Goal: Complete application form

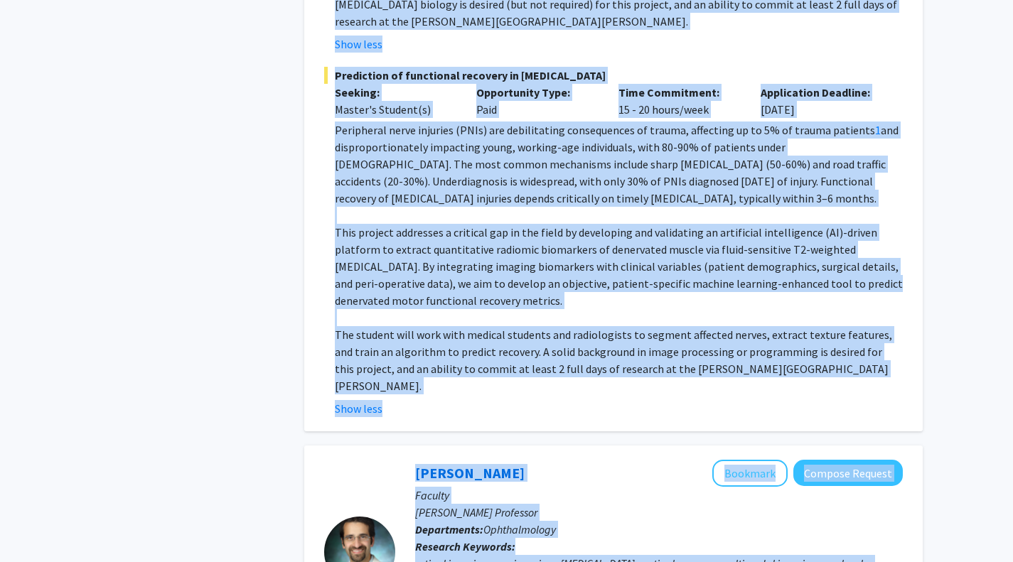
scroll to position [3244, 0]
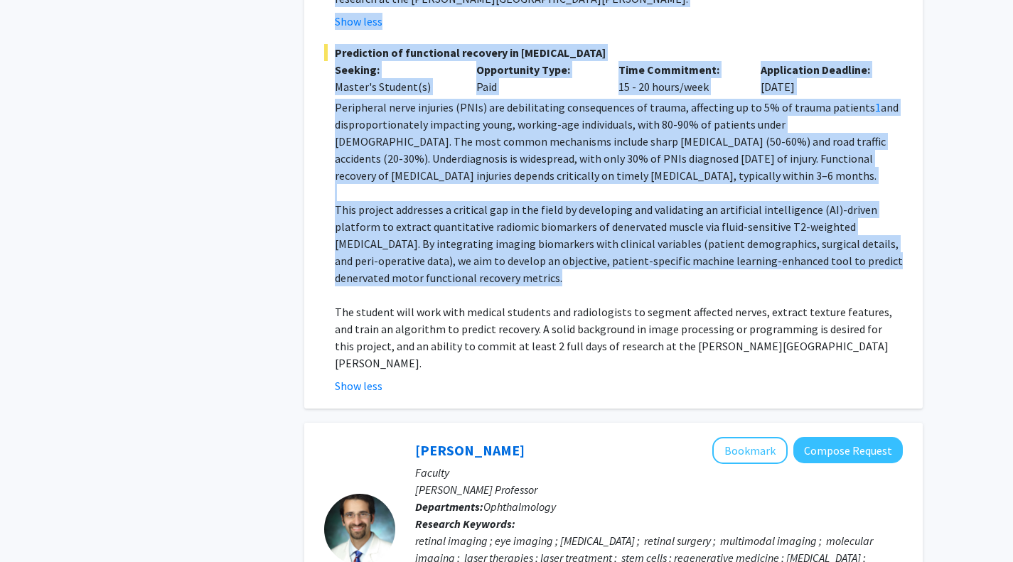
drag, startPoint x: 407, startPoint y: 76, endPoint x: 525, endPoint y: 178, distance: 155.7
click at [538, 201] on p "This project addresses a critical gap in the field by developing and validating…" at bounding box center [619, 243] width 568 height 85
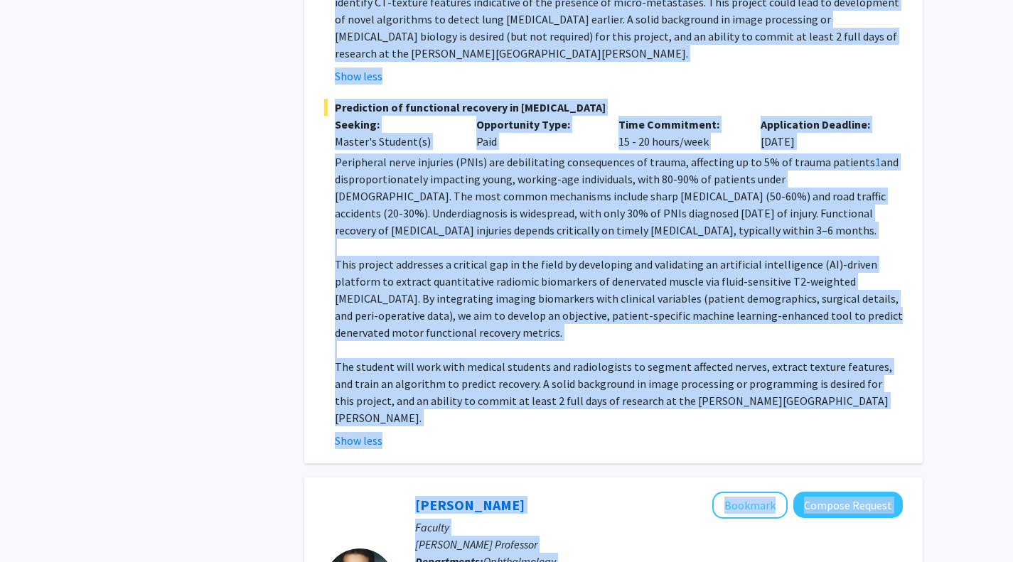
scroll to position [3241, 0]
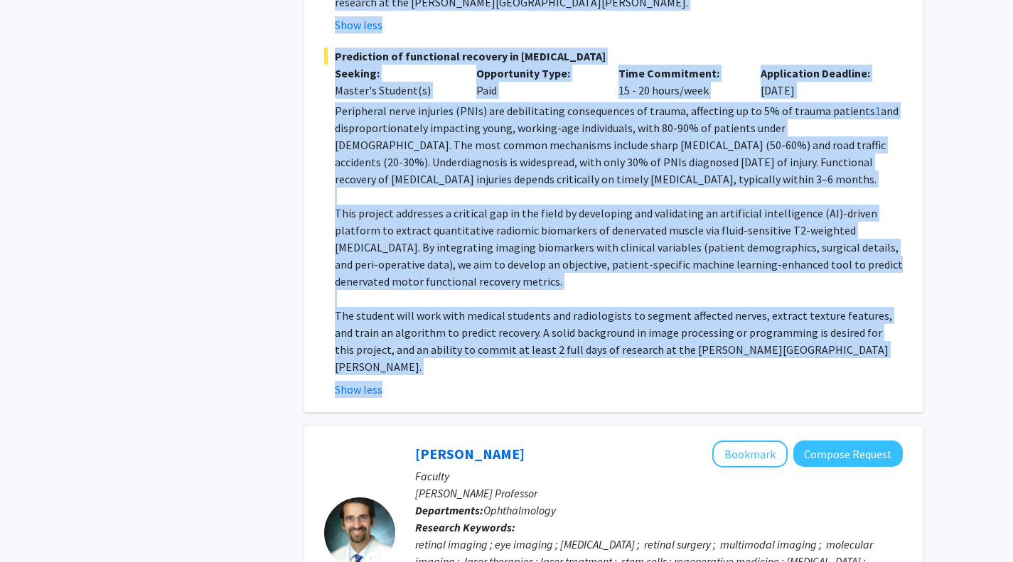
drag, startPoint x: 407, startPoint y: 99, endPoint x: 577, endPoint y: 262, distance: 236.3
copy fg-search-faculty "Loremi Dolors Ametcons Adipisc Elitsed Doeiusm Temporinc Utlaboree Doloremagna:…"
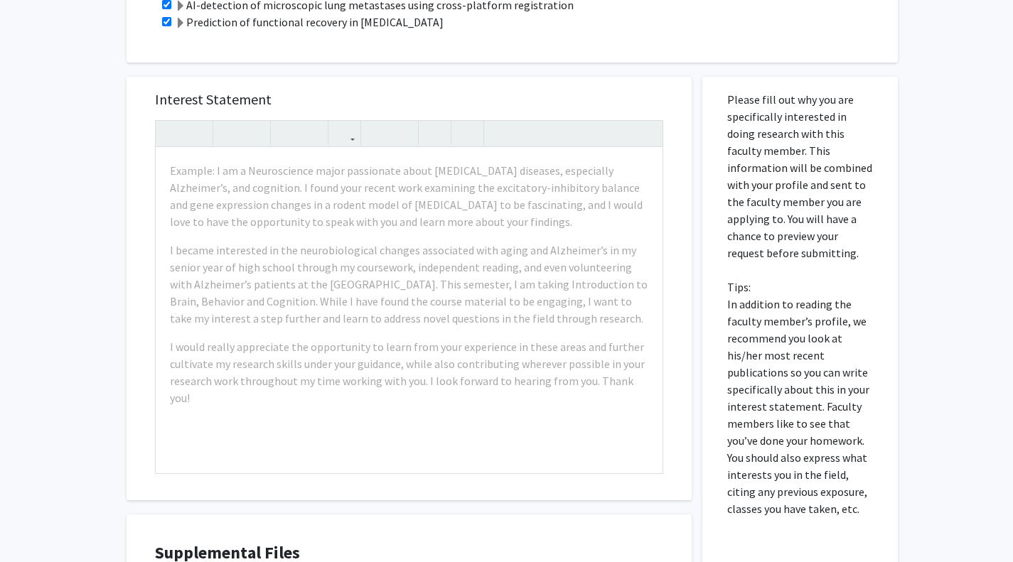
scroll to position [619, 0]
drag, startPoint x: 730, startPoint y: 78, endPoint x: 828, endPoint y: 263, distance: 209.2
click at [828, 263] on p "Please fill out why you are specifically interested in doing research with this…" at bounding box center [800, 303] width 146 height 426
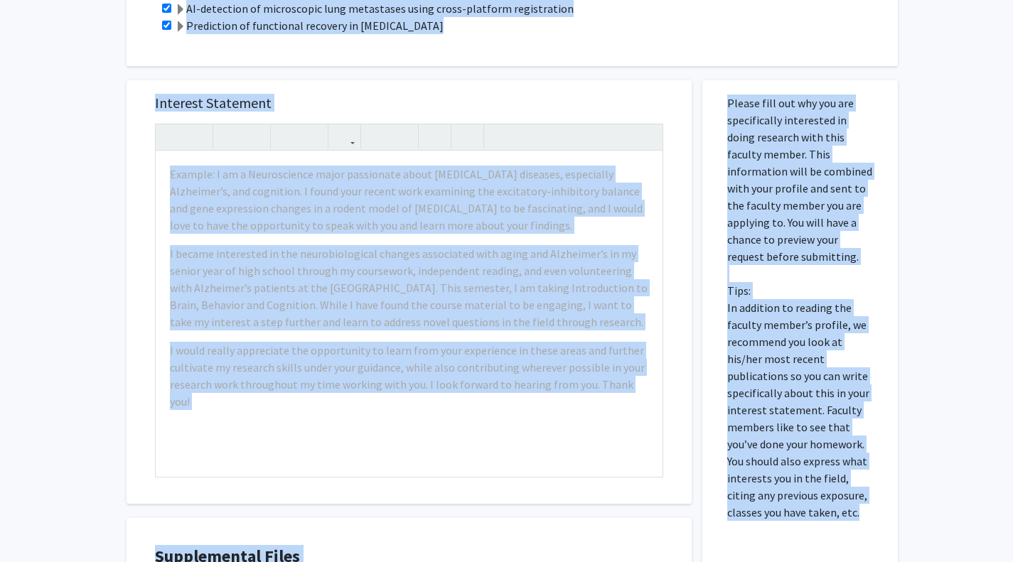
scroll to position [558, 0]
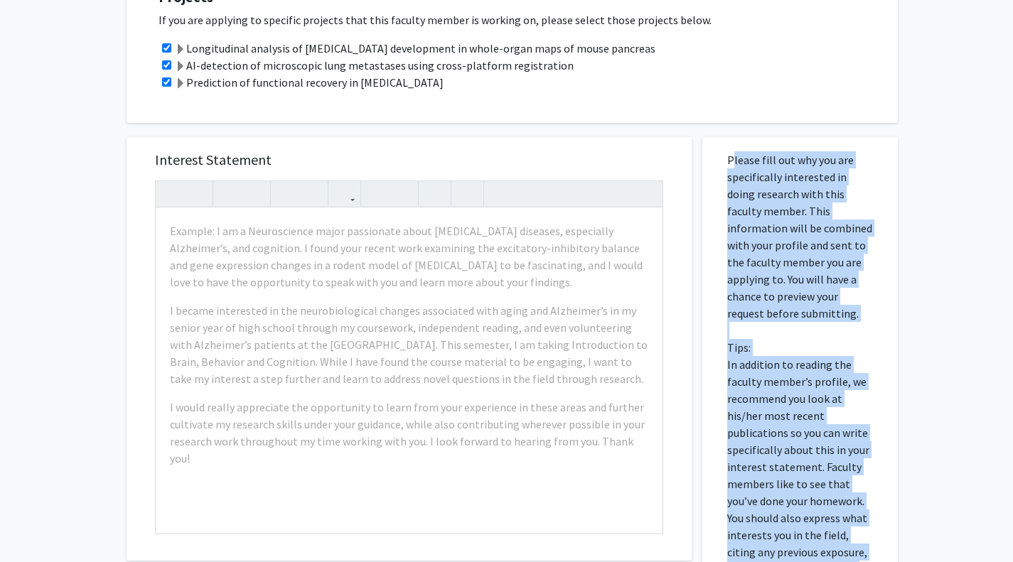
drag, startPoint x: 831, startPoint y: 220, endPoint x: 723, endPoint y: 145, distance: 131.3
click at [723, 145] on div "Please fill out why you are specifically interested in doing research with this…" at bounding box center [800, 486] width 174 height 699
copy p "Please fill out why you are specifically interested in doing research with this…"
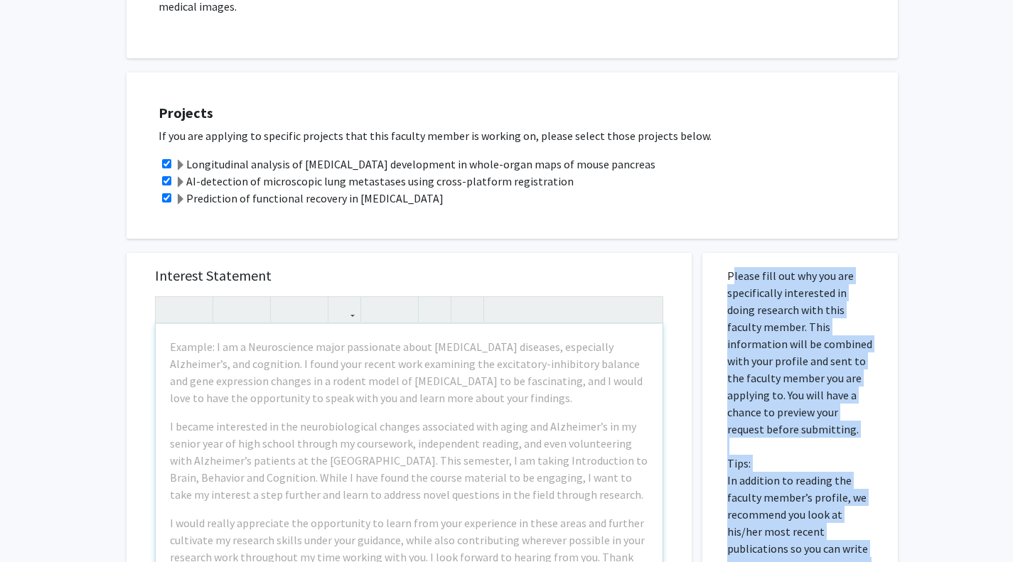
scroll to position [438, 0]
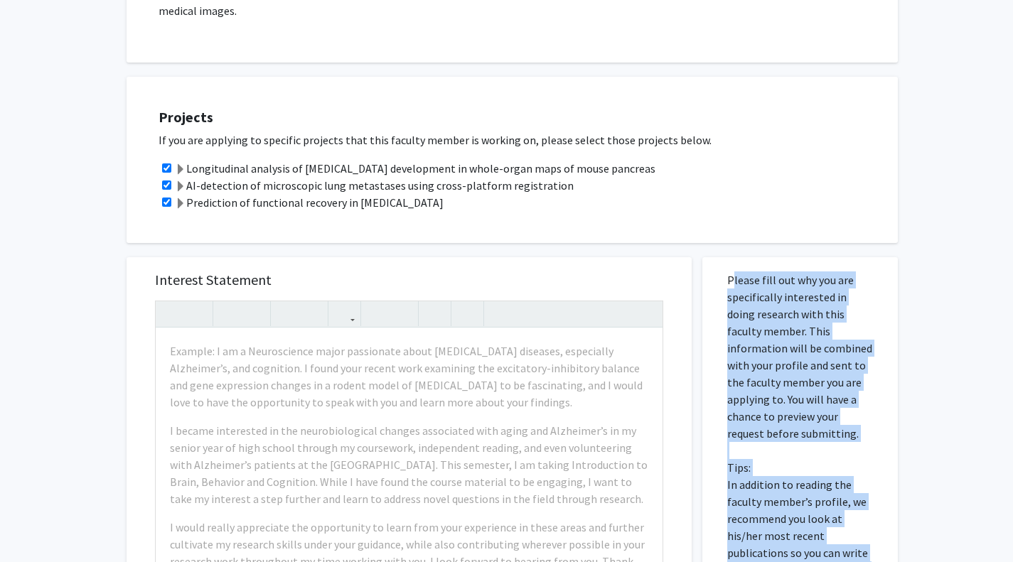
copy p "Please fill out why you are specifically interested in doing research with this…"
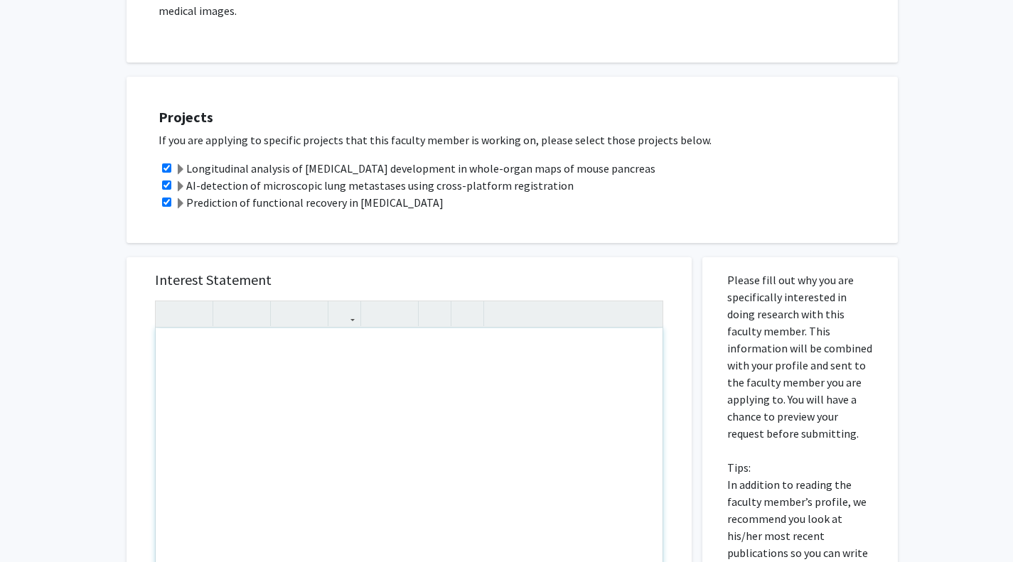
click at [272, 347] on div "Note to users with screen readers: Please press Alt+0 or Option+0 to deactivate…" at bounding box center [409, 491] width 507 height 326
paste div "Note to users with screen readers: Please press Alt+0 or Option+0 to deactivate…"
type textarea "<p>I am particularly excited about the opportunity to work with Dr. Ashley Kiem…"
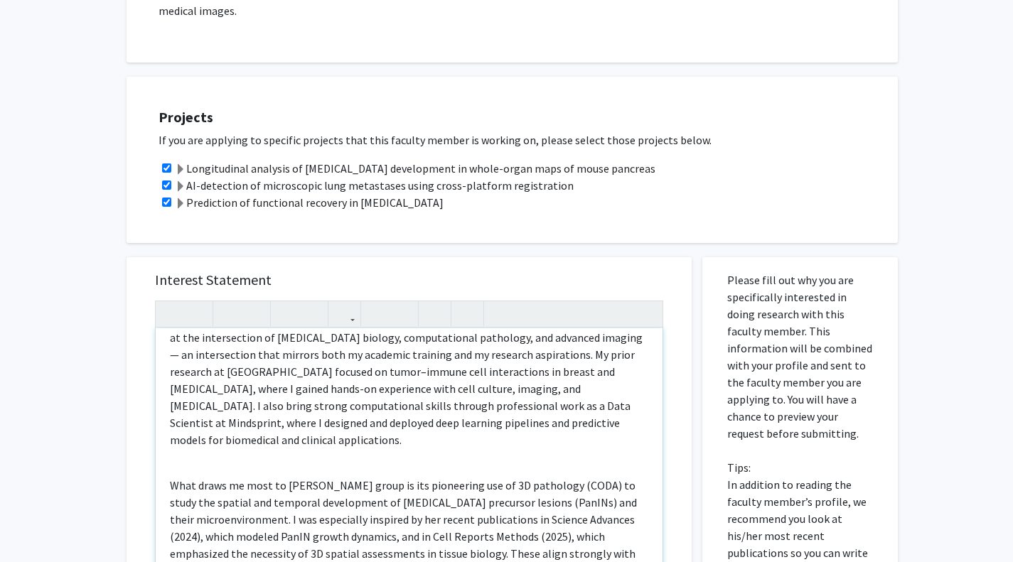
scroll to position [0, 0]
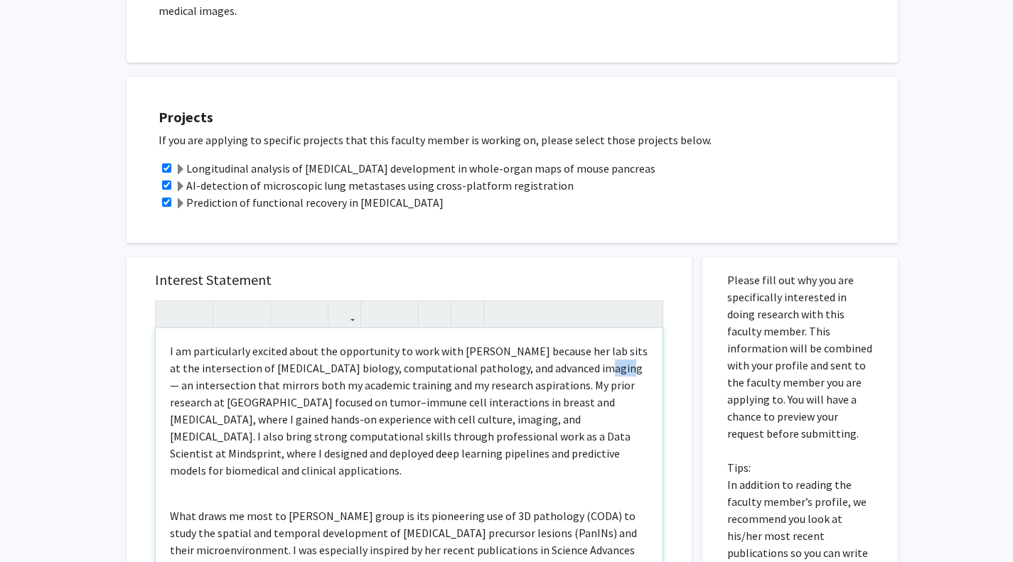
drag, startPoint x: 591, startPoint y: 353, endPoint x: 572, endPoint y: 358, distance: 19.1
click at [572, 358] on p "I am particularly excited about the opportunity to work with Dr. Ashley Kiemen …" at bounding box center [409, 411] width 478 height 136
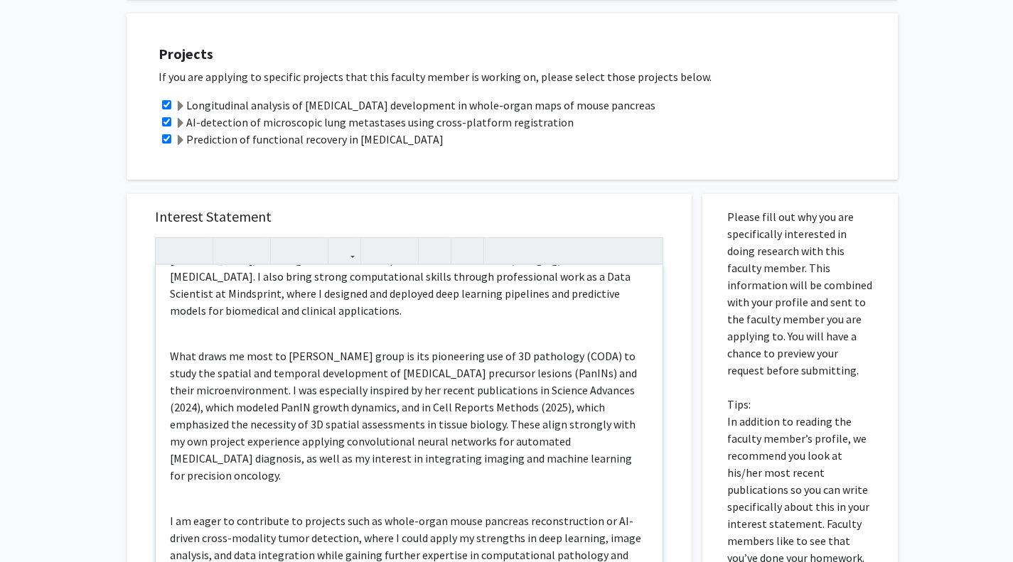
scroll to position [102, 0]
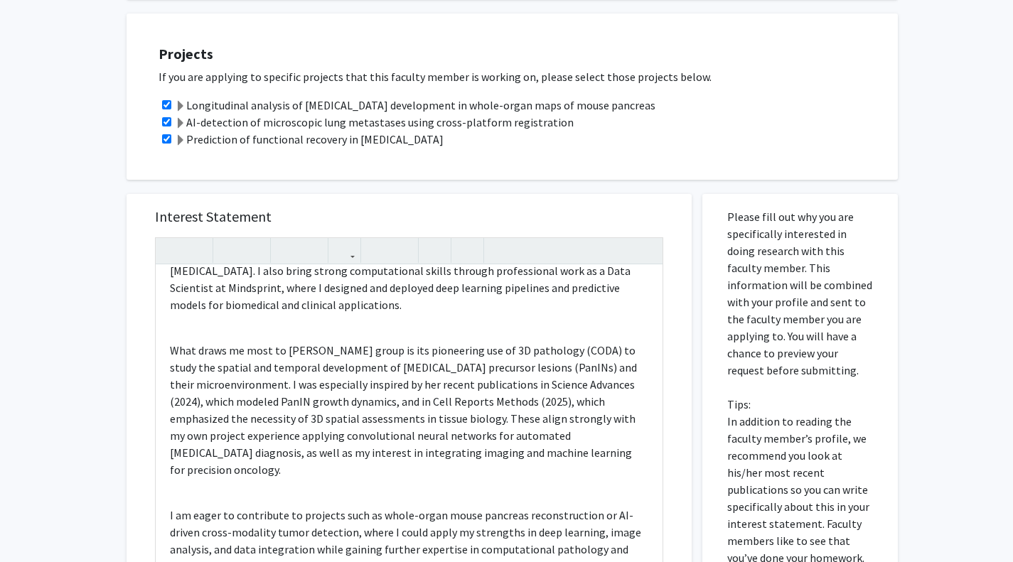
click at [969, 326] on div "All Requests Request for Ashley Kiemen Request for Ashley Kiemen Departments: P…" at bounding box center [506, 237] width 1013 height 1375
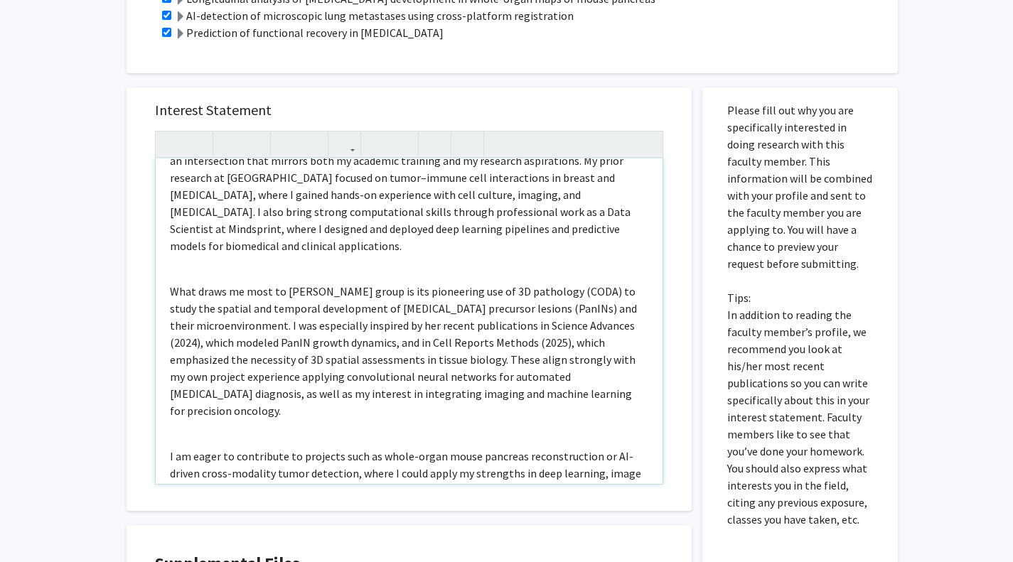
scroll to position [0, 0]
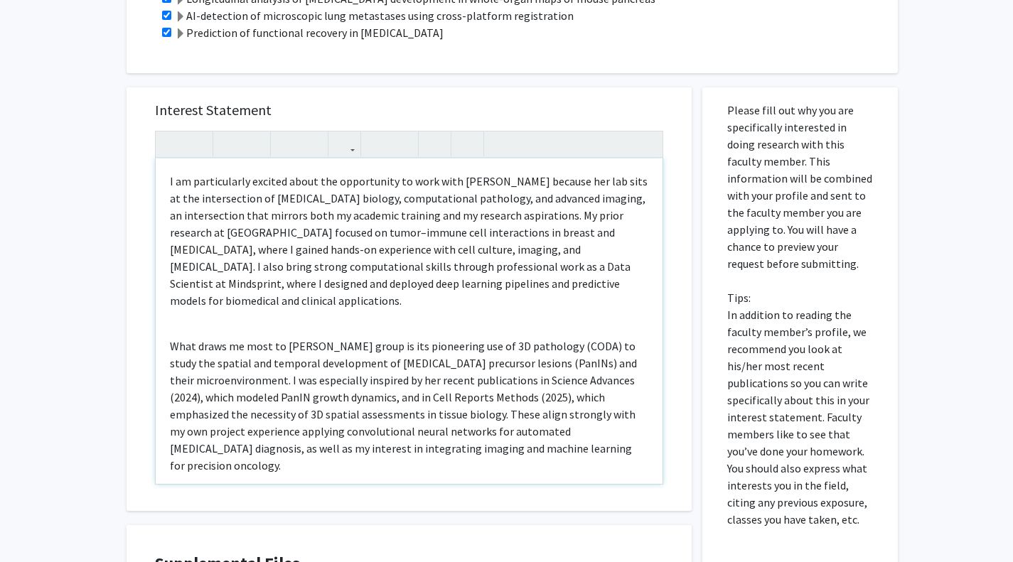
click at [259, 338] on p "What draws me most to Dr. Kiemen’s group is its pioneering use of 3D pathology …" at bounding box center [409, 406] width 478 height 136
click at [232, 315] on div "I am particularly excited about the opportunity to work with Dr. Ashley Kiemen …" at bounding box center [409, 321] width 507 height 326
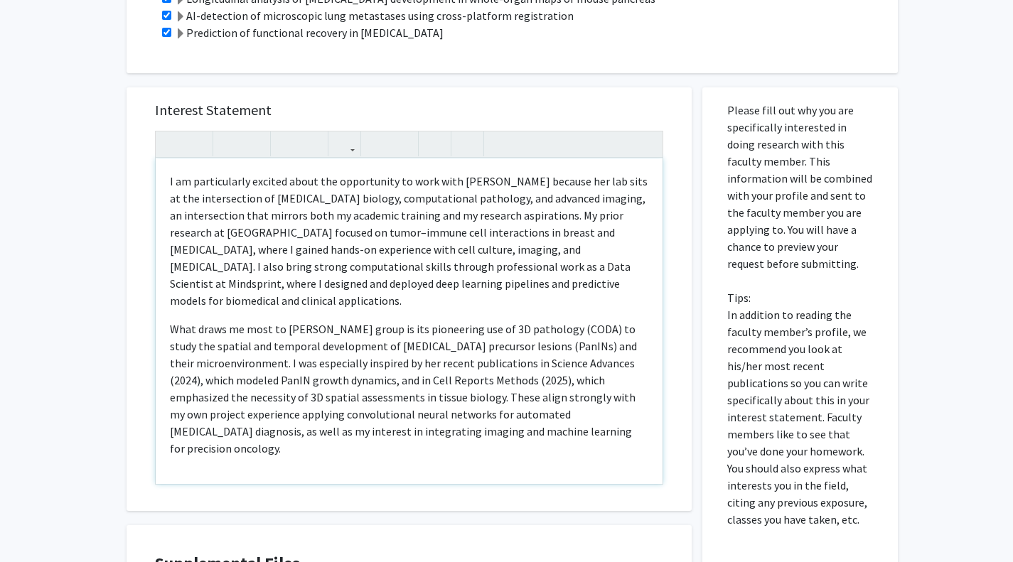
click at [225, 436] on div "I am particularly excited about the opportunity to work with Dr. Ashley Kiemen …" at bounding box center [409, 321] width 507 height 326
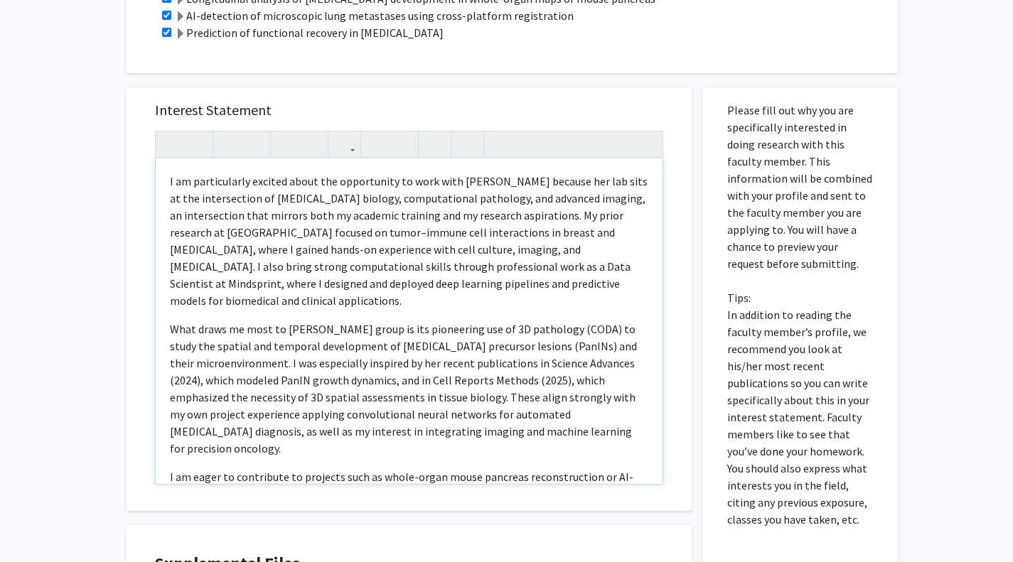
click at [380, 218] on p "I am particularly excited about the opportunity to work with Dr. Ashley Kiemen …" at bounding box center [409, 241] width 478 height 136
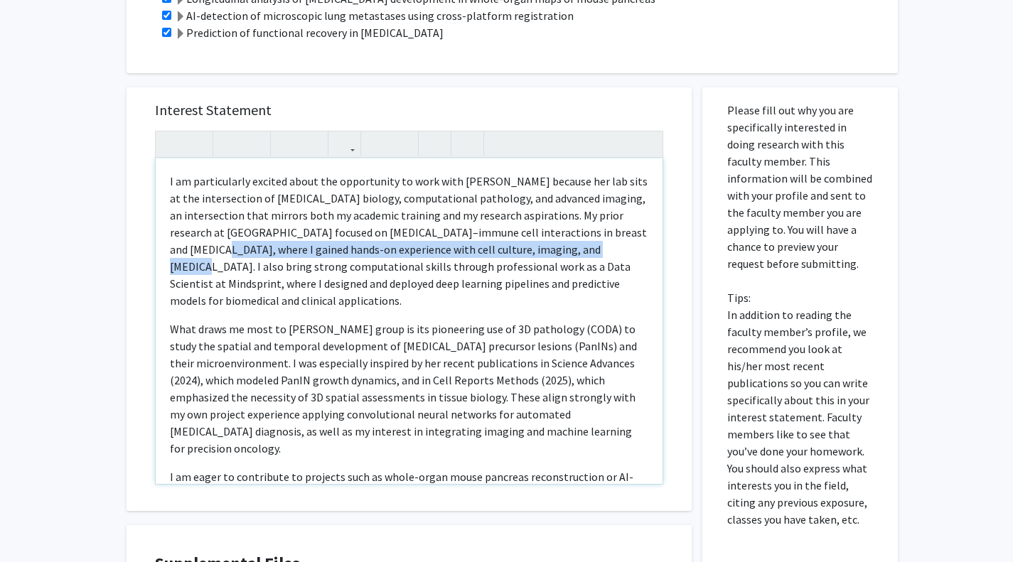
drag, startPoint x: 200, startPoint y: 236, endPoint x: 593, endPoint y: 236, distance: 392.3
click at [593, 236] on p "I am particularly excited about the opportunity to work with Dr. Ashley Kiemen …" at bounding box center [409, 241] width 478 height 136
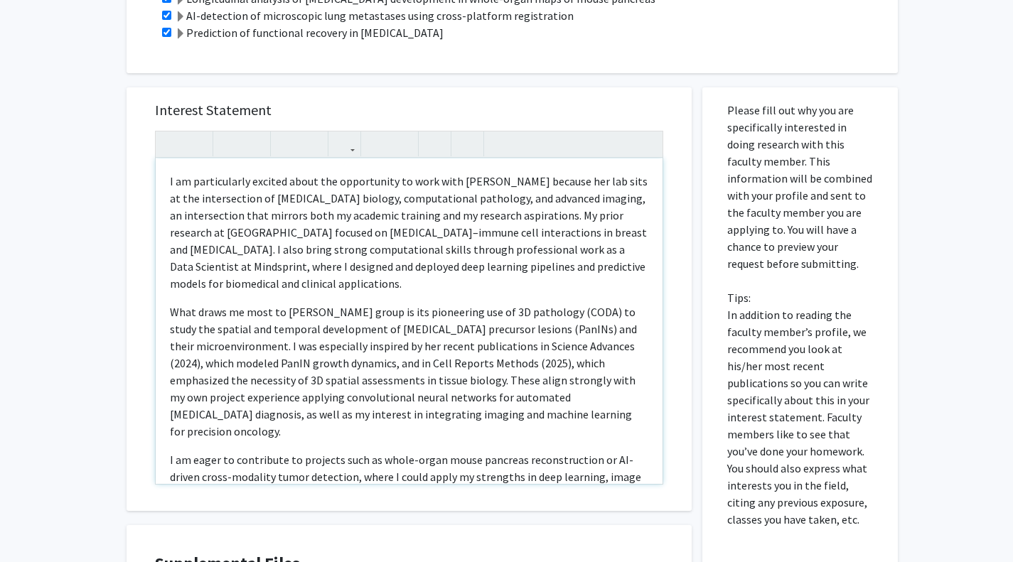
type textarea "<p>I am particularly excited about the opportunity to work with Dr. Ashley Kiem…"
click at [419, 303] on p "What draws me most to Dr. Kiemen’s group is its pioneering use of 3D pathology …" at bounding box center [409, 371] width 478 height 136
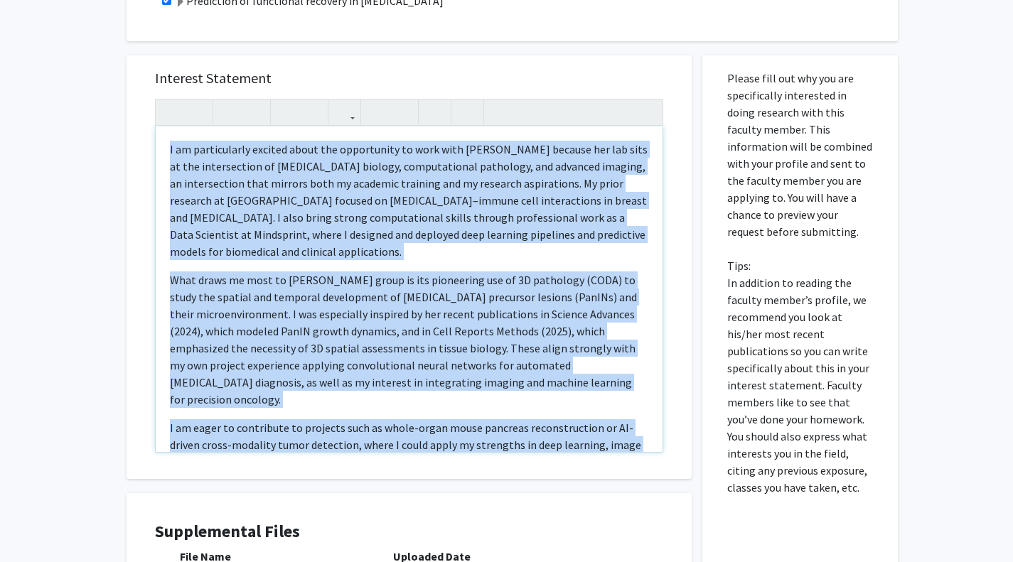
scroll to position [890, 0]
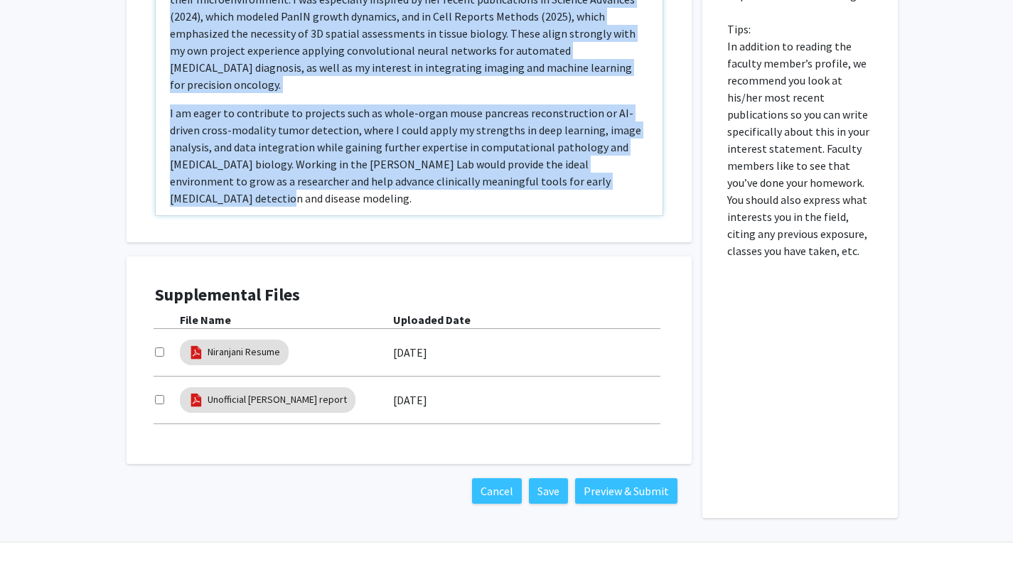
drag, startPoint x: 166, startPoint y: 161, endPoint x: 566, endPoint y: 596, distance: 591.5
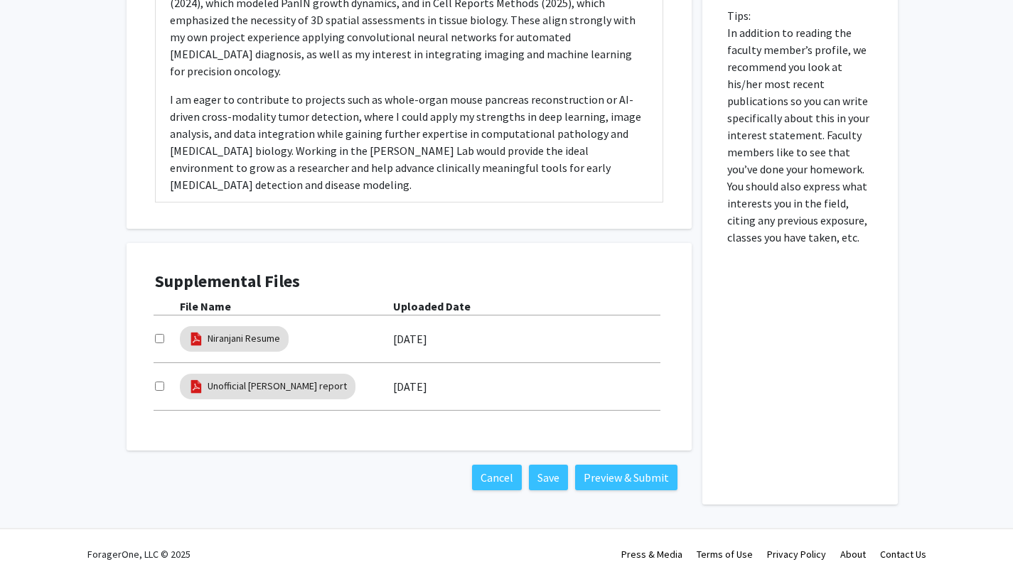
click at [837, 370] on div "Please fill out why you are specifically interested in doing research with this…" at bounding box center [800, 154] width 174 height 699
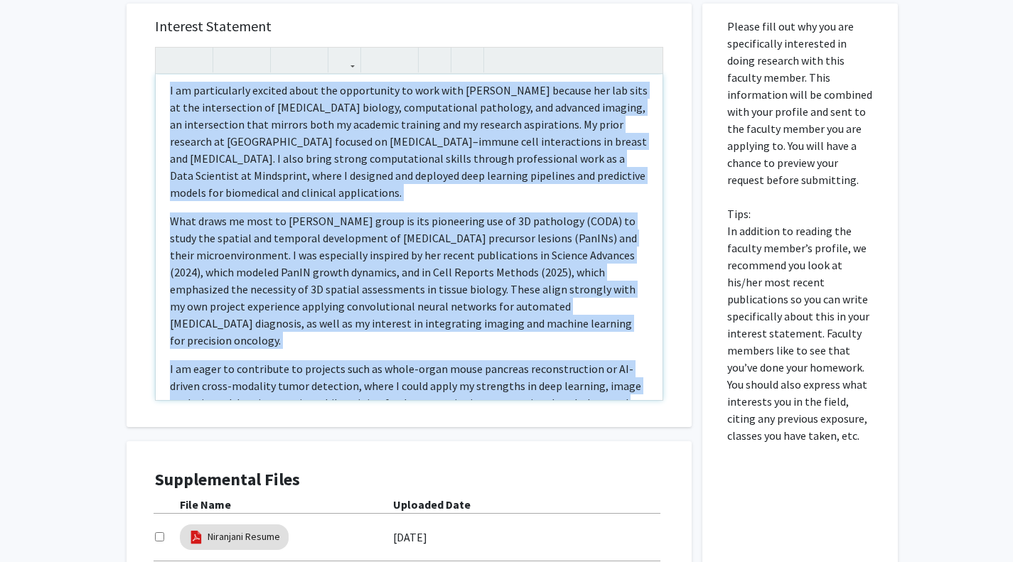
scroll to position [0, 0]
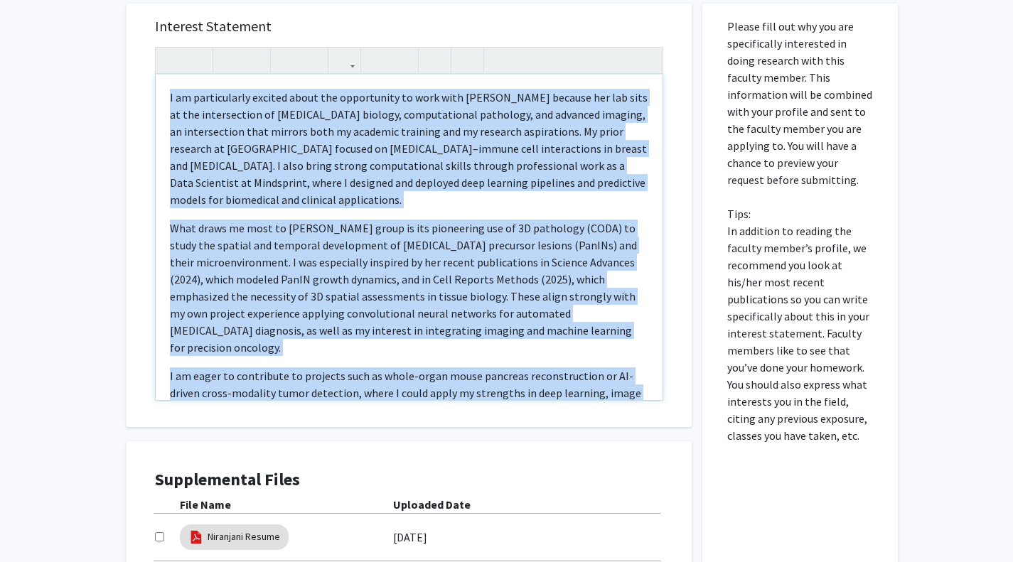
drag, startPoint x: 276, startPoint y: 354, endPoint x: 145, endPoint y: 47, distance: 334.0
click at [145, 47] on div "Interest Statement I am particularly excited about the opportunity to work with…" at bounding box center [409, 216] width 537 height 424
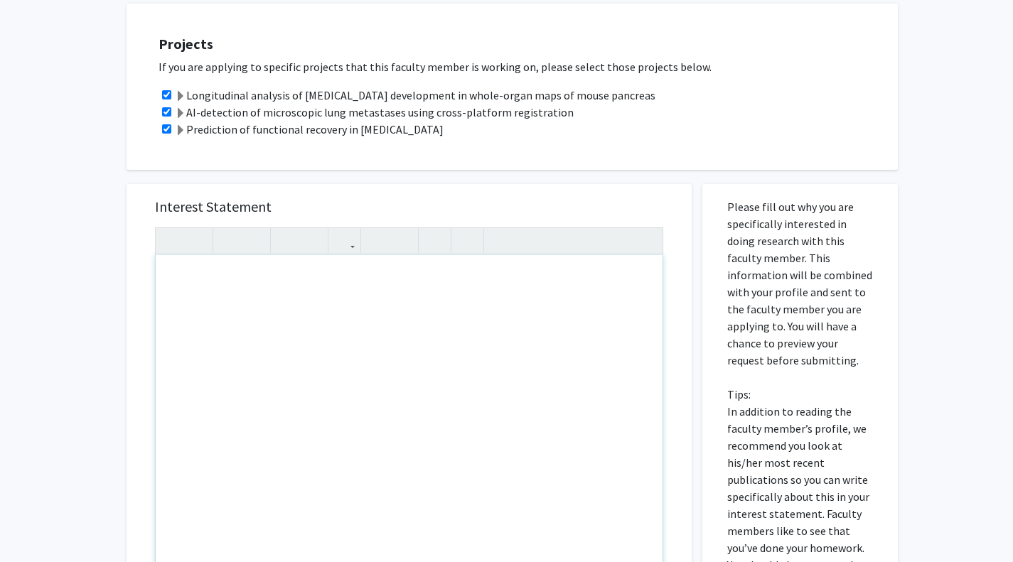
scroll to position [523, 0]
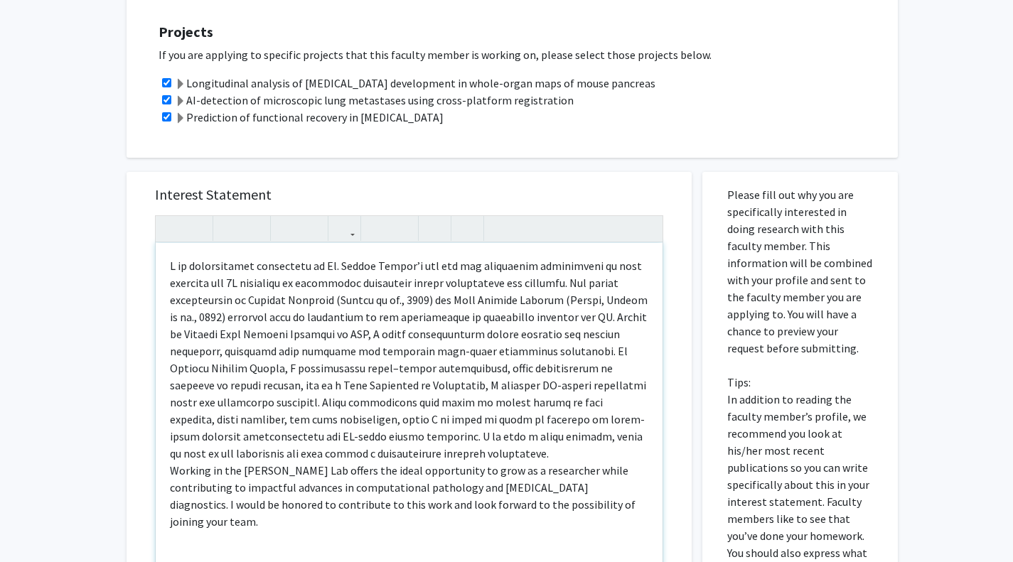
click at [316, 431] on p "Working in the Kiemen Lab offers the ideal opportunity to grow as a researcher …" at bounding box center [409, 393] width 478 height 273
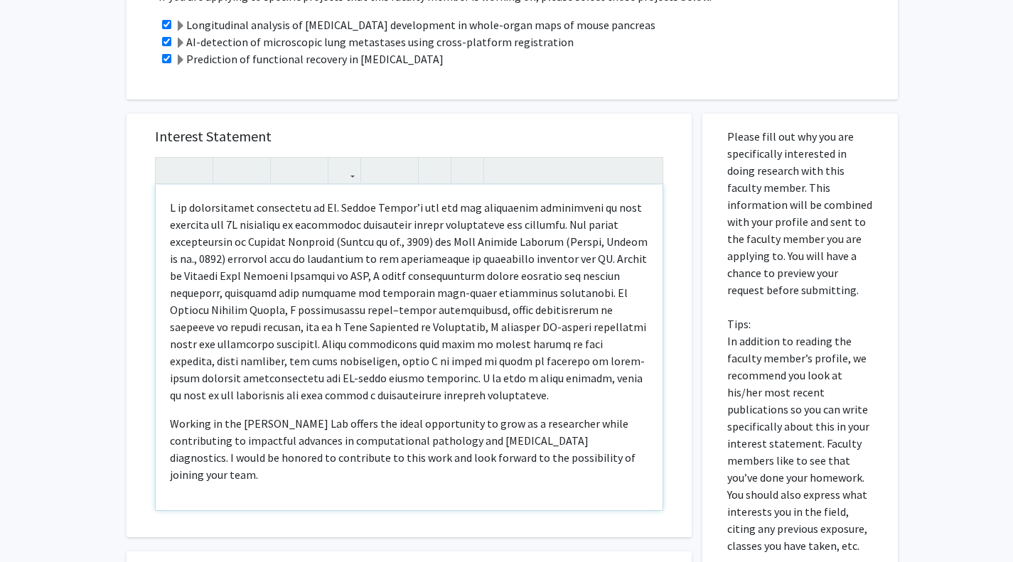
scroll to position [582, 0]
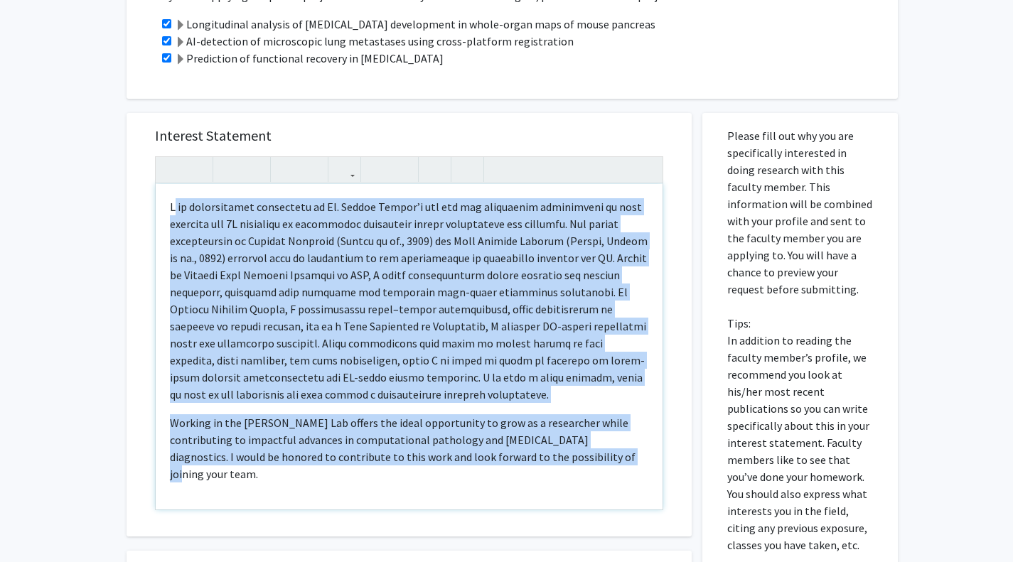
drag, startPoint x: 564, startPoint y: 434, endPoint x: 171, endPoint y: 183, distance: 466.9
click at [171, 184] on div "Working in the Kiemen Lab offers the ideal opportunity to grow as a researcher …" at bounding box center [409, 347] width 507 height 326
copy div "I am particularly interested in Dr. Ashley Kiemen’s lab for its pioneering appl…"
click at [301, 290] on p "Note to users with screen readers: Please press Alt+0 or Option+0 to deactivate…" at bounding box center [409, 300] width 478 height 205
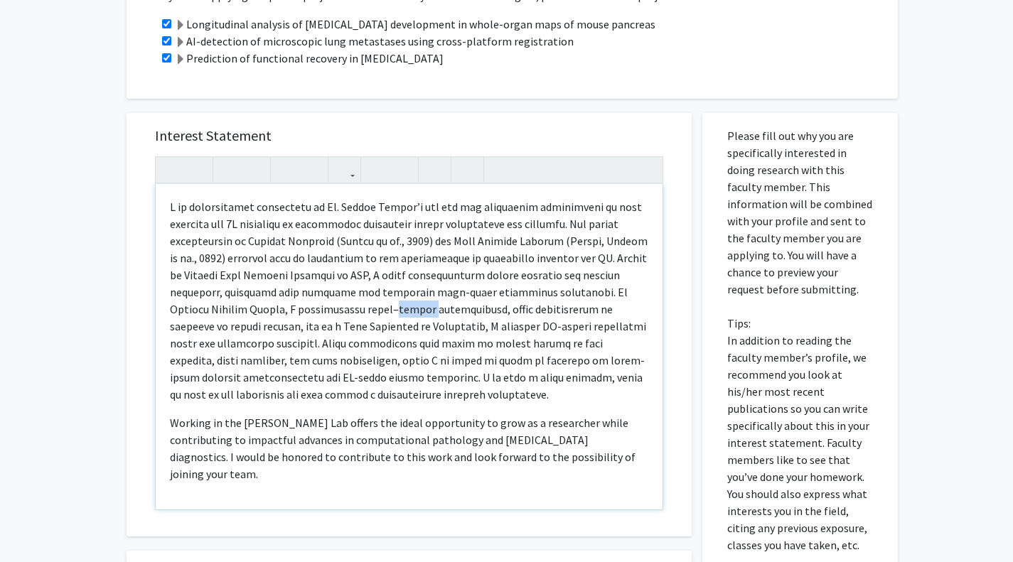
click at [301, 290] on p "Note to users with screen readers: Please press Alt+0 or Option+0 to deactivate…" at bounding box center [409, 300] width 478 height 205
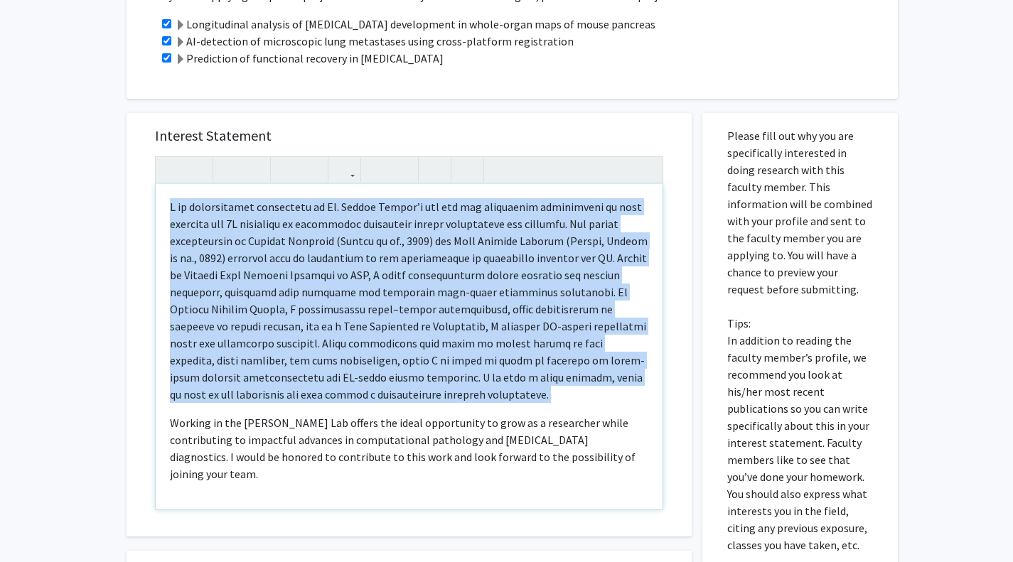
click at [301, 290] on p "Note to users with screen readers: Please press Alt+0 or Option+0 to deactivate…" at bounding box center [409, 300] width 478 height 205
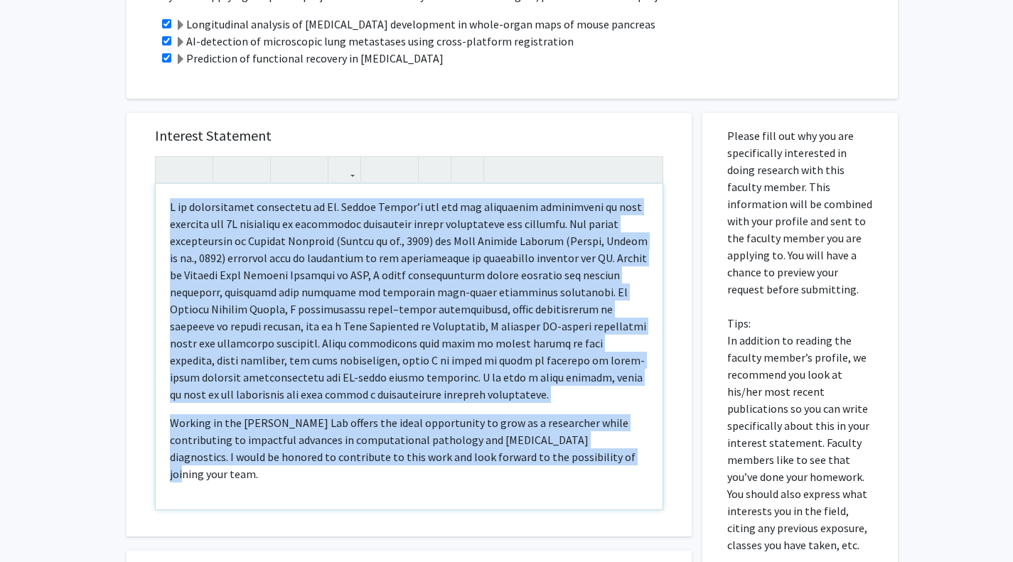
drag, startPoint x: 566, startPoint y: 459, endPoint x: 140, endPoint y: 141, distance: 531.6
click at [140, 141] on div "Interest Statement Working in the Kiemen Lab offers the ideal opportunity to gr…" at bounding box center [409, 325] width 565 height 424
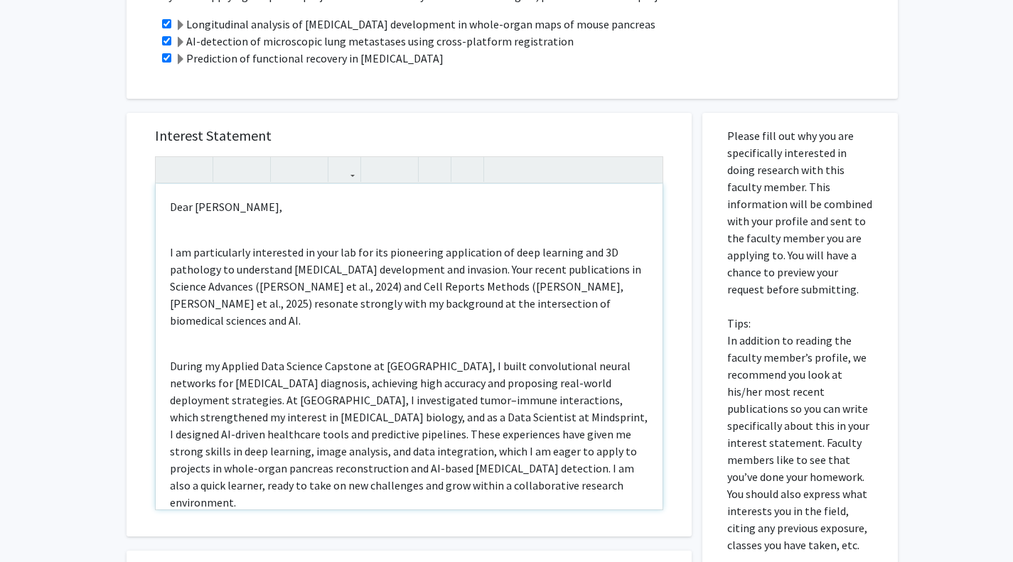
click at [241, 221] on div "Dear Dr. Kiemen, I am particularly interested in your lab for its pioneering ap…" at bounding box center [409, 347] width 507 height 326
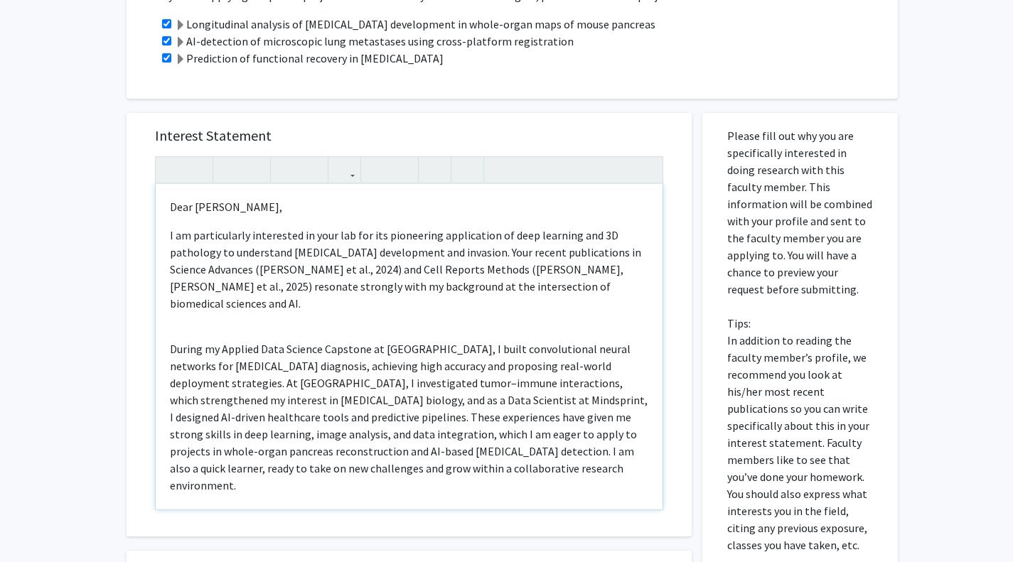
click at [215, 294] on div "Dear Dr. Kiemen, I am particularly interested in your lab for its pioneering ap…" at bounding box center [409, 347] width 507 height 326
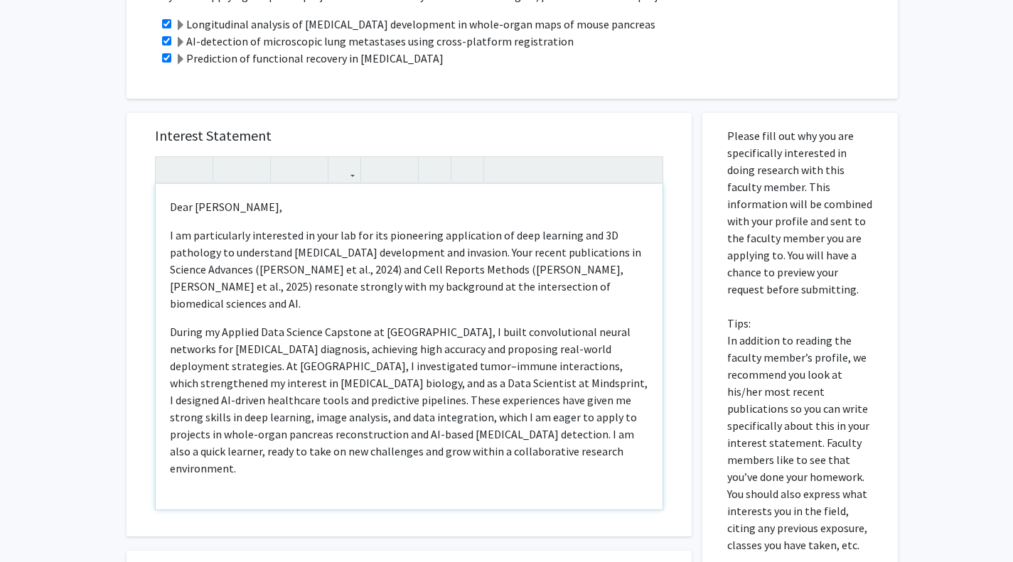
click at [186, 448] on div "Dear Dr. Kiemen, I am particularly interested in your lab for its pioneering ap…" at bounding box center [409, 347] width 507 height 326
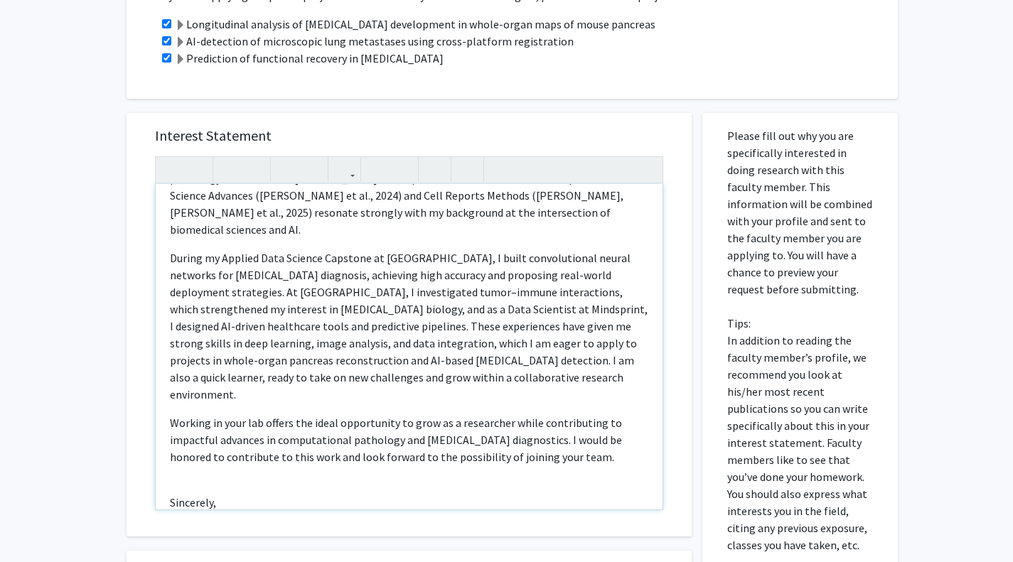
scroll to position [95, 0]
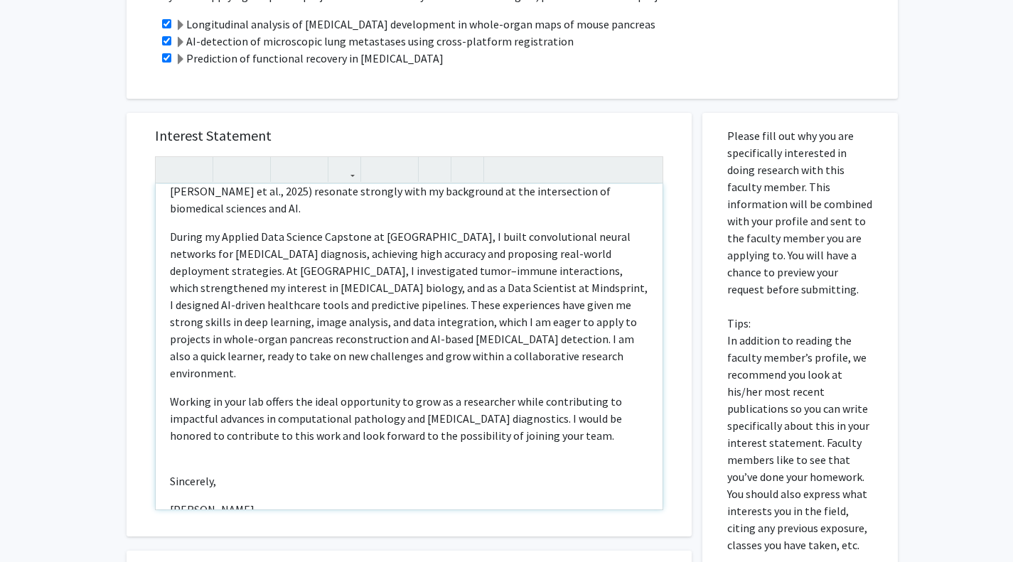
click at [216, 407] on div "Dear Dr. Kiemen, I am particularly interested in your lab for its pioneering ap…" at bounding box center [409, 347] width 507 height 326
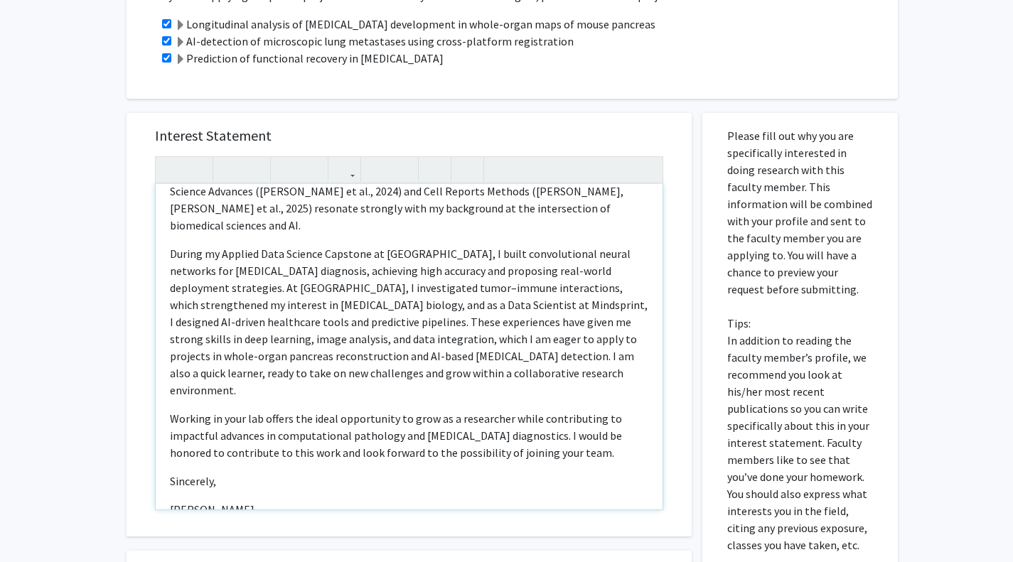
click at [224, 445] on div "Dear Dr. Kiemen, I am particularly interested in your lab for its pioneering ap…" at bounding box center [409, 347] width 507 height 326
click at [177, 439] on div "Dear Dr. Kiemen, I am particularly interested in your lab for its pioneering ap…" at bounding box center [409, 347] width 507 height 326
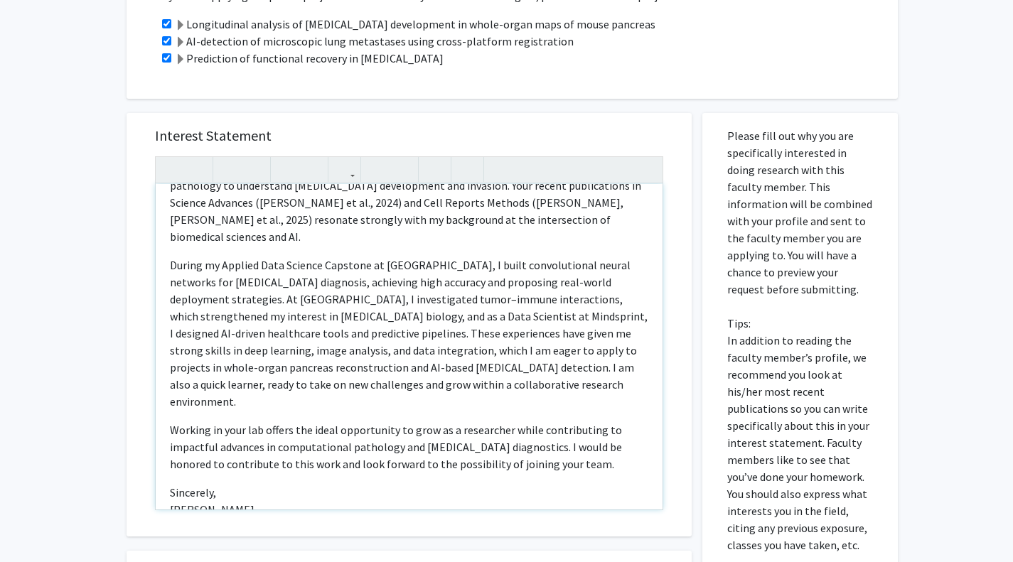
scroll to position [0, 0]
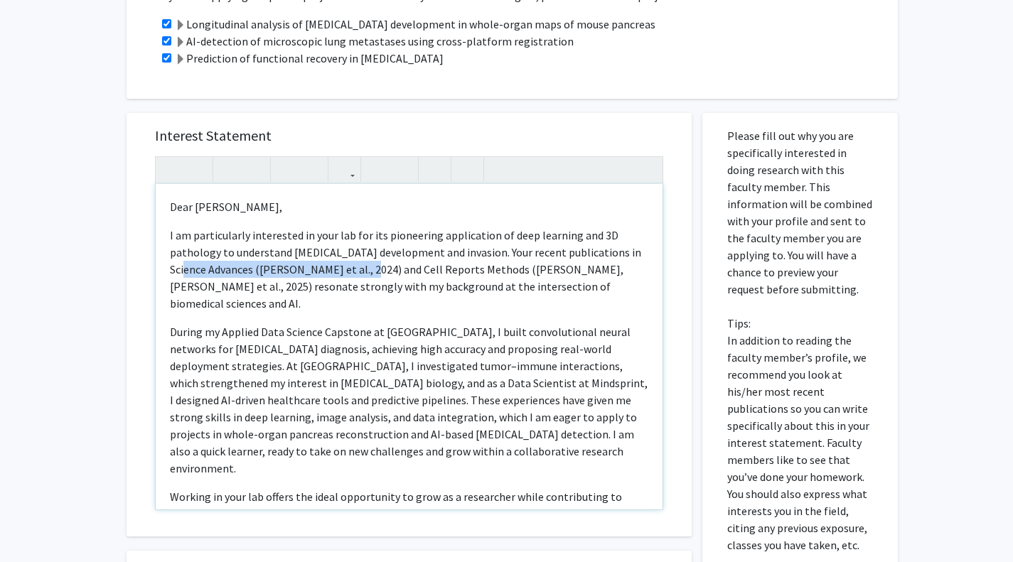
drag, startPoint x: 171, startPoint y: 251, endPoint x: 350, endPoint y: 259, distance: 179.3
click at [350, 259] on p "I am particularly interested in your lab for its pioneering application of deep…" at bounding box center [409, 269] width 478 height 85
copy p "Science Advances (Kiemen et al., 2024)"
click at [476, 250] on p "I am particularly interested in your lab for its pioneering application of deep…" at bounding box center [409, 269] width 478 height 85
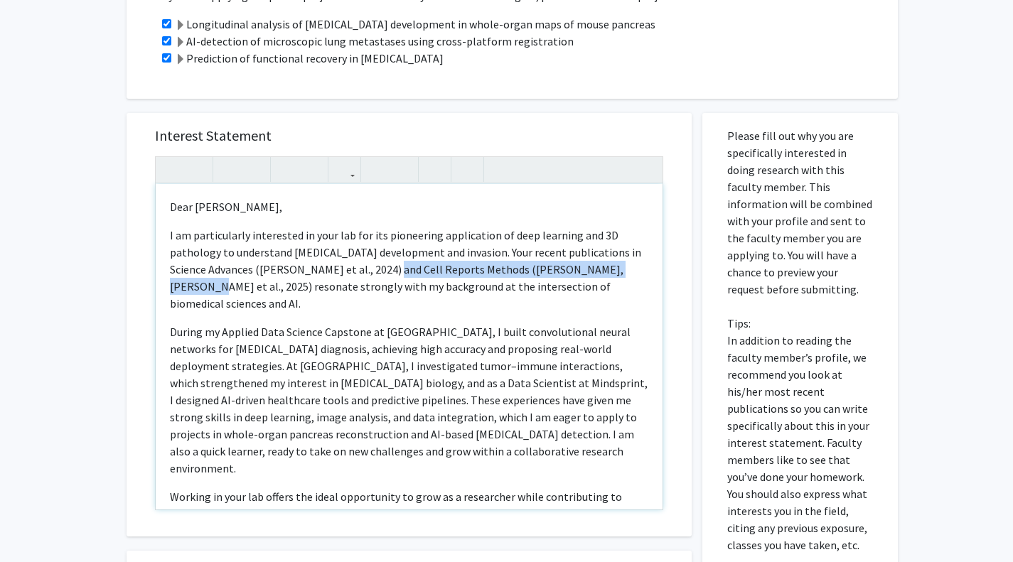
drag, startPoint x: 376, startPoint y: 252, endPoint x: 611, endPoint y: 248, distance: 235.3
click at [611, 248] on p "I am particularly interested in your lab for its pioneering application of deep…" at bounding box center [409, 269] width 478 height 85
copy p "Cell Reports Methods (Forjaz, Kiemen et al., 2025)"
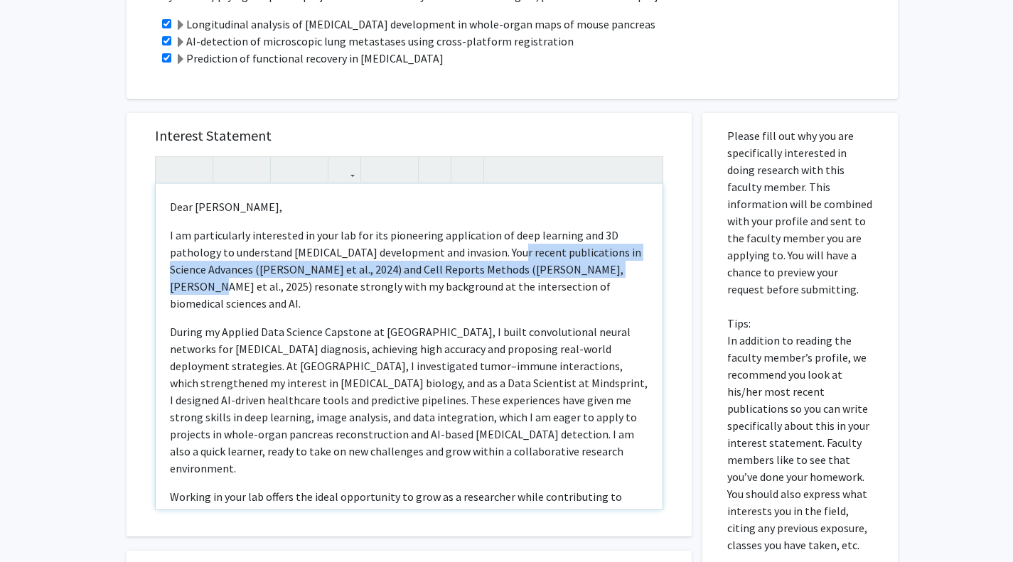
drag, startPoint x: 506, startPoint y: 234, endPoint x: 608, endPoint y: 247, distance: 103.2
click at [608, 247] on p "I am particularly interested in your lab for its pioneering application of deep…" at bounding box center [409, 269] width 478 height 85
copy p "Your recent publications in Science Advances (Kiemen et al., 2024) and Cell Rep…"
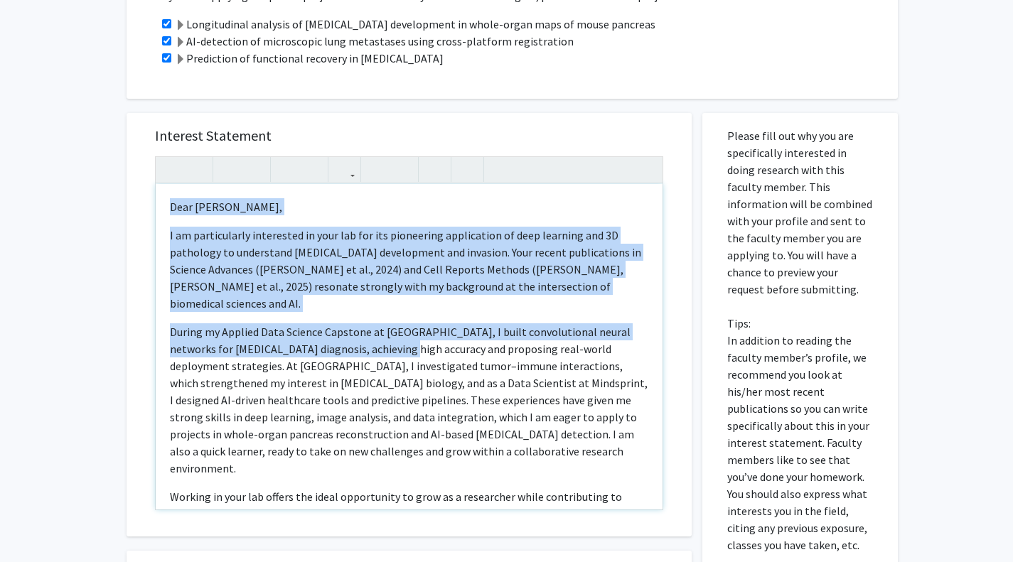
drag, startPoint x: 370, startPoint y: 306, endPoint x: 167, endPoint y: 187, distance: 235.1
click at [167, 187] on div "Dear Dr. Kiemen, I am particularly interested in your lab for its pioneering ap…" at bounding box center [409, 347] width 507 height 326
click at [225, 199] on div "Dear Dr. Kiemen, I am particularly interested in your lab for its pioneering ap…" at bounding box center [409, 347] width 507 height 326
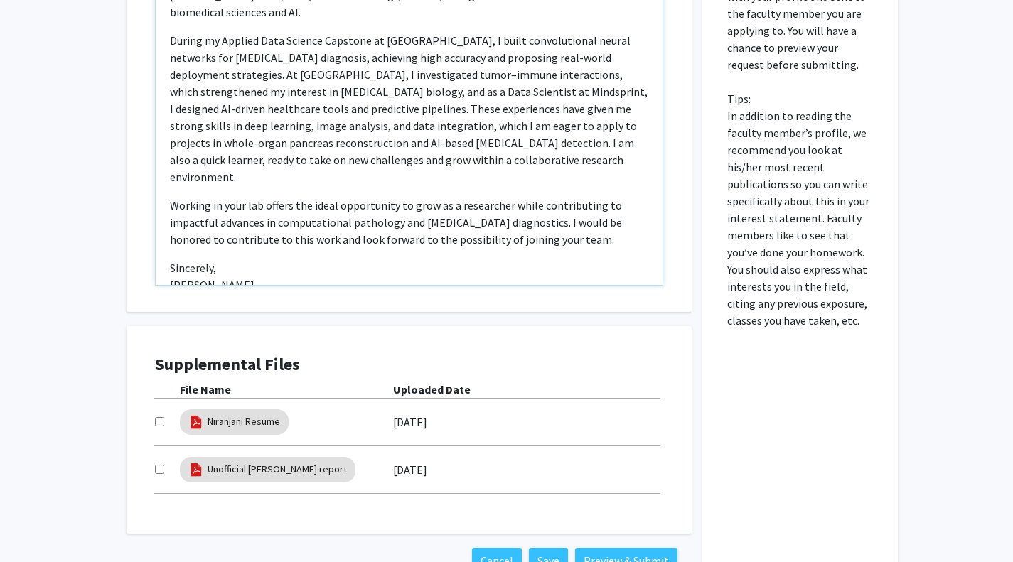
scroll to position [890, 0]
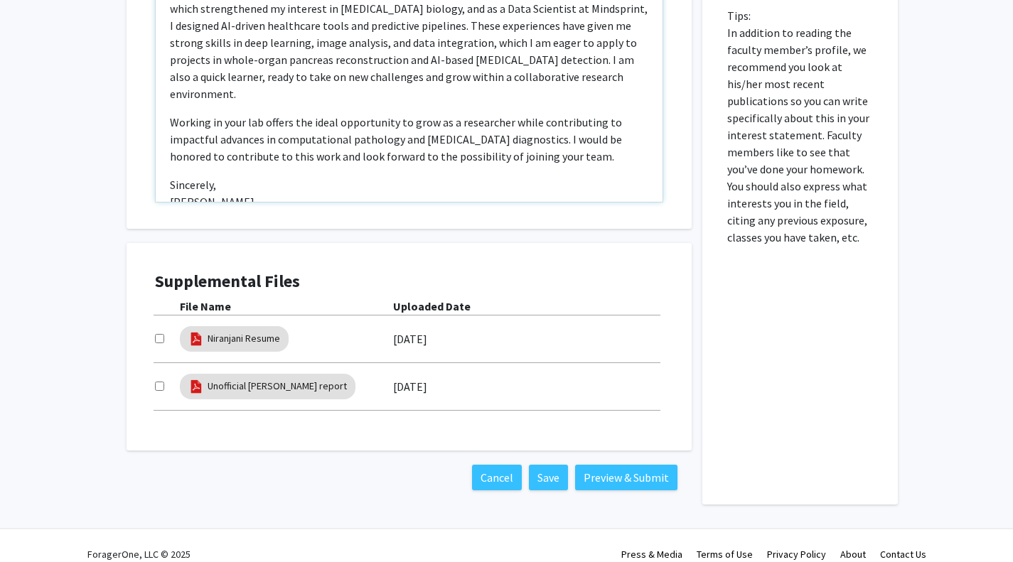
drag, startPoint x: 169, startPoint y: 192, endPoint x: 687, endPoint y: 596, distance: 656.8
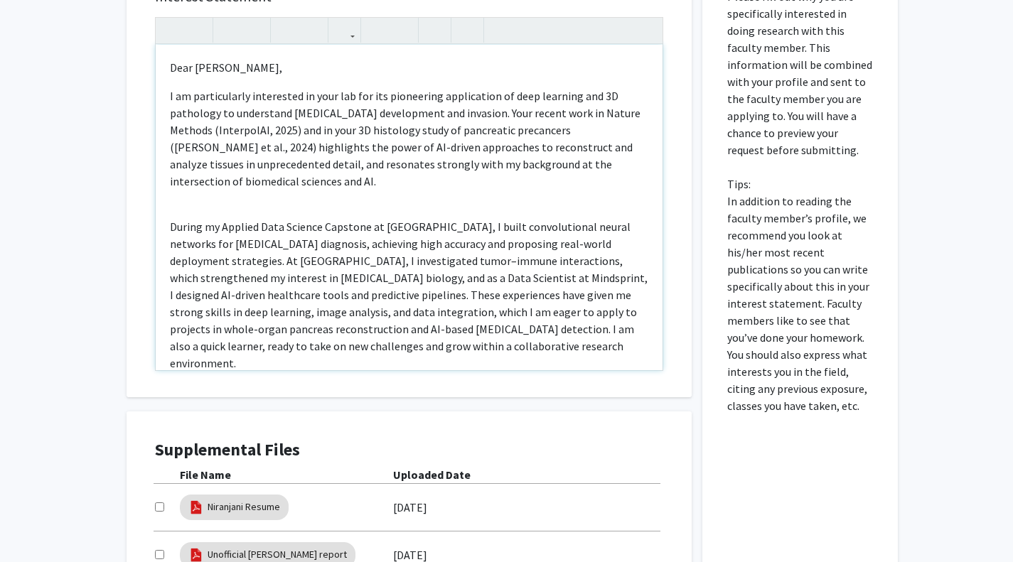
scroll to position [720, 0]
click at [282, 184] on div "Dear Dr. Kiemen, I am particularly interested in your lab for its pioneering ap…" at bounding box center [409, 209] width 507 height 326
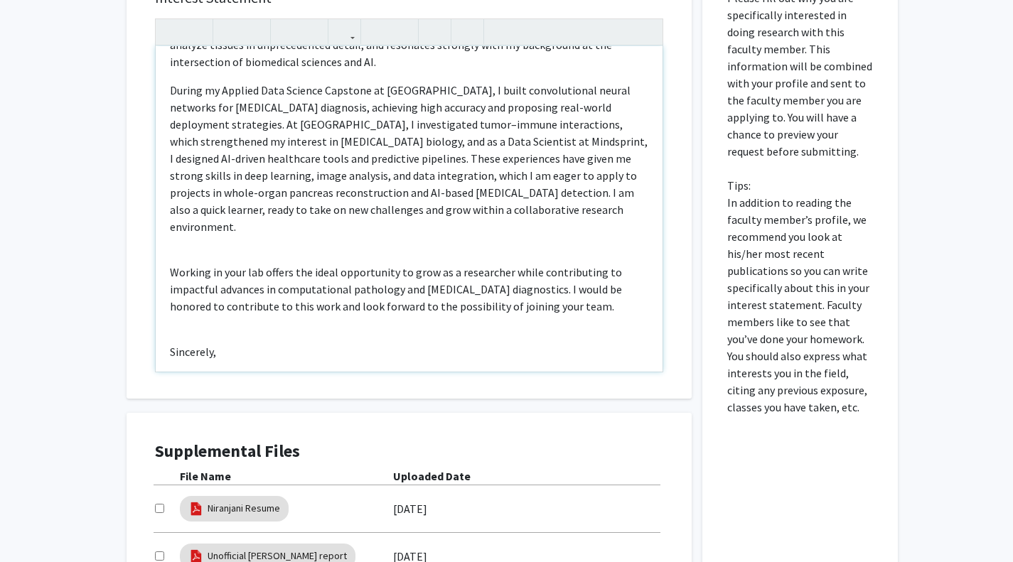
scroll to position [146, 0]
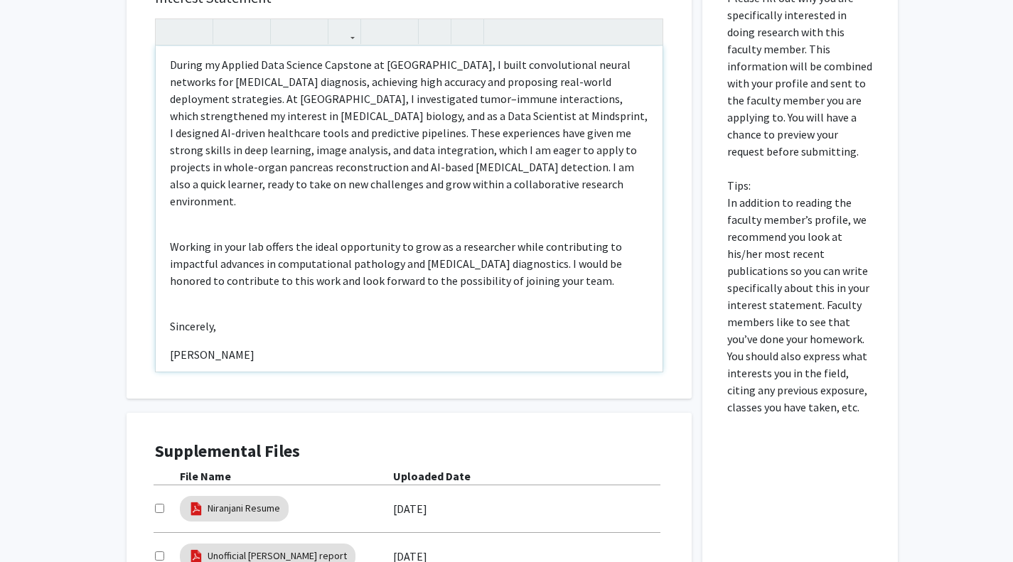
click at [285, 195] on div "Dear Dr. Kiemen, I am particularly interested in your lab for its pioneering ap…" at bounding box center [409, 209] width 507 height 326
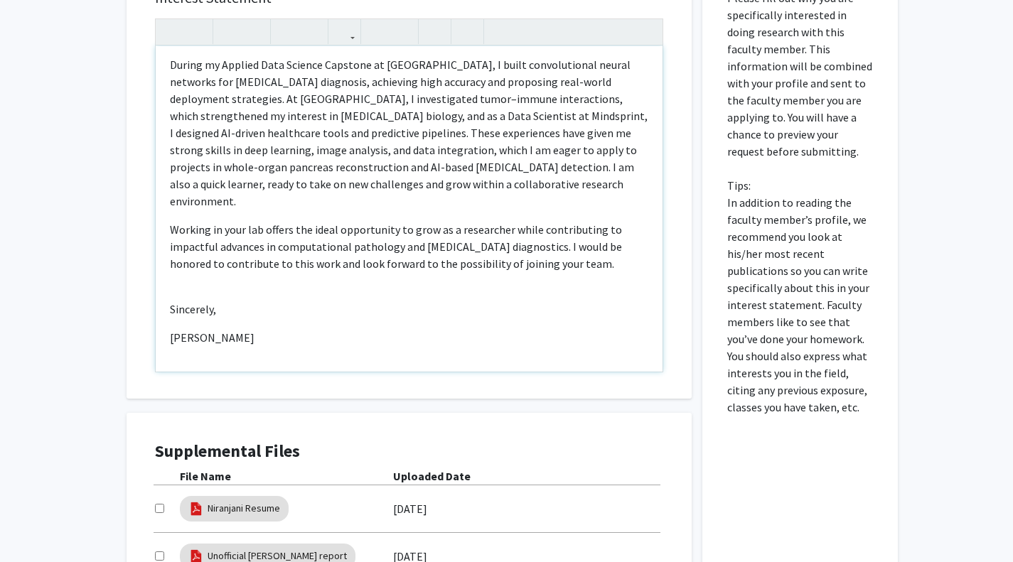
scroll to position [129, 0]
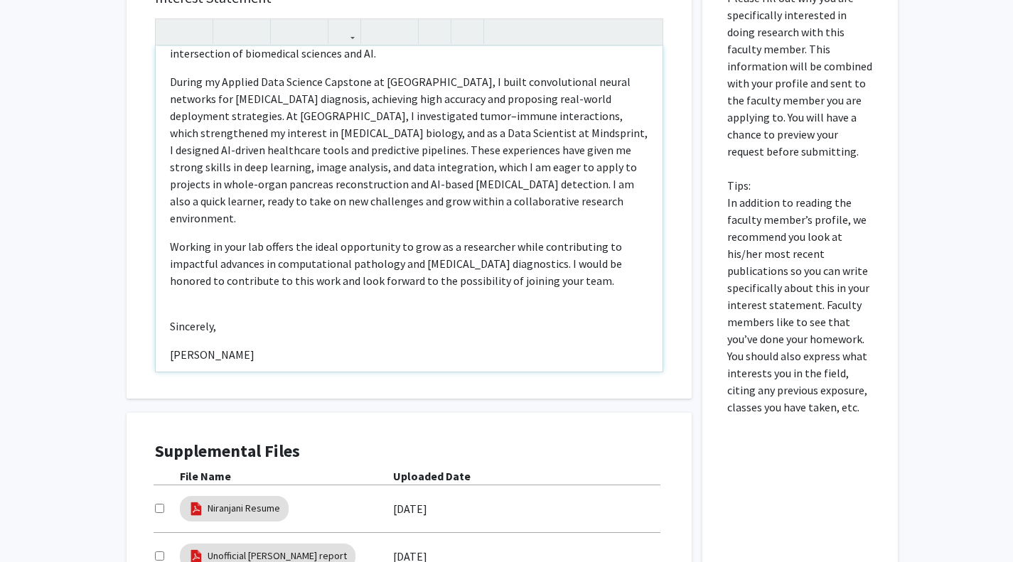
click at [236, 269] on div "Dear Dr. Kiemen, I am particularly interested in your lab for its pioneering ap…" at bounding box center [409, 209] width 507 height 326
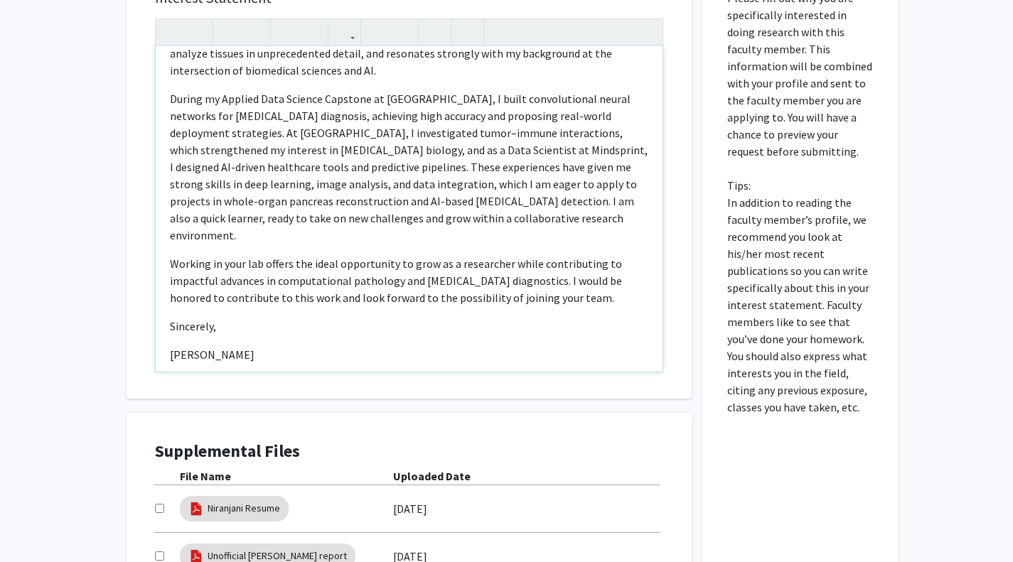
click at [206, 309] on div "Dear Dr. Kiemen, I am particularly interested in your lab for its pioneering ap…" at bounding box center [409, 209] width 507 height 326
click at [164, 319] on div "Dear Dr. Kiemen, I am particularly interested in your lab for its pioneering ap…" at bounding box center [409, 209] width 507 height 326
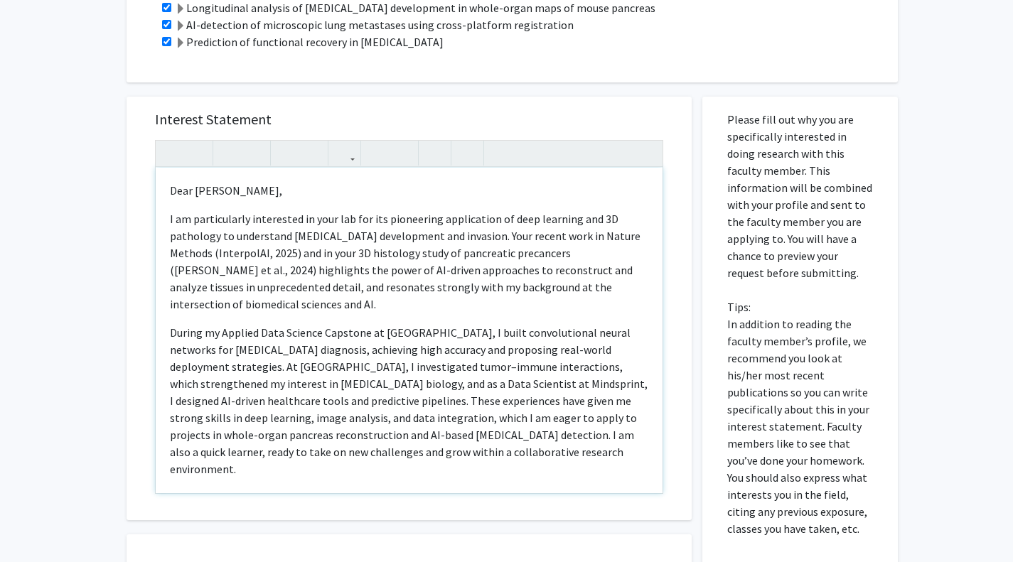
scroll to position [595, 0]
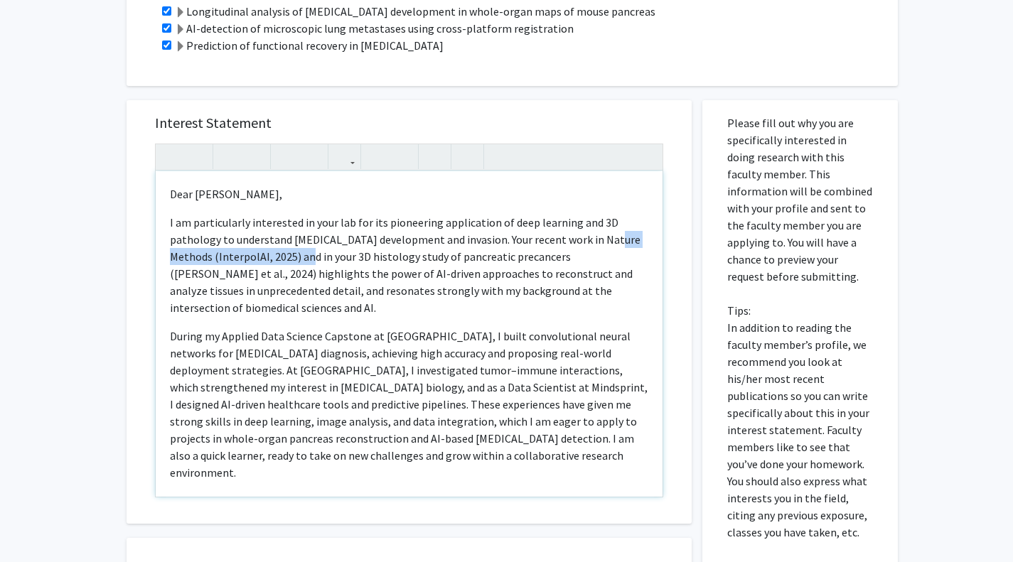
drag, startPoint x: 600, startPoint y: 227, endPoint x: 294, endPoint y: 243, distance: 306.0
click at [294, 243] on p "I am particularly interested in your lab for its pioneering application of deep…" at bounding box center [409, 265] width 478 height 102
copy p "Nature Methods (InterpolAI, 2025)"
click at [456, 295] on p "I am particularly interested in your lab for its pioneering application of deep…" at bounding box center [409, 265] width 478 height 102
click at [321, 357] on p "During my Applied Data Science Capstone at MIT, I built convolutional neural ne…" at bounding box center [409, 405] width 478 height 154
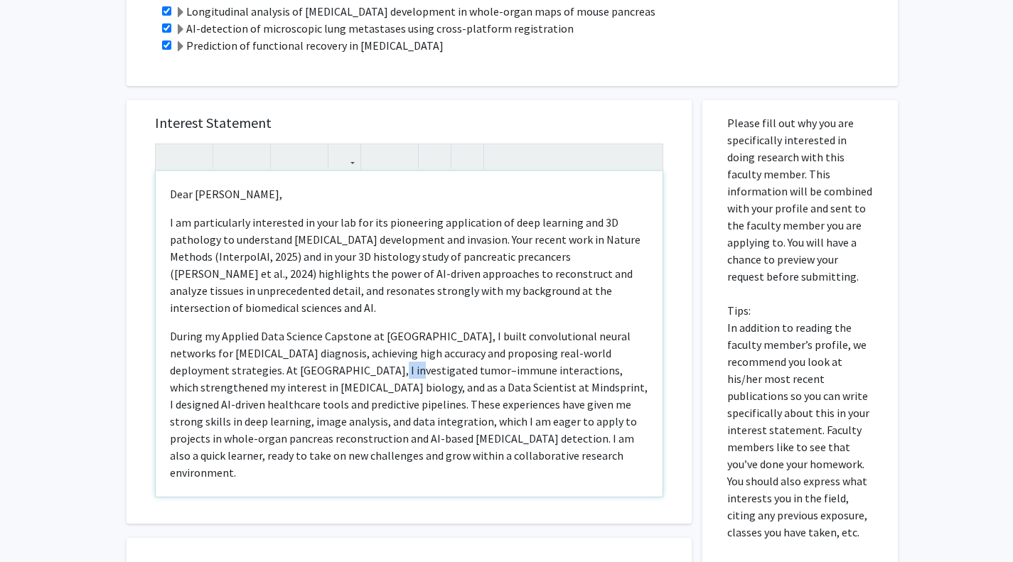
click at [321, 357] on p "During my Applied Data Science Capstone at MIT, I built convolutional neural ne…" at bounding box center [409, 405] width 478 height 154
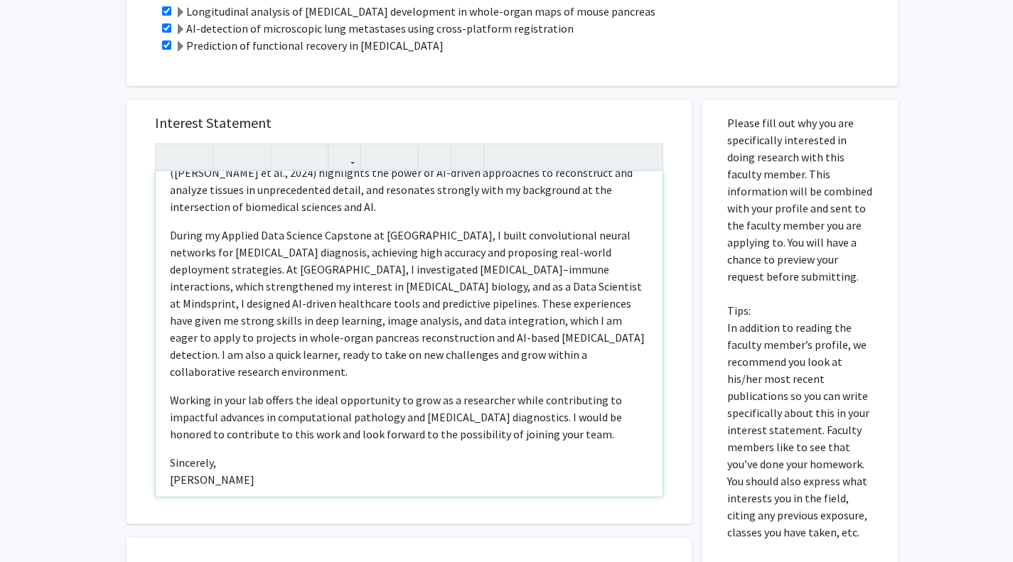
click at [552, 392] on p "Working in your lab offers the ideal opportunity to grow as a researcher while …" at bounding box center [409, 417] width 478 height 51
click at [564, 407] on p "Working in your lab offers the ideal opportunity to grow as a researcher while …" at bounding box center [409, 417] width 478 height 51
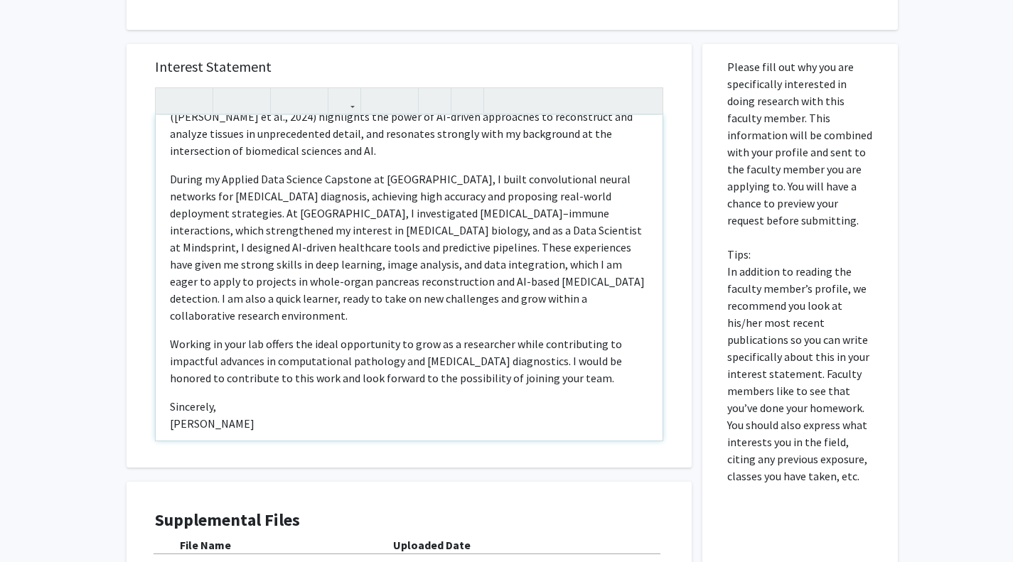
scroll to position [0, 0]
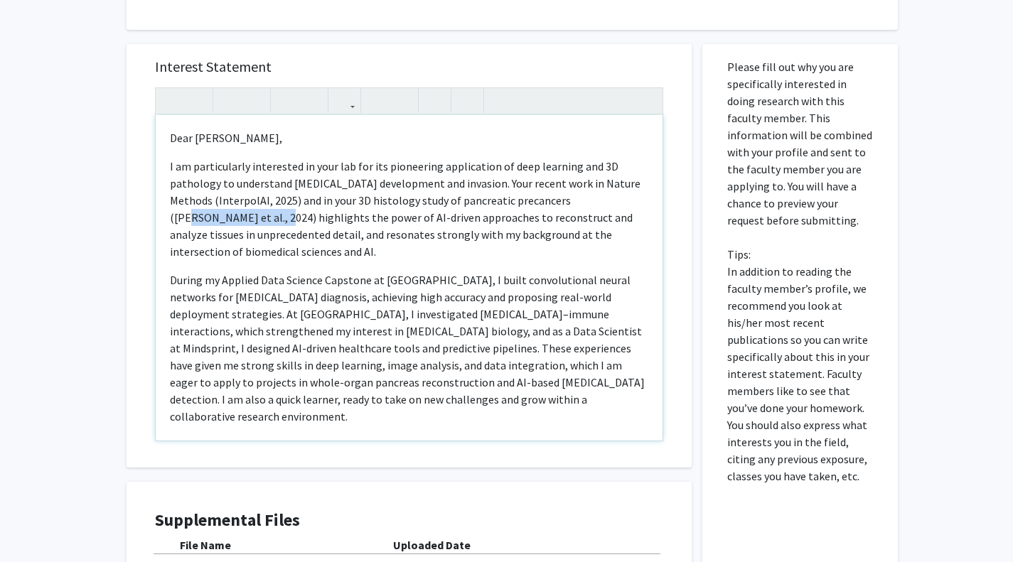
drag, startPoint x: 561, startPoint y: 182, endPoint x: 195, endPoint y: 206, distance: 367.5
click at [195, 206] on p "I am particularly interested in your lab for its pioneering application of deep…" at bounding box center [409, 209] width 478 height 102
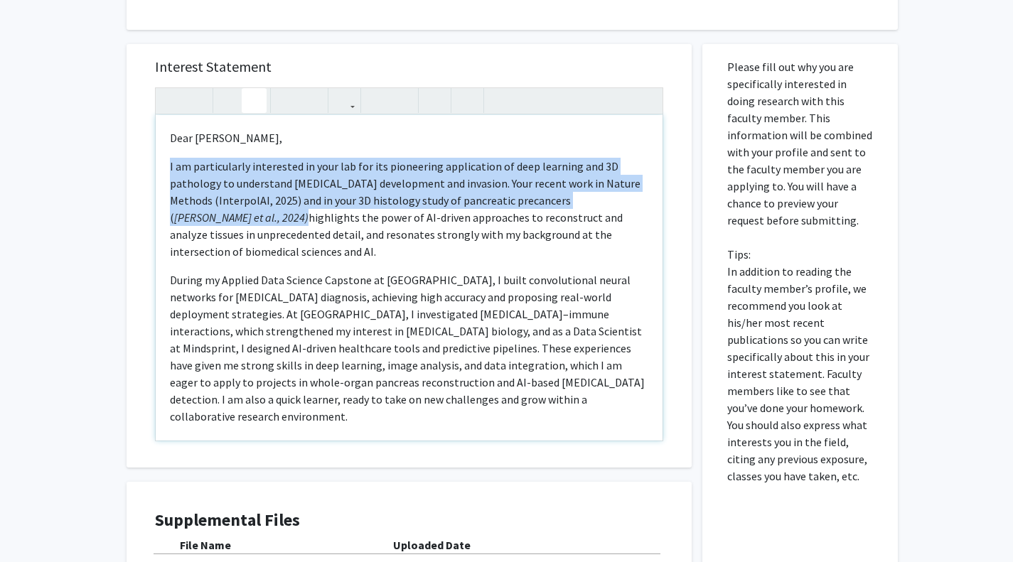
click at [257, 89] on icon "button" at bounding box center [254, 100] width 12 height 23
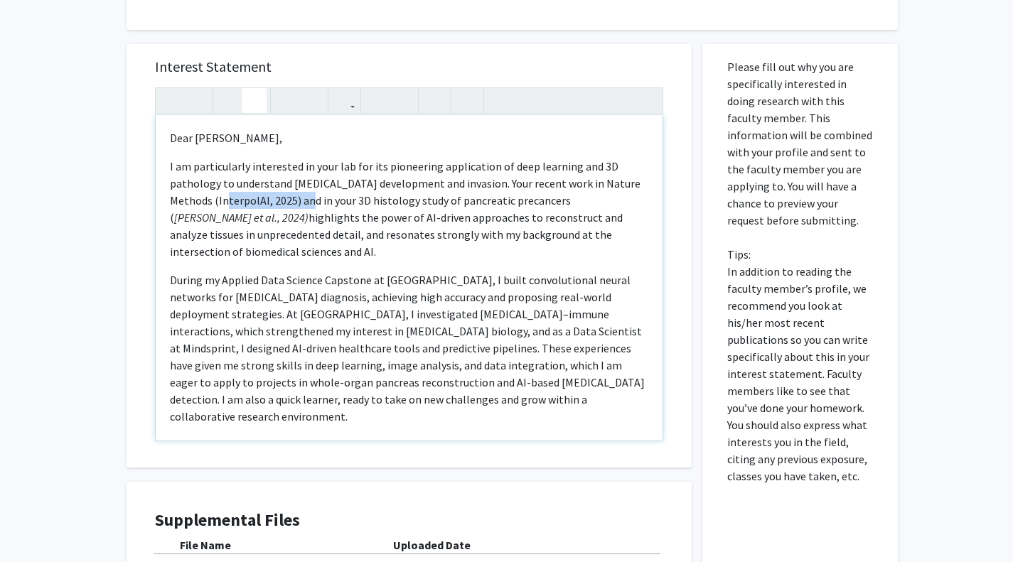
drag, startPoint x: 213, startPoint y: 188, endPoint x: 293, endPoint y: 189, distance: 80.3
click at [293, 189] on p "I am particularly interested in your lab for its pioneering application of deep…" at bounding box center [409, 209] width 478 height 102
click at [254, 89] on icon "button" at bounding box center [254, 100] width 12 height 23
click at [436, 242] on p "I am particularly interested in your lab for its pioneering application of deep…" at bounding box center [409, 209] width 478 height 102
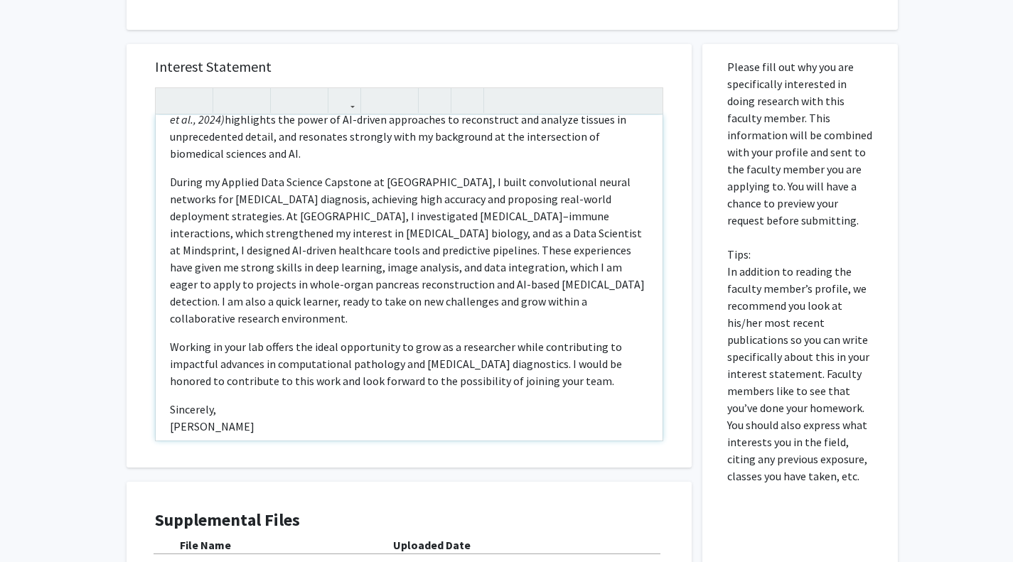
scroll to position [101, 0]
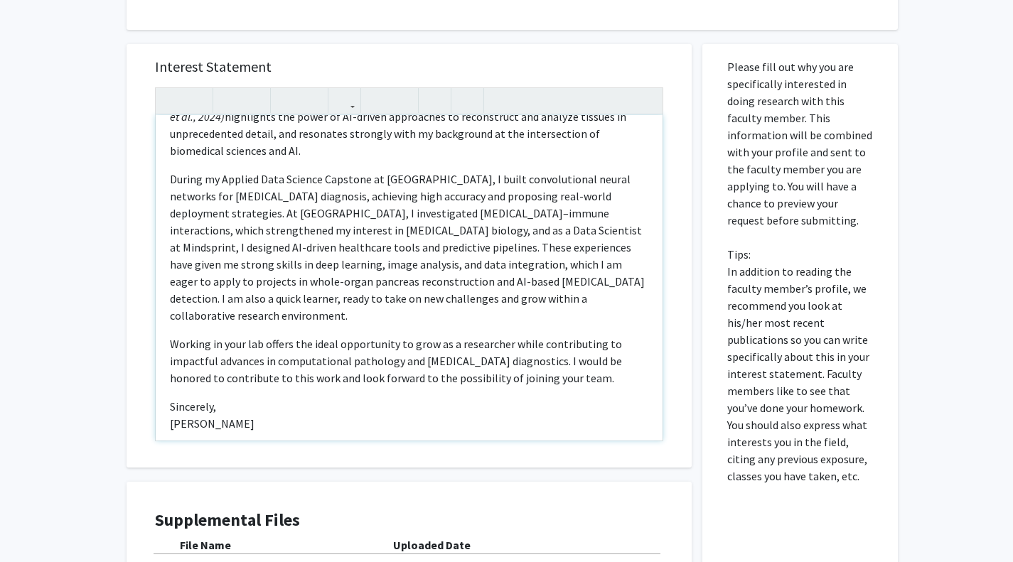
click at [574, 181] on p "During my Applied Data Science Capstone at MIT, I built convolutional neural ne…" at bounding box center [409, 248] width 478 height 154
type textarea "<p>Dear Dr. Kiemen,</p><span style="font-size: 1rem;"></span><p>I am particular…"
click at [579, 197] on p "During my Applied Data Science Capstone at MIT, I built convolutional neural ne…" at bounding box center [409, 248] width 478 height 154
click at [460, 274] on p "During my Applied Data Science Capstone at MIT, I built convolutional neural ne…" at bounding box center [409, 248] width 478 height 154
click at [596, 345] on p "Working in your lab offers the ideal opportunity to grow as a researcher while …" at bounding box center [409, 360] width 478 height 51
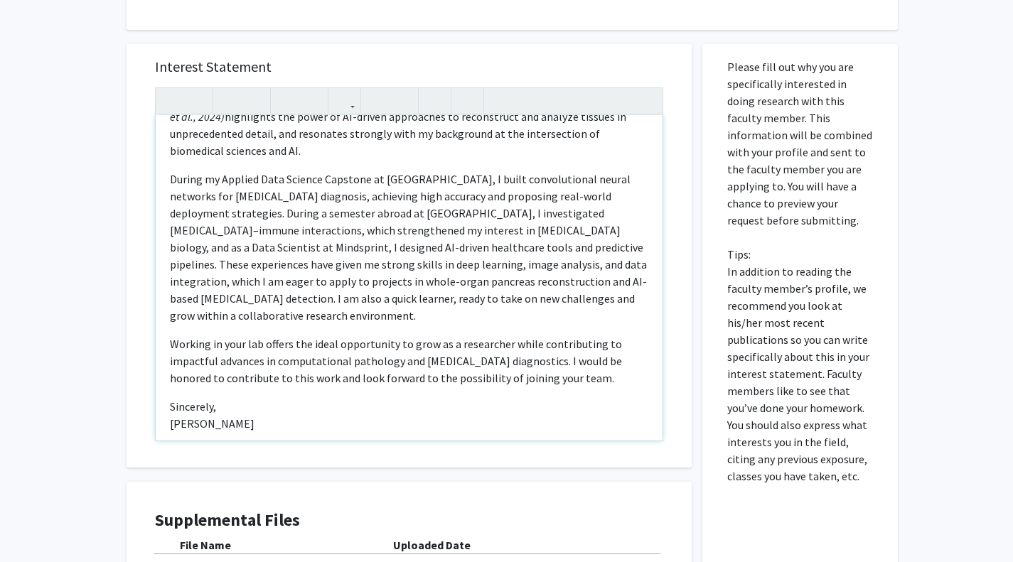
click at [328, 398] on p "Sincerely, Niranjani Komethagavel" at bounding box center [409, 415] width 478 height 34
click at [547, 267] on p "During my Applied Data Science Capstone at MIT, I built convolutional neural ne…" at bounding box center [409, 248] width 478 height 154
click at [602, 335] on p "Working in your lab offers the ideal opportunity to grow as a researcher while …" at bounding box center [409, 360] width 478 height 51
click at [505, 398] on p "Sincerely, Niranjani Komethagavel" at bounding box center [409, 415] width 478 height 34
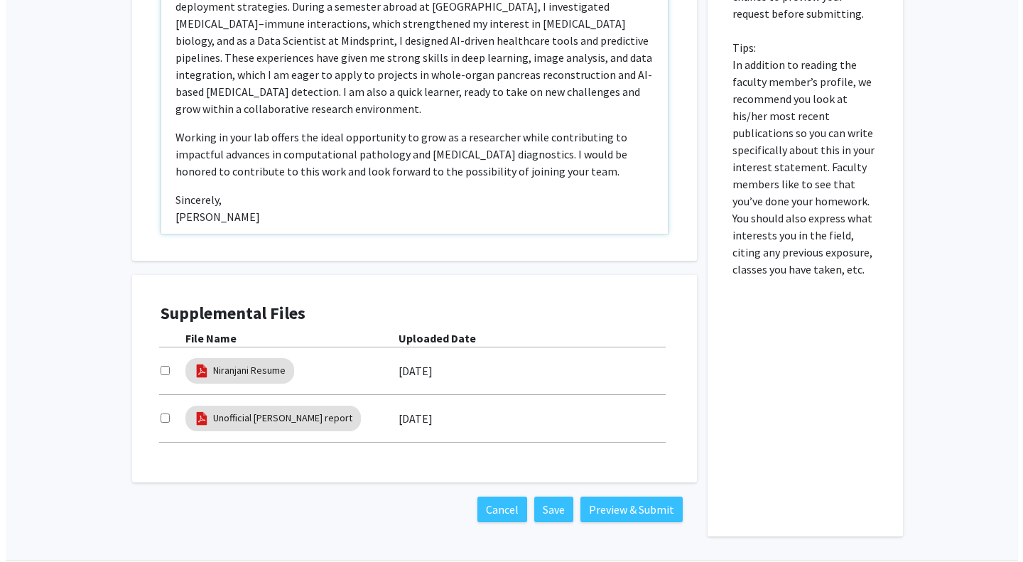
scroll to position [890, 0]
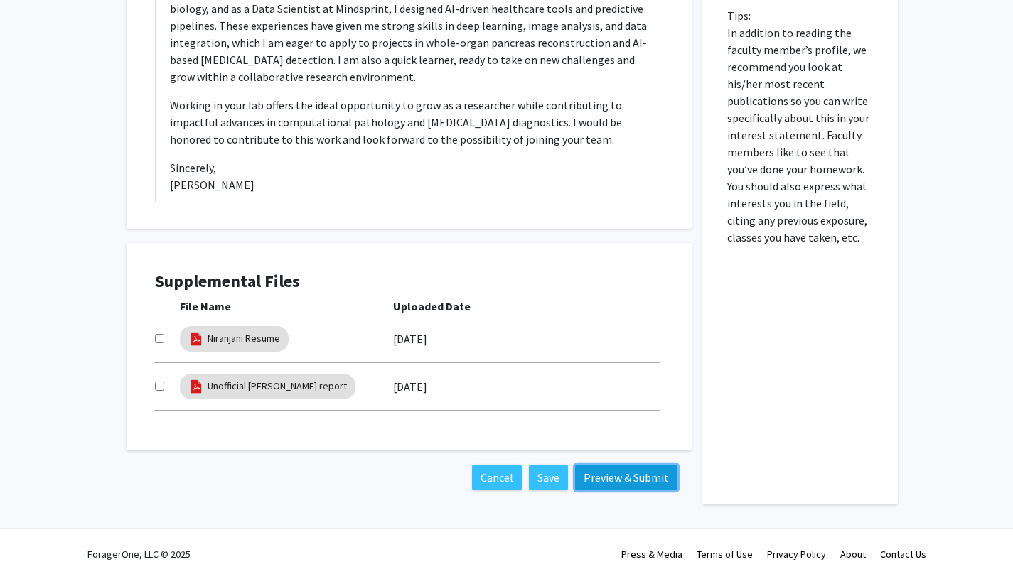
click at [620, 466] on button "Preview & Submit" at bounding box center [626, 478] width 102 height 26
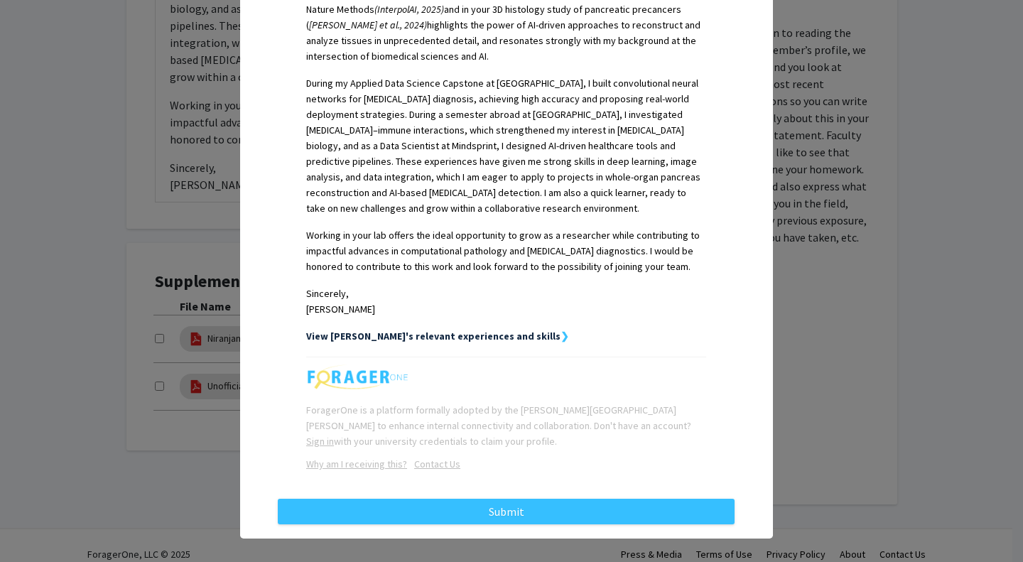
scroll to position [460, 0]
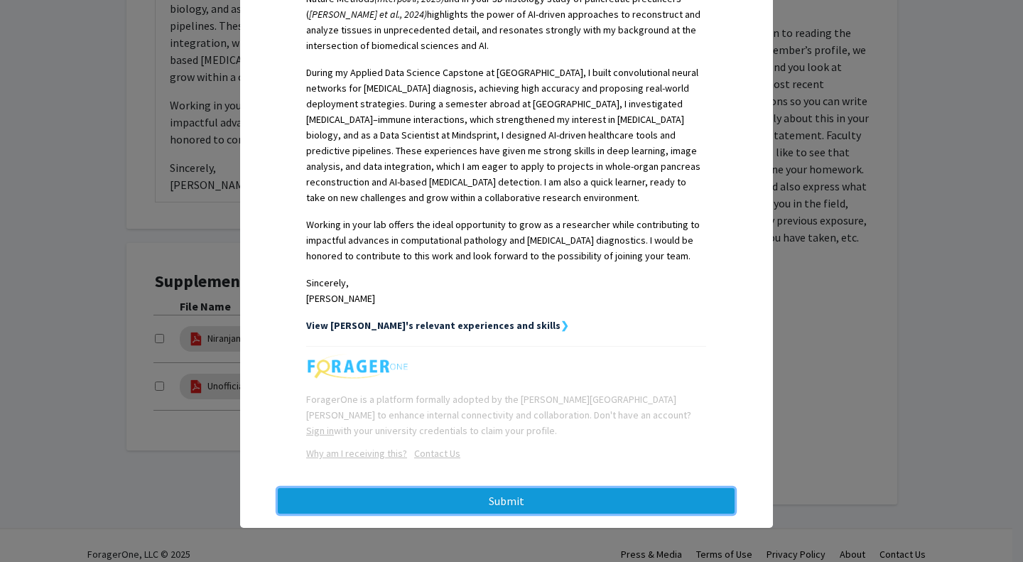
click at [516, 507] on button "Submit" at bounding box center [506, 501] width 457 height 26
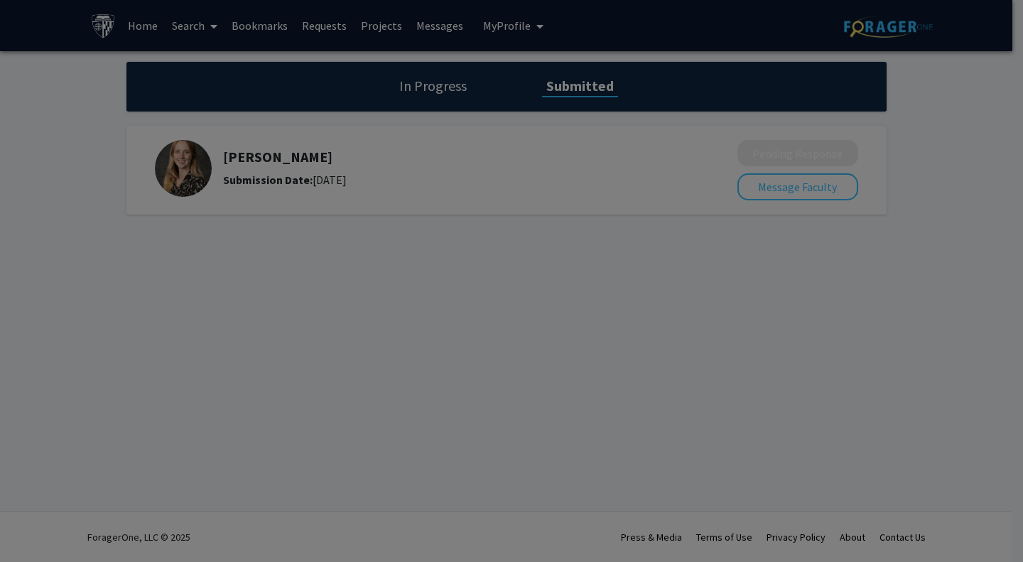
click at [633, 354] on div at bounding box center [511, 281] width 1023 height 562
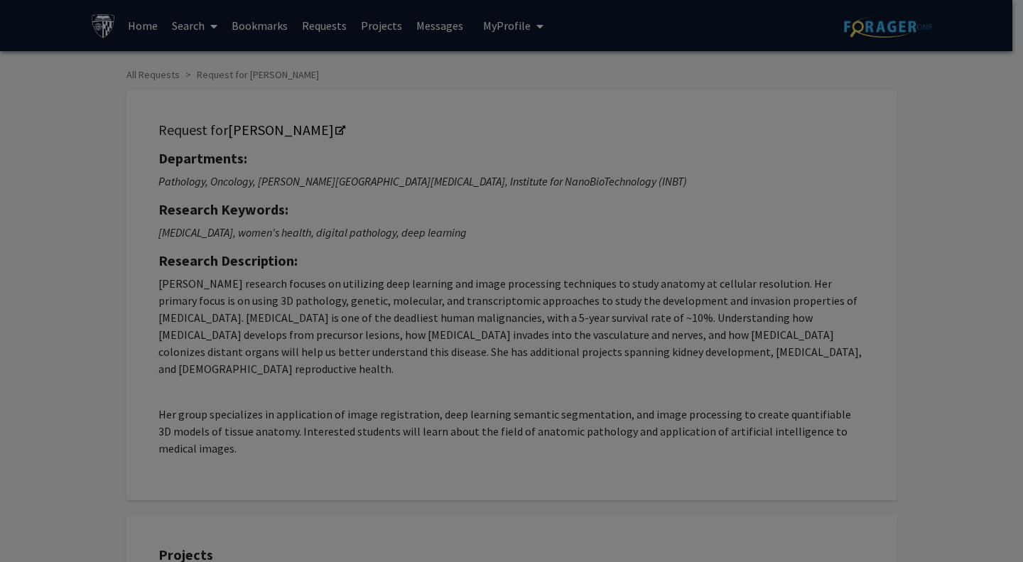
checkbox input "true"
click at [191, 23] on div at bounding box center [511, 281] width 1023 height 562
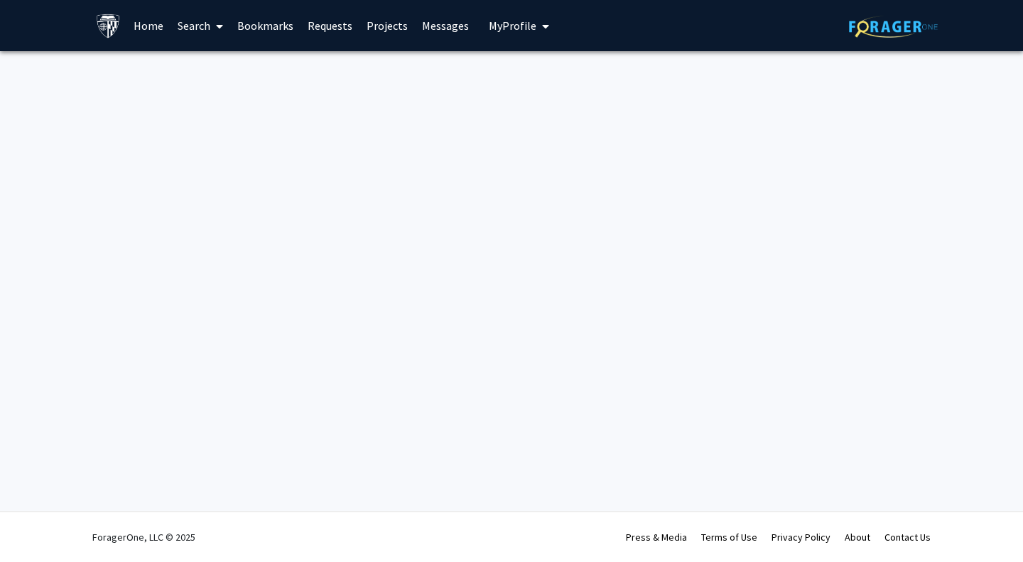
click at [206, 28] on link "Search" at bounding box center [201, 26] width 60 height 50
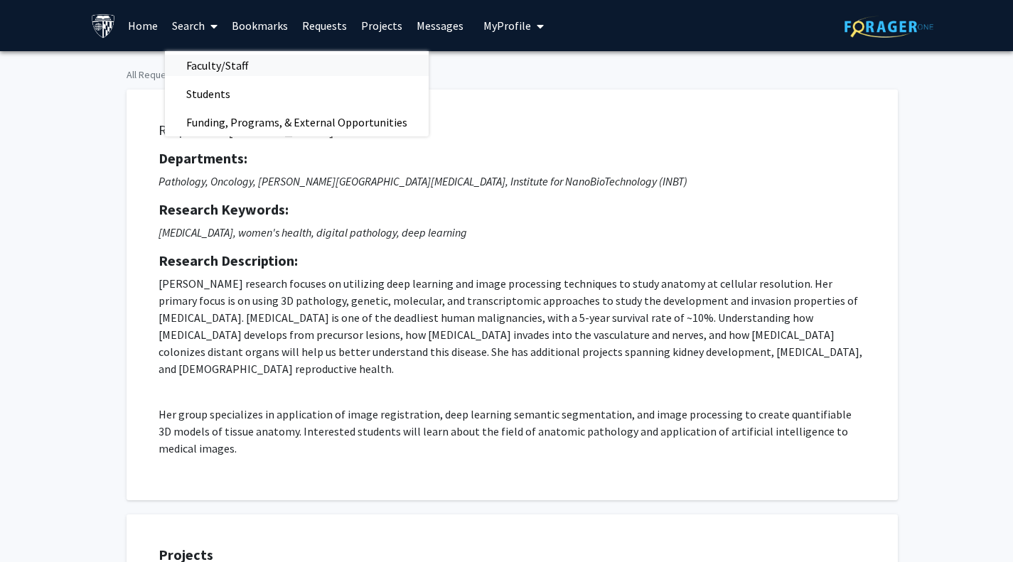
click at [228, 61] on span "Faculty/Staff" at bounding box center [217, 65] width 104 height 28
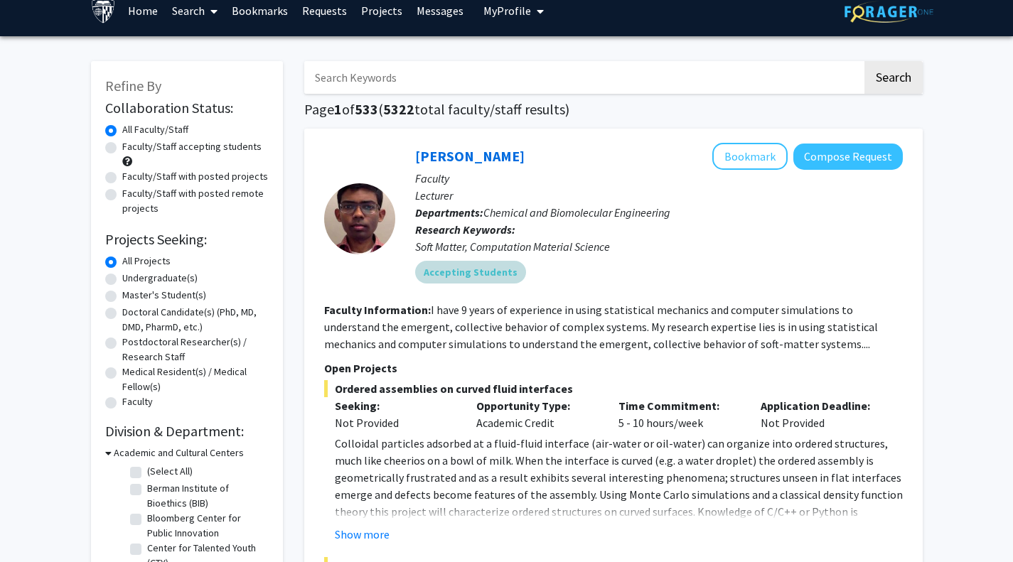
scroll to position [10, 0]
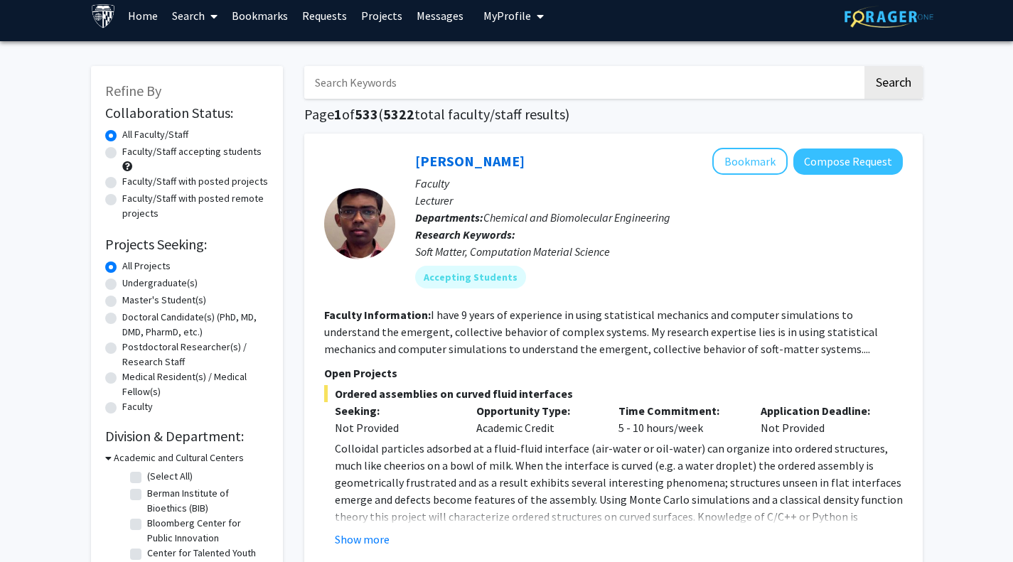
click at [111, 294] on div "Master's Student(s)" at bounding box center [186, 301] width 163 height 17
click at [122, 298] on label "Master's Student(s)" at bounding box center [164, 300] width 84 height 15
click at [122, 298] on input "Master's Student(s)" at bounding box center [126, 297] width 9 height 9
radio input "true"
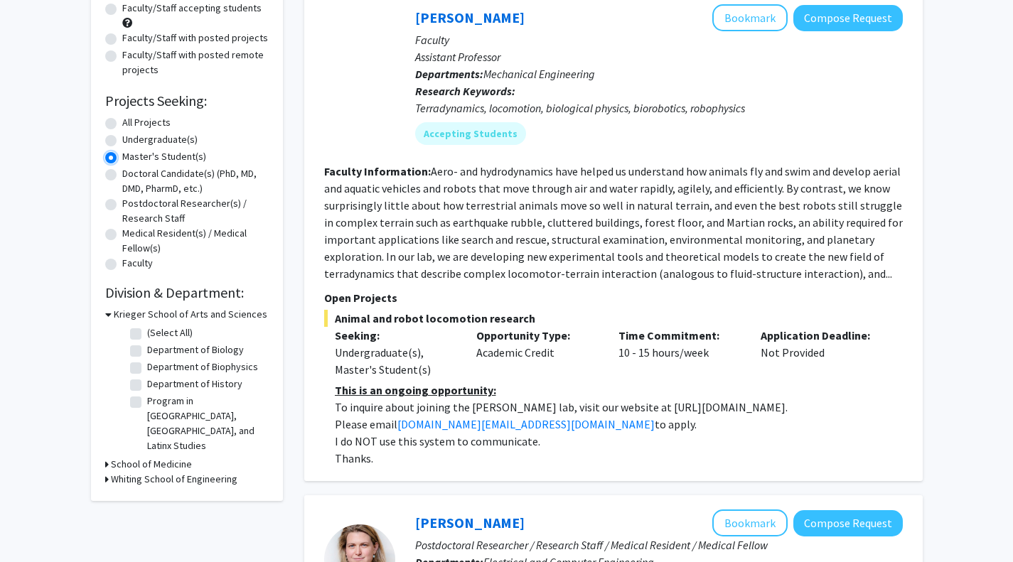
scroll to position [153, 0]
click at [135, 458] on h3 "School of Medicine" at bounding box center [151, 465] width 81 height 15
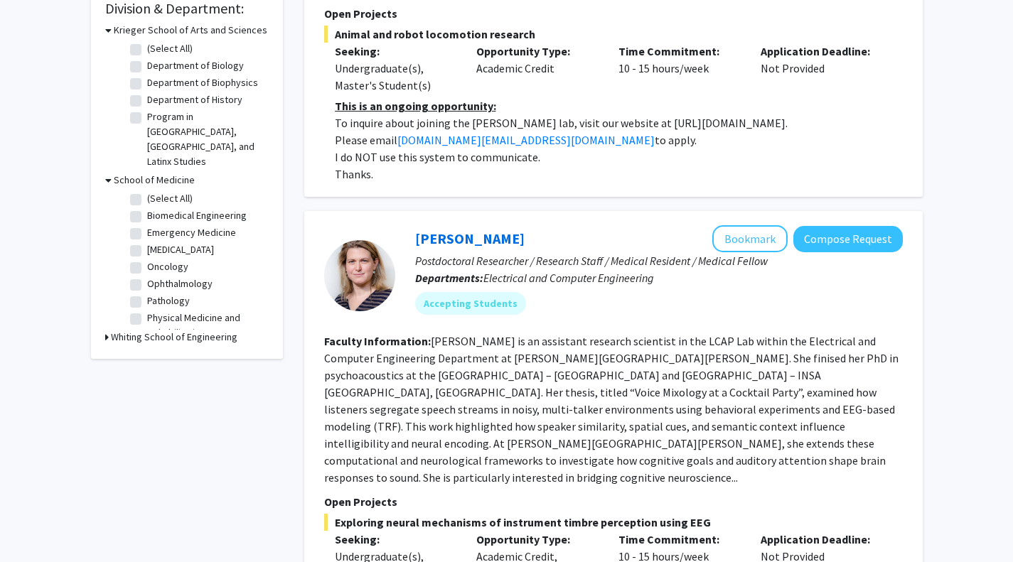
scroll to position [439, 0]
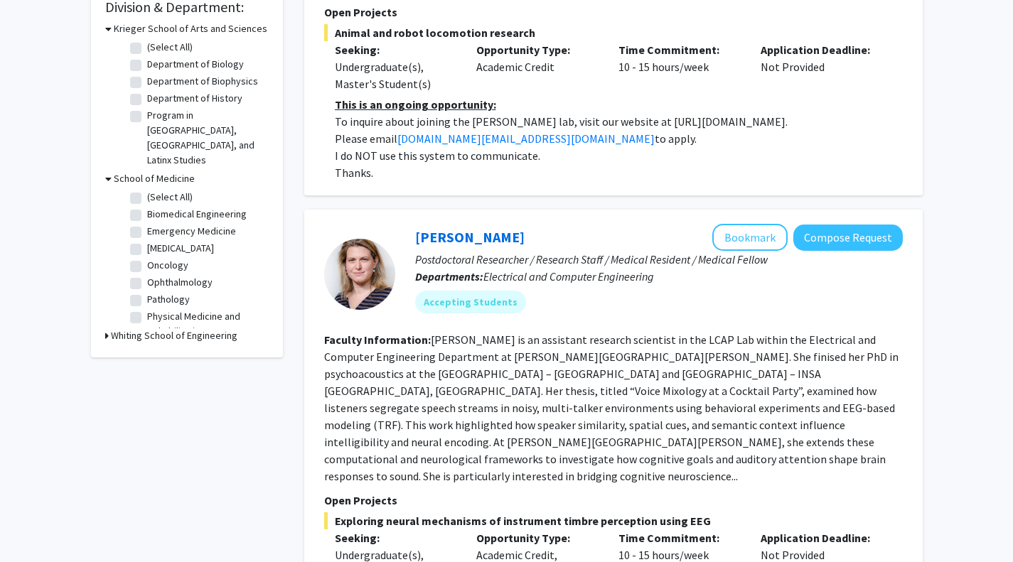
click at [216, 312] on label "Physical Medicine and Rehabilitation" at bounding box center [206, 324] width 118 height 30
click at [156, 312] on input "Physical Medicine and Rehabilitation" at bounding box center [151, 313] width 9 height 9
checkbox input "true"
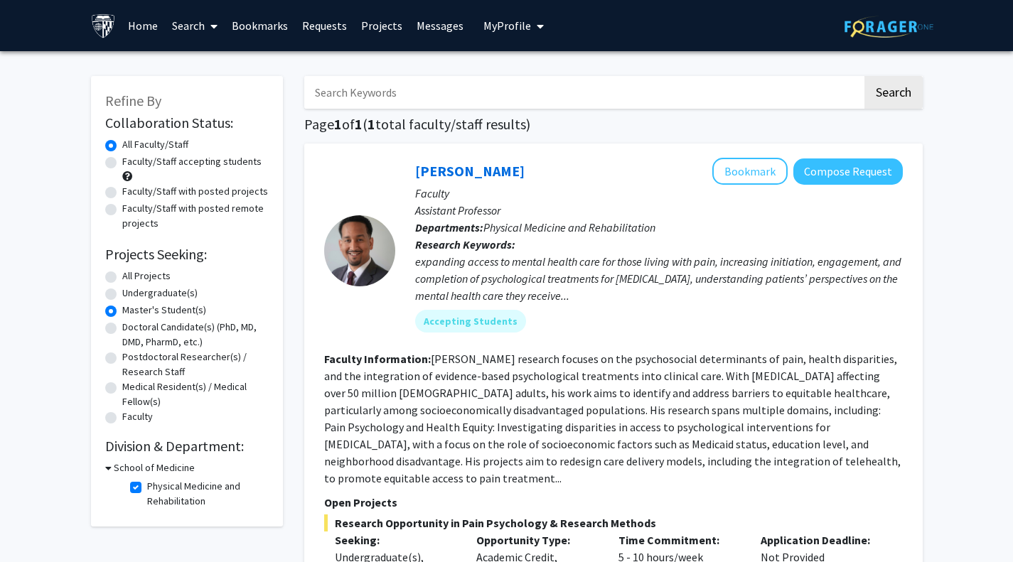
click at [147, 488] on label "Physical Medicine and Rehabilitation" at bounding box center [206, 494] width 118 height 30
click at [147, 488] on input "Physical Medicine and Rehabilitation" at bounding box center [151, 483] width 9 height 9
checkbox input "false"
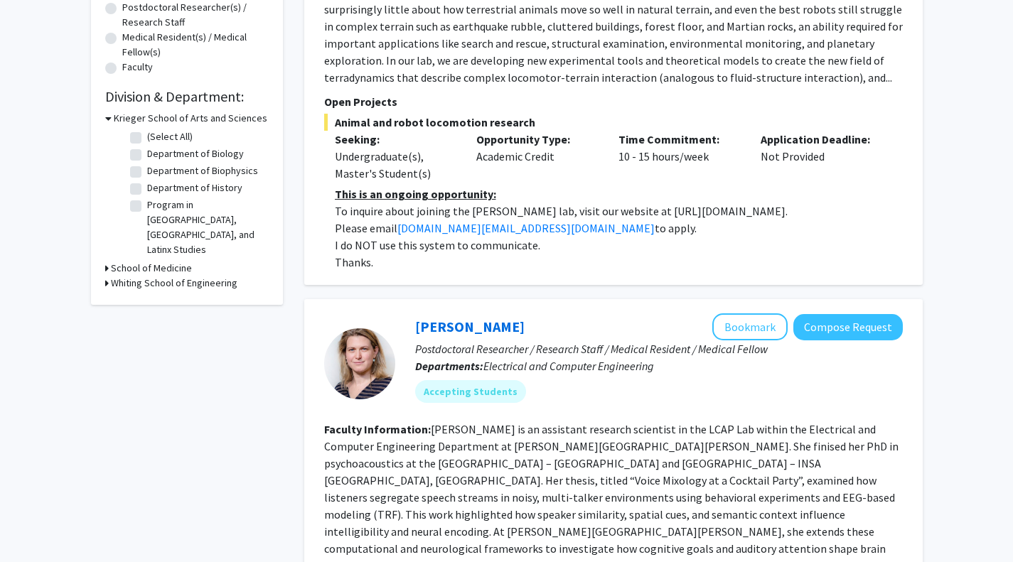
scroll to position [350, 0]
click at [118, 260] on h3 "School of Medicine" at bounding box center [151, 267] width 81 height 15
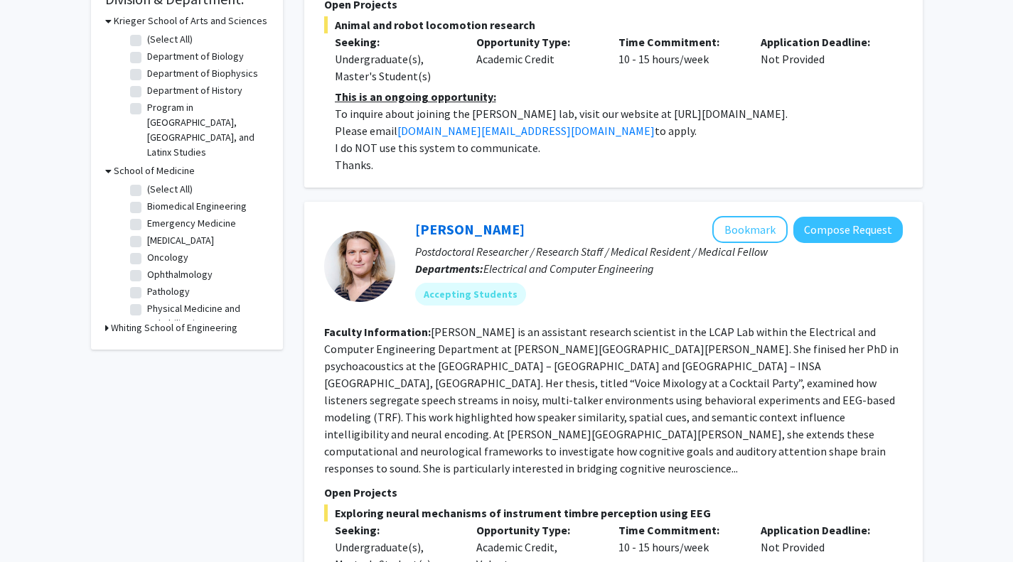
scroll to position [448, 0]
click at [147, 198] on label "Biomedical Engineering" at bounding box center [197, 205] width 100 height 15
click at [147, 198] on input "Biomedical Engineering" at bounding box center [151, 202] width 9 height 9
checkbox input "true"
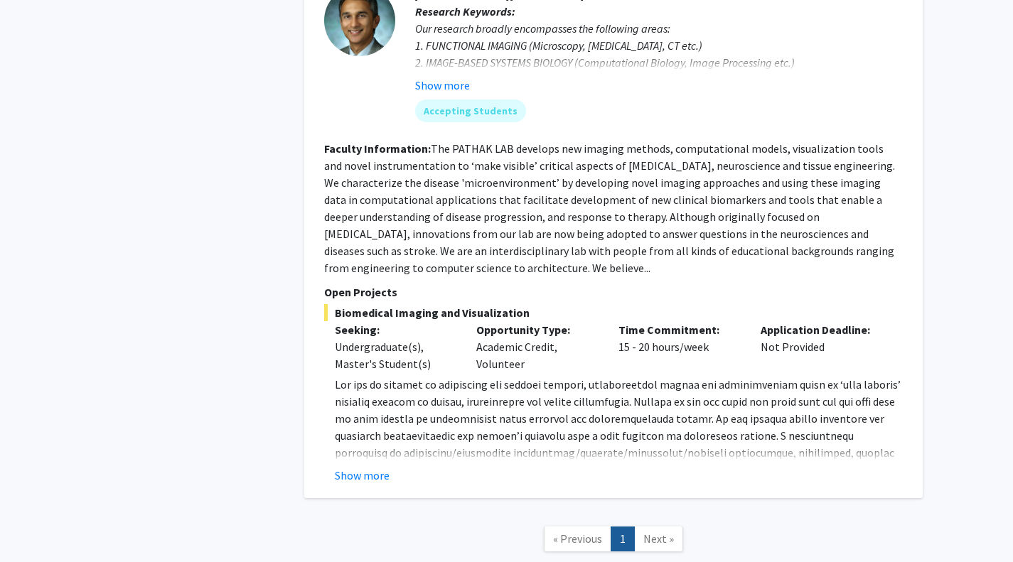
scroll to position [1167, 0]
click at [375, 468] on div "Arvind Pathak Bookmark Compose Request Faculty Professor Departments: Biomedica…" at bounding box center [613, 195] width 618 height 605
click at [377, 466] on button "Show more" at bounding box center [362, 474] width 55 height 17
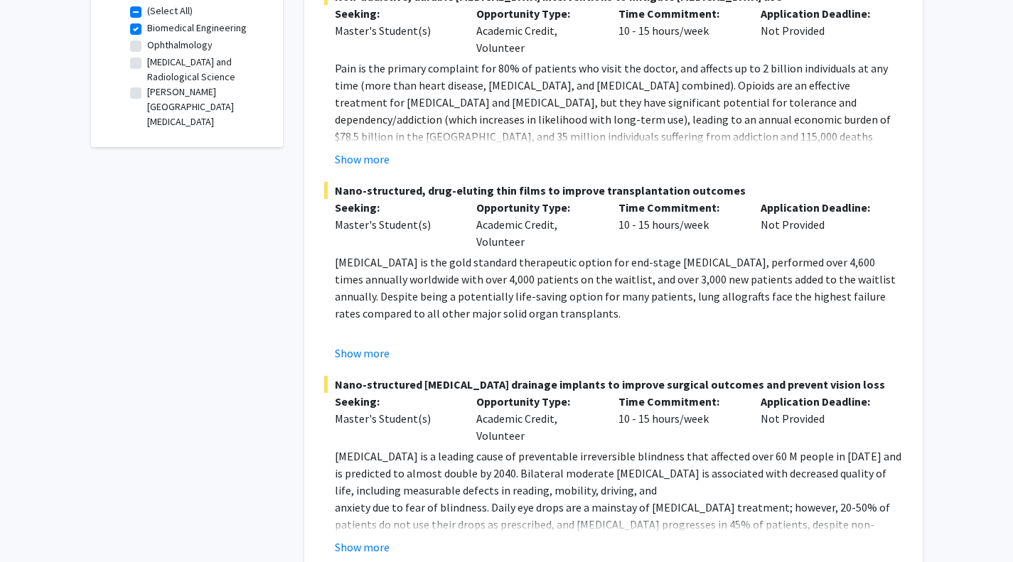
scroll to position [476, 0]
click at [365, 538] on button "Show more" at bounding box center [362, 546] width 55 height 17
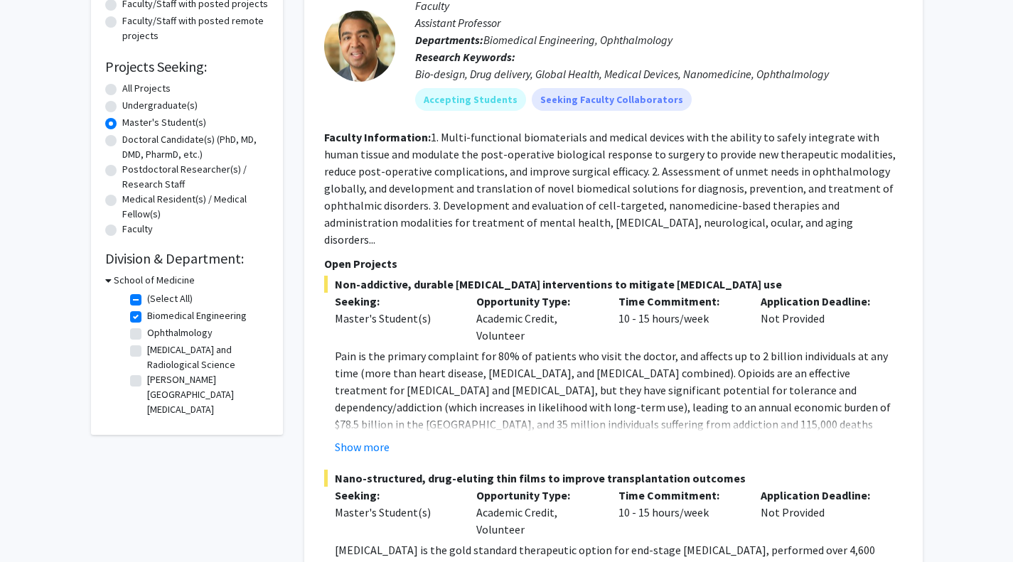
scroll to position [175, 0]
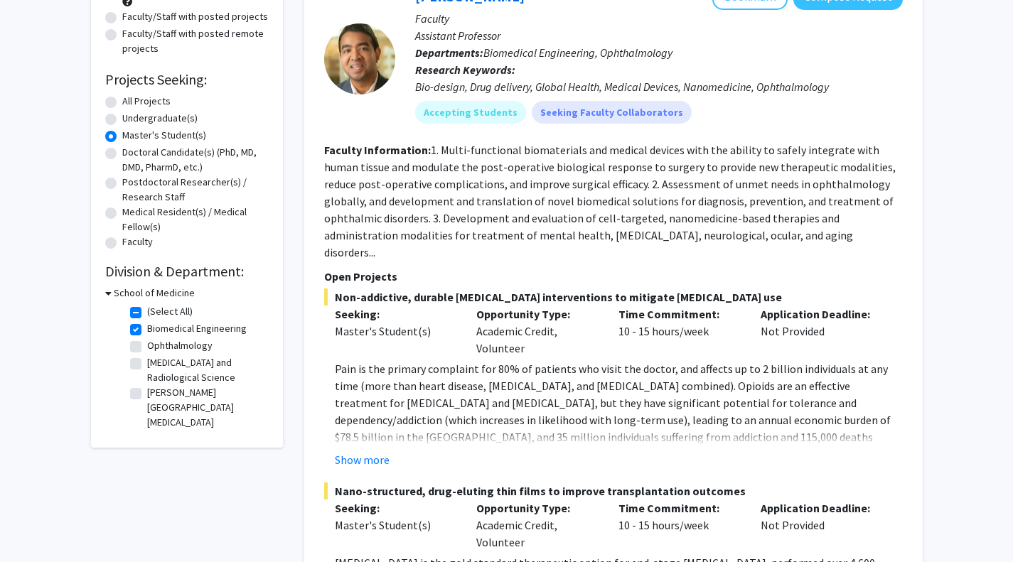
click at [147, 330] on label "Biomedical Engineering" at bounding box center [197, 328] width 100 height 15
click at [147, 330] on input "Biomedical Engineering" at bounding box center [151, 325] width 9 height 9
checkbox input "false"
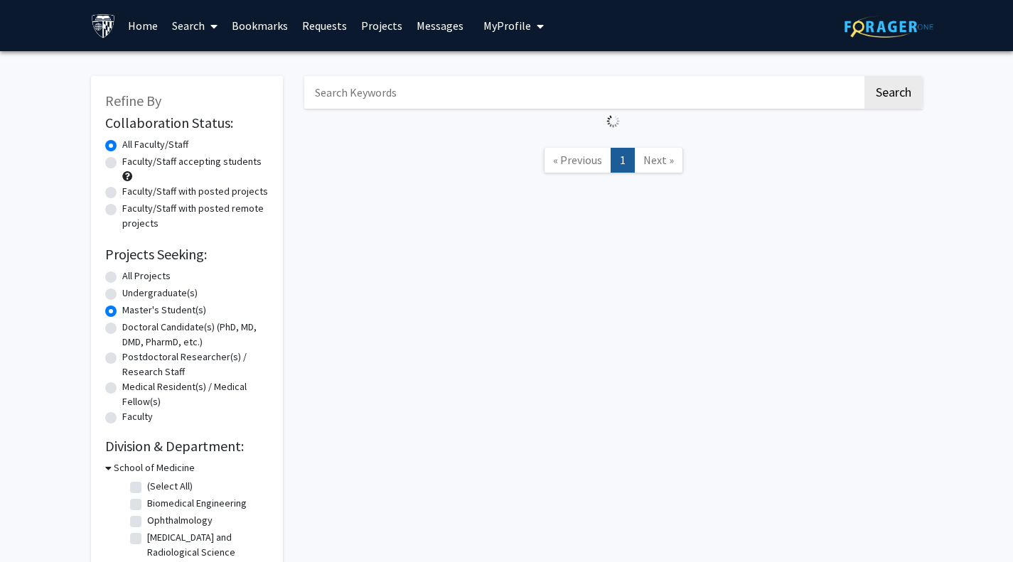
scroll to position [143, 0]
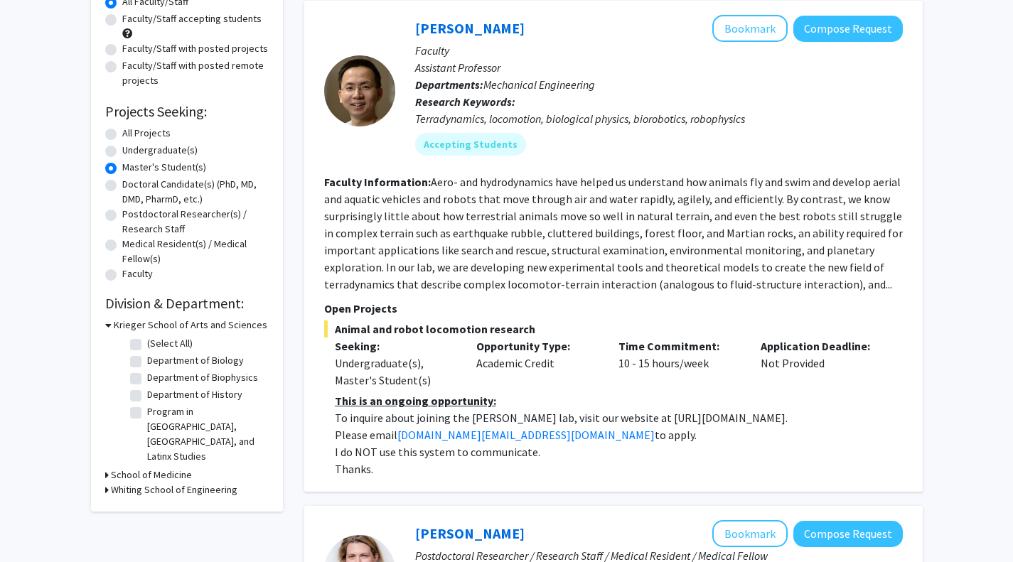
click at [114, 483] on h3 "Whiting School of Engineering" at bounding box center [174, 490] width 127 height 15
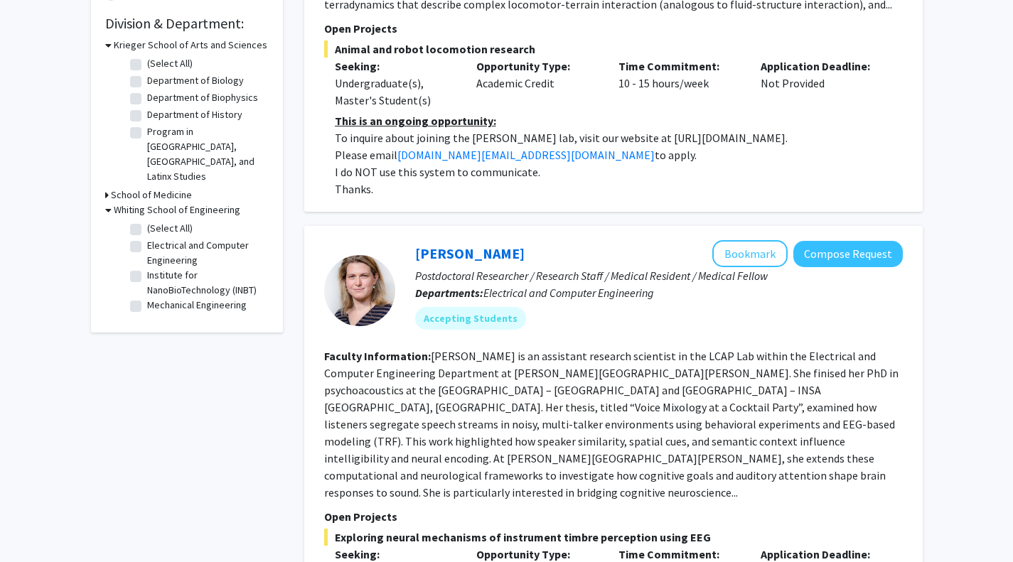
scroll to position [424, 0]
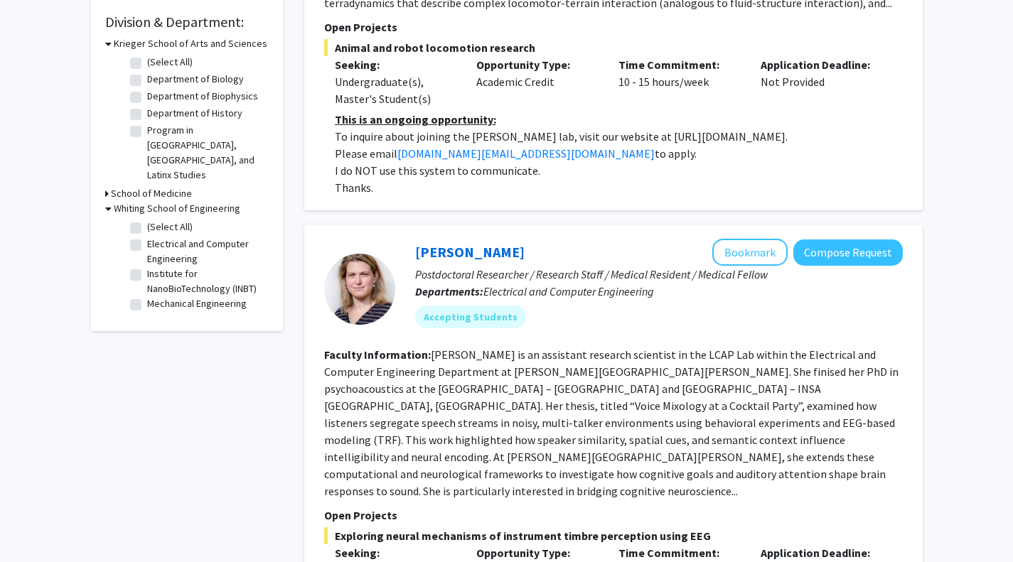
click at [147, 220] on label "(Select All)" at bounding box center [169, 227] width 45 height 15
click at [147, 220] on input "(Select All)" at bounding box center [151, 224] width 9 height 9
checkbox input "true"
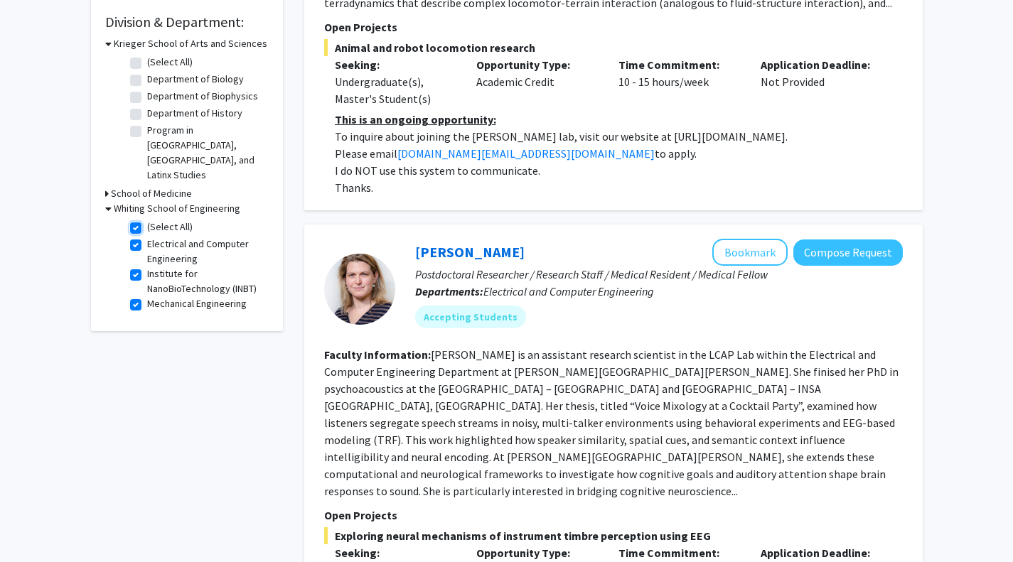
checkbox input "true"
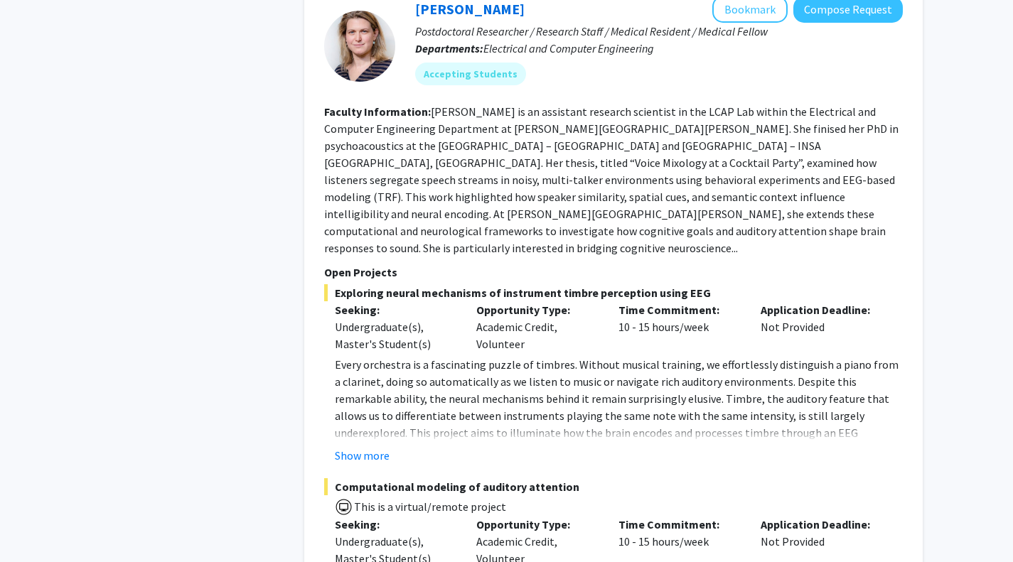
scroll to position [3733, 0]
drag, startPoint x: 622, startPoint y: 365, endPoint x: 495, endPoint y: 321, distance: 133.7
click at [495, 355] on p "Every orchestra is a fascinating puzzle of timbres. Without musical training, w…" at bounding box center [619, 423] width 568 height 136
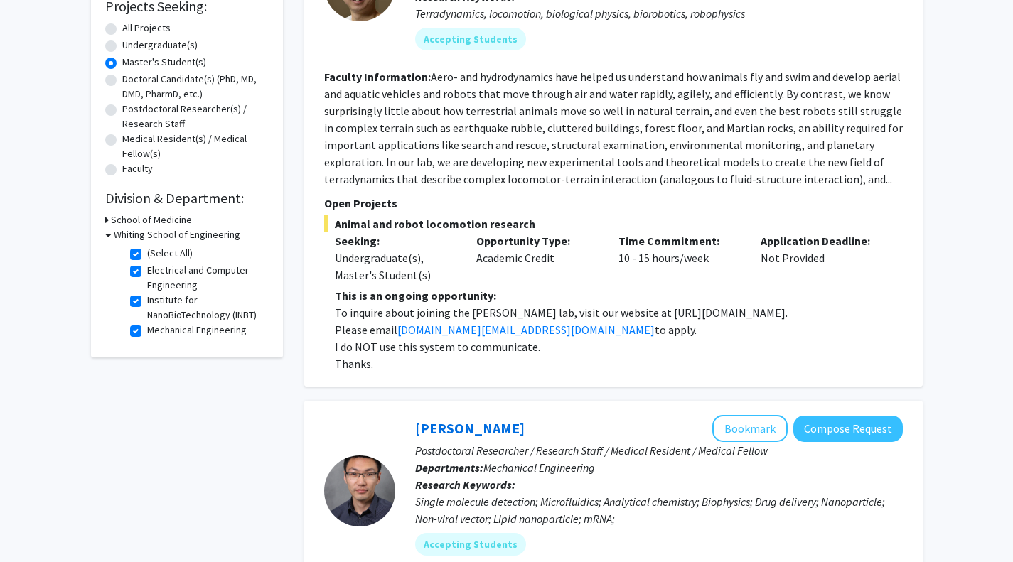
scroll to position [251, 0]
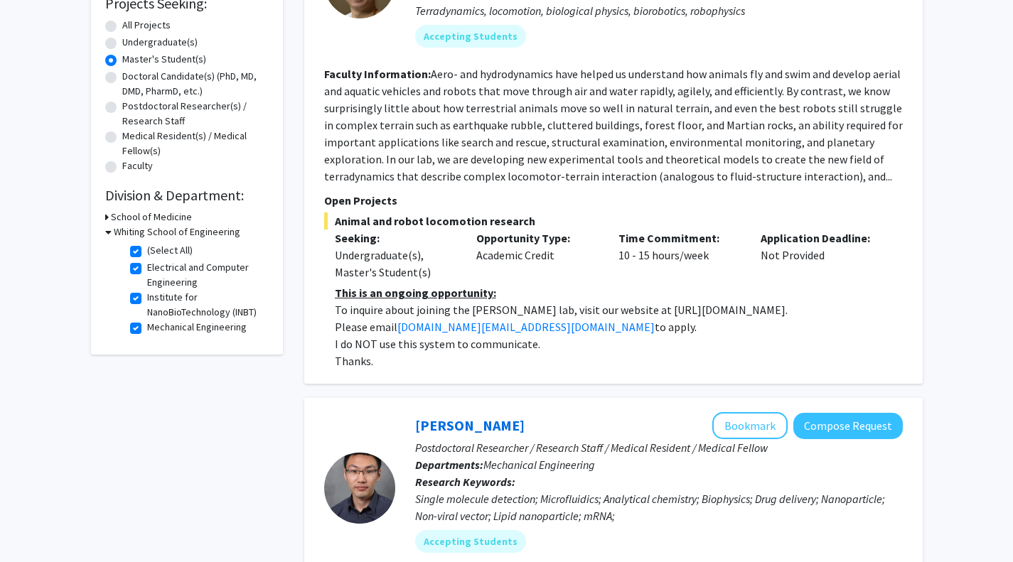
click at [147, 251] on label "(Select All)" at bounding box center [169, 250] width 45 height 15
click at [147, 251] on input "(Select All)" at bounding box center [151, 247] width 9 height 9
checkbox input "false"
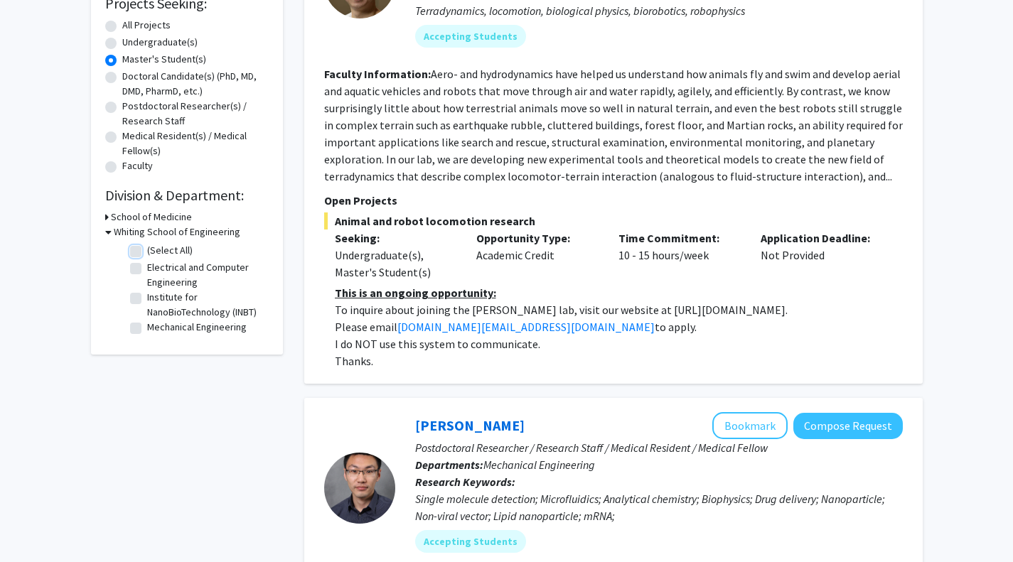
checkbox input "false"
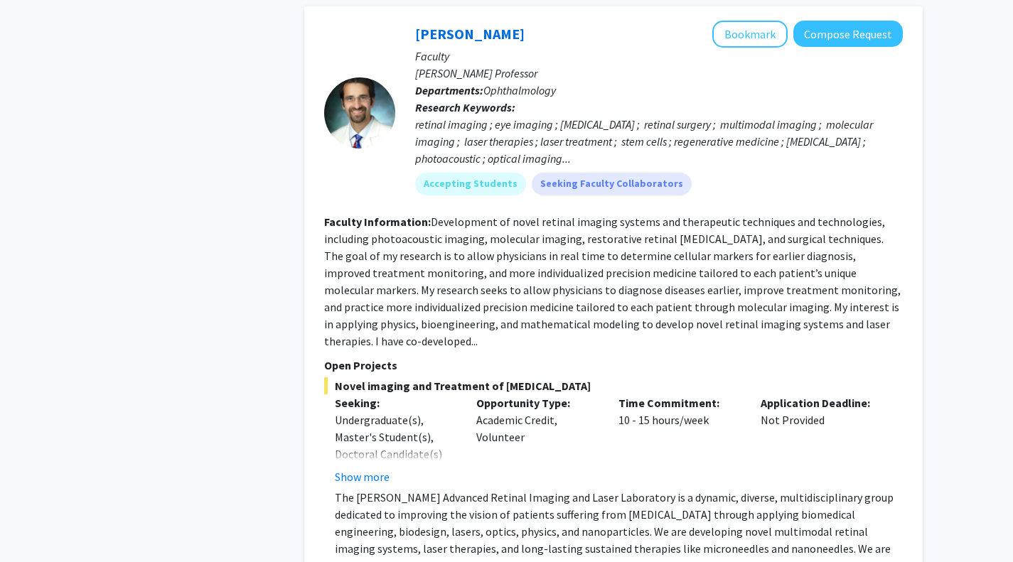
scroll to position [3183, 0]
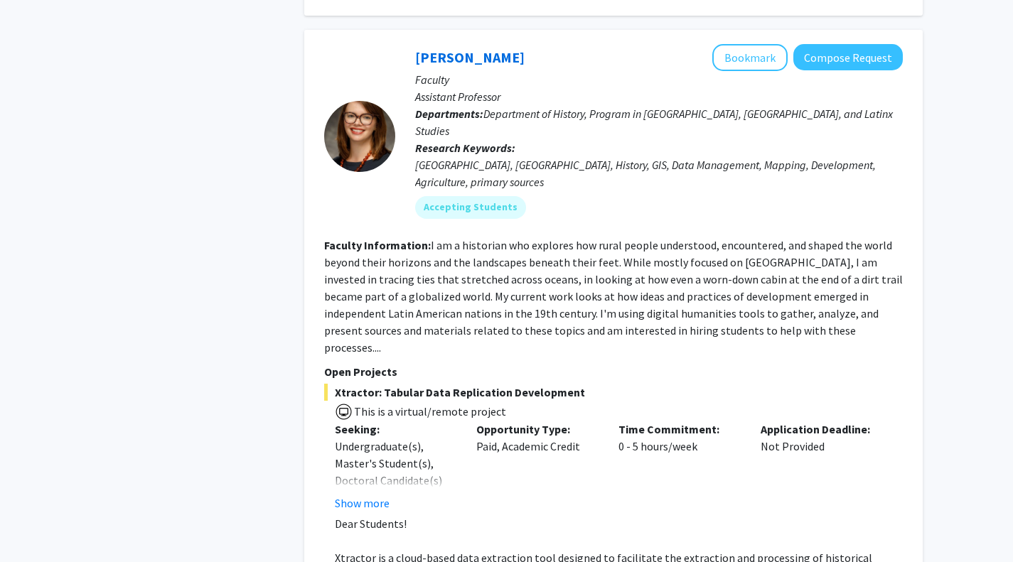
scroll to position [5472, 0]
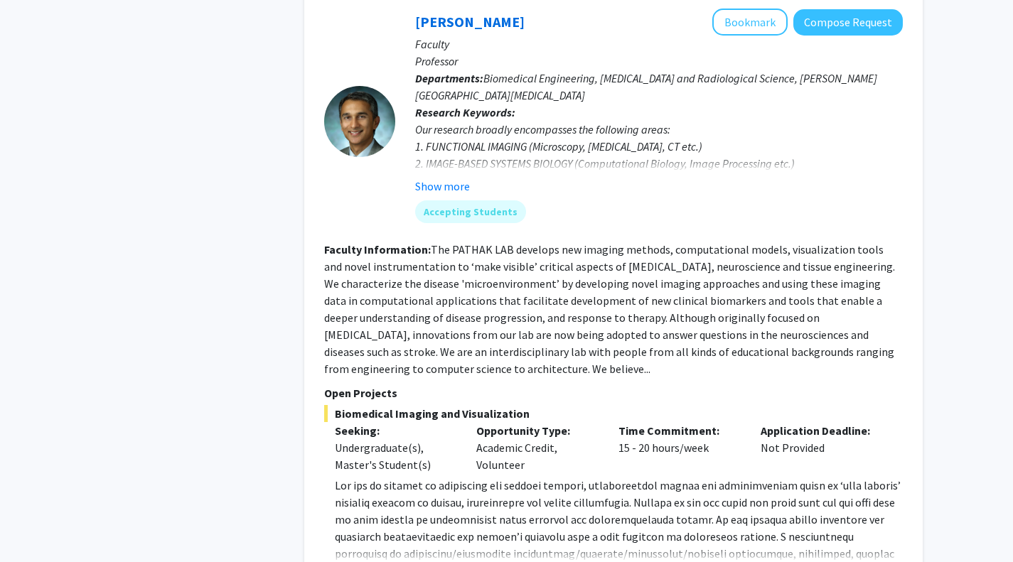
scroll to position [7321, 0]
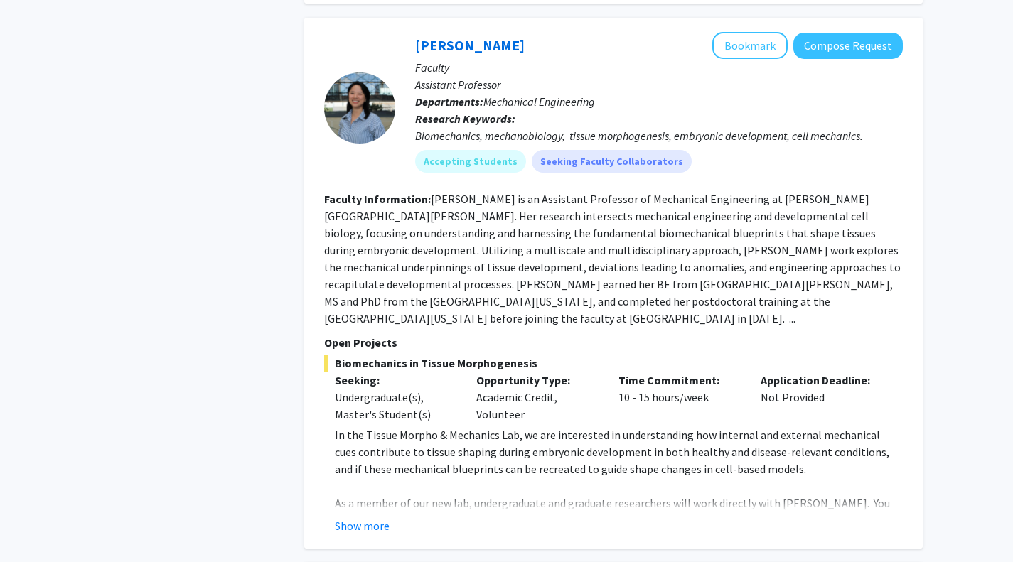
scroll to position [745, 0]
click at [367, 517] on button "Show more" at bounding box center [362, 525] width 55 height 17
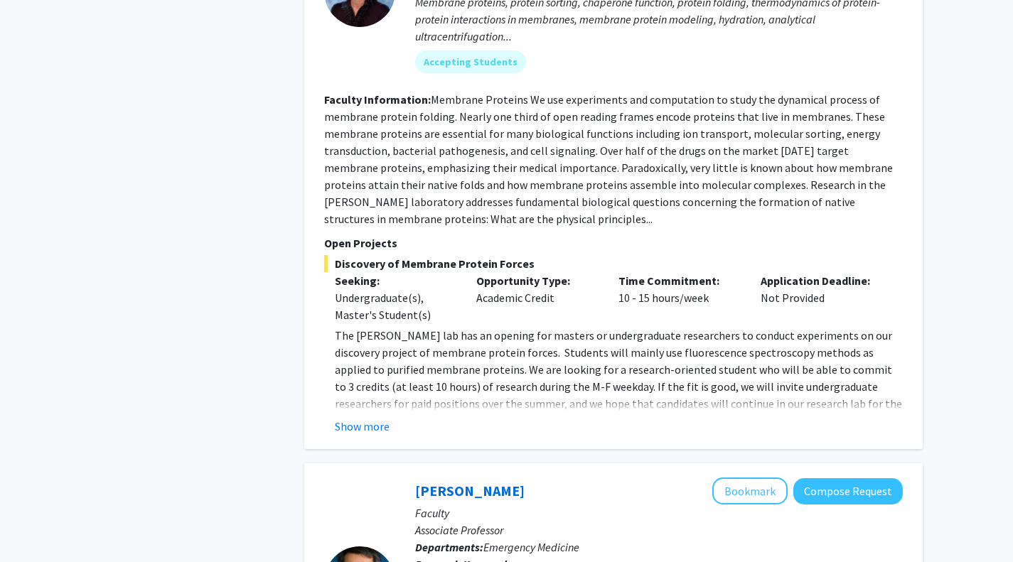
scroll to position [1897, 0]
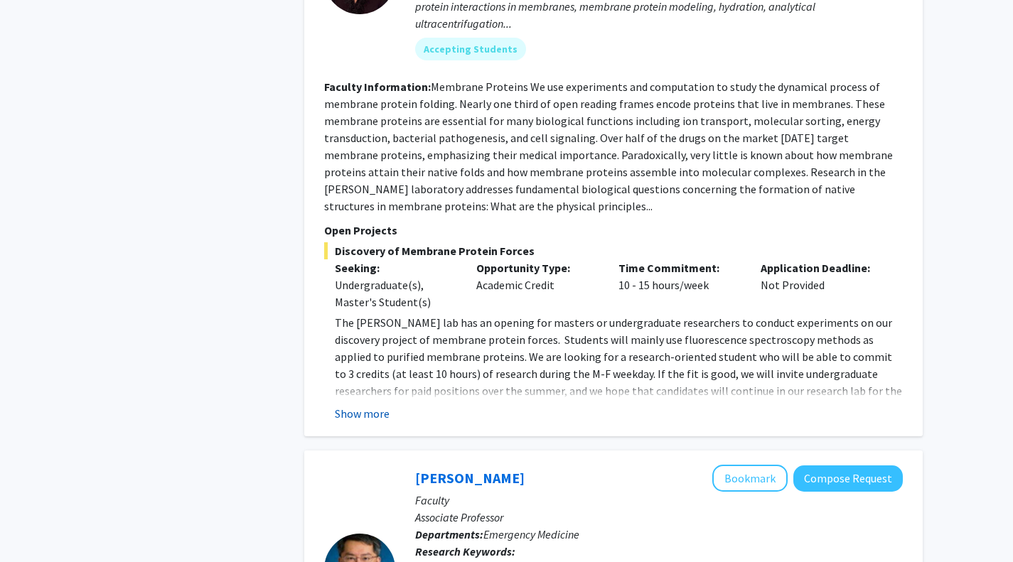
click at [387, 405] on button "Show more" at bounding box center [362, 413] width 55 height 17
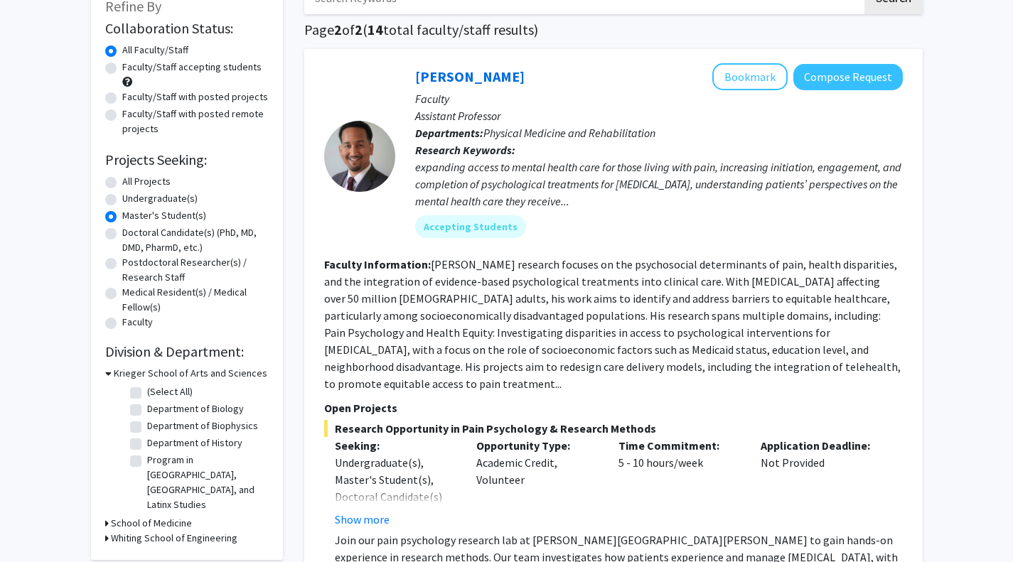
scroll to position [0, 0]
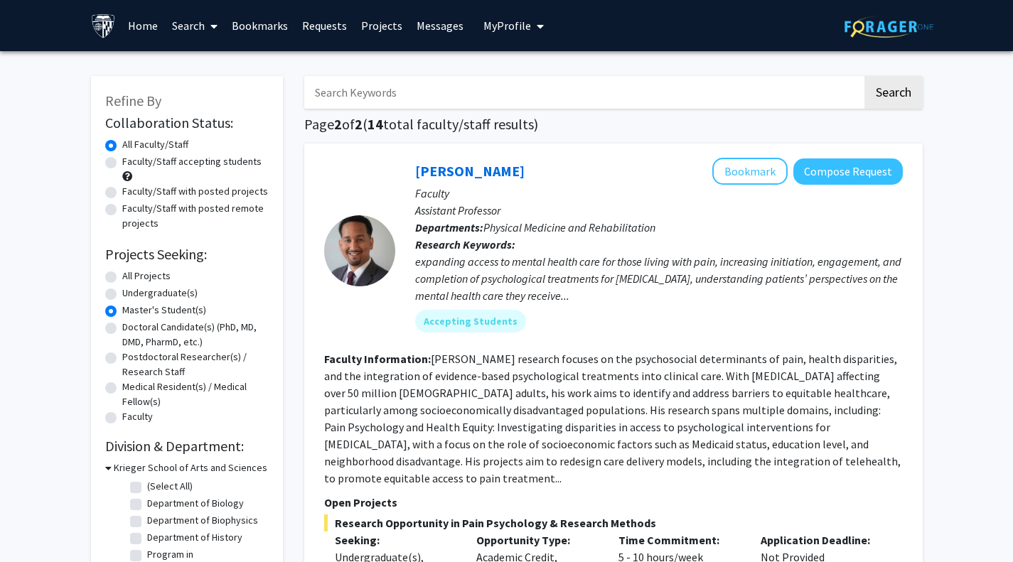
click at [122, 278] on label "All Projects" at bounding box center [146, 276] width 48 height 15
click at [122, 278] on input "All Projects" at bounding box center [126, 273] width 9 height 9
radio input "true"
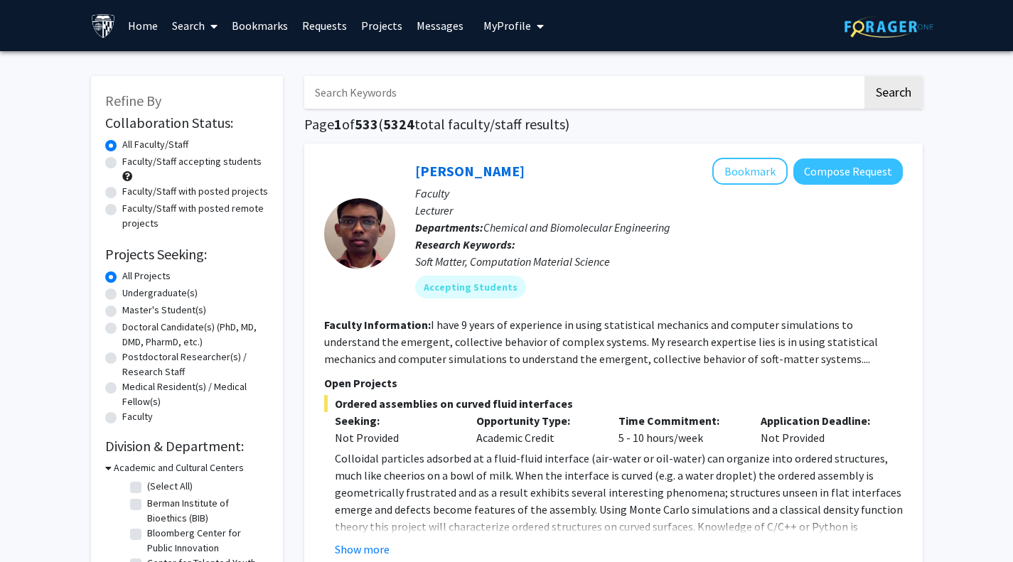
click at [186, 159] on label "Faculty/Staff accepting students" at bounding box center [191, 161] width 139 height 15
click at [131, 159] on input "Faculty/Staff accepting students" at bounding box center [126, 158] width 9 height 9
radio input "true"
click at [209, 209] on label "Faculty/Staff with posted remote projects" at bounding box center [195, 216] width 146 height 30
click at [131, 209] on input "Faculty/Staff with posted remote projects" at bounding box center [126, 205] width 9 height 9
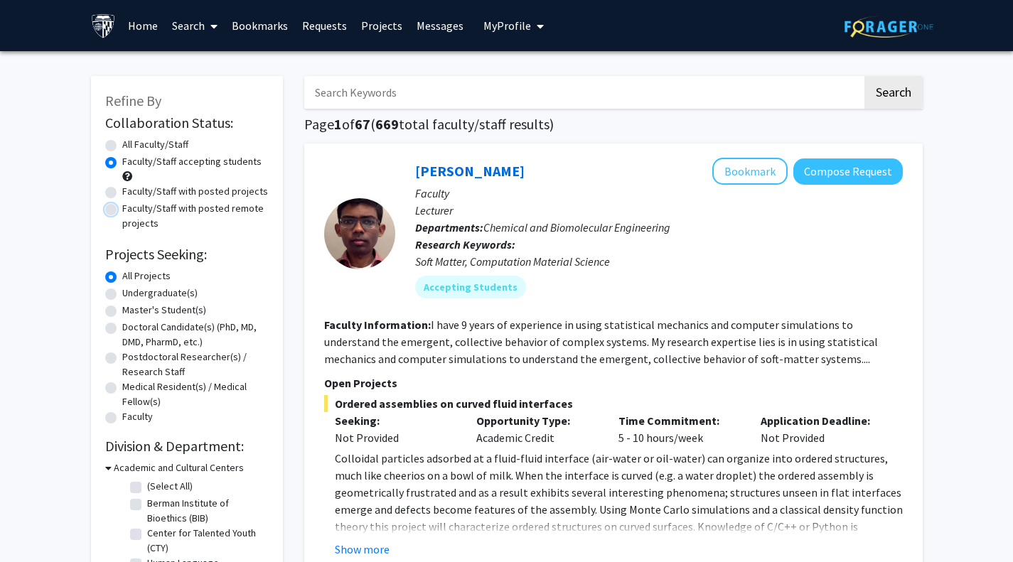
radio input "true"
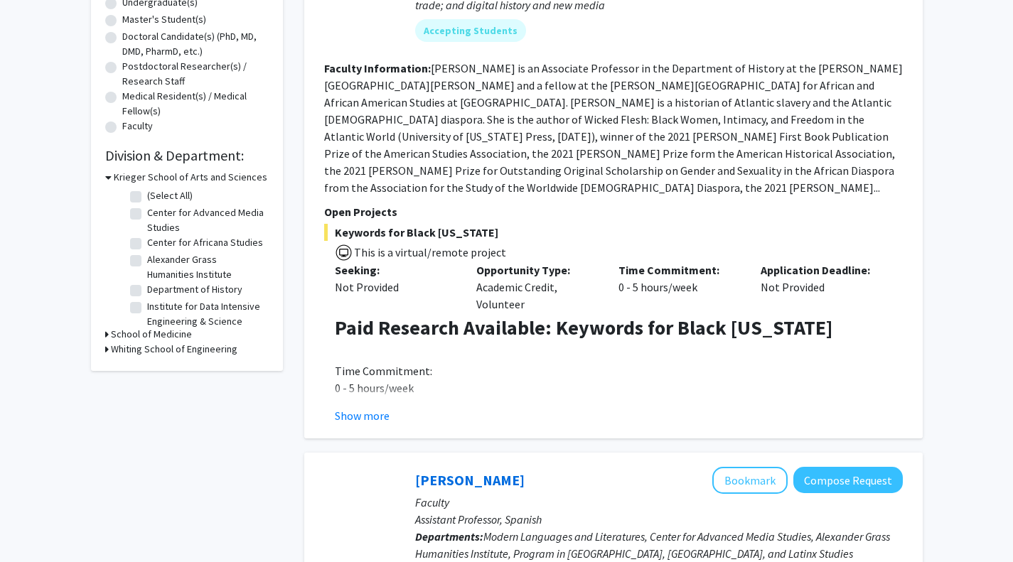
scroll to position [291, 0]
click at [177, 351] on h3 "Whiting School of Engineering" at bounding box center [174, 348] width 127 height 15
click at [147, 369] on label "Electrical and Computer Engineering" at bounding box center [206, 375] width 118 height 30
click at [147, 369] on input "Electrical and Computer Engineering" at bounding box center [151, 364] width 9 height 9
checkbox input "true"
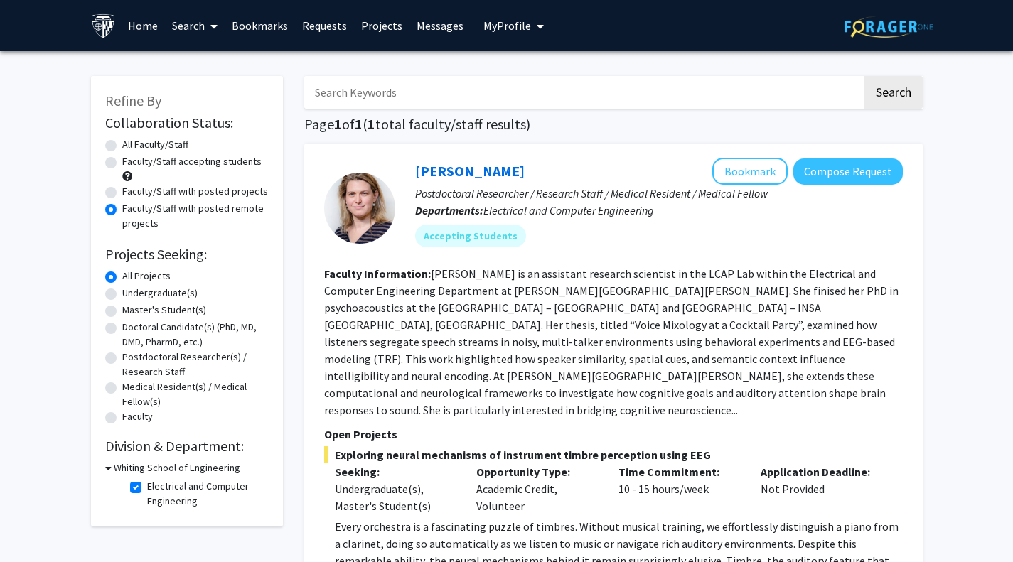
click at [200, 30] on link "Search" at bounding box center [195, 26] width 60 height 50
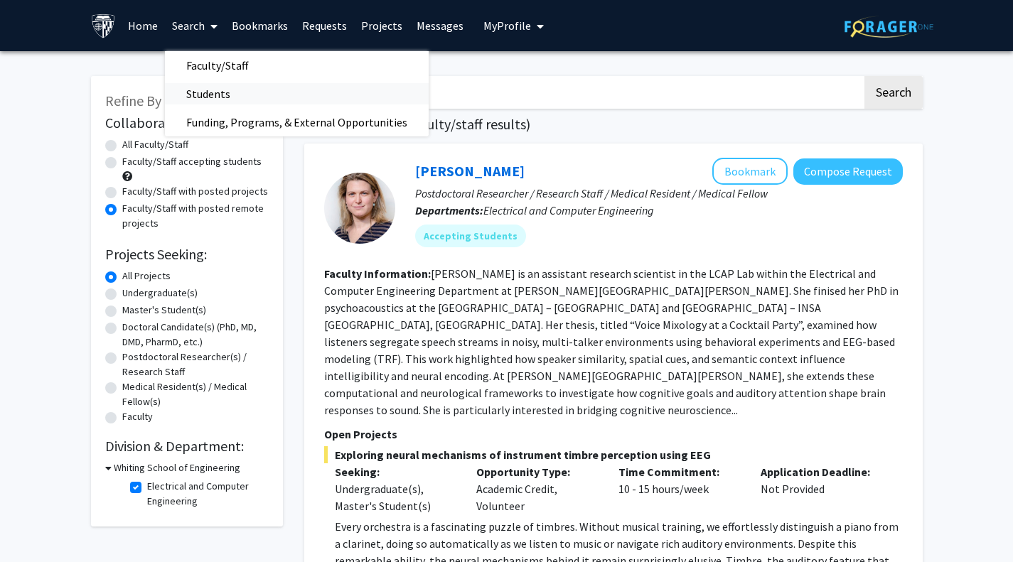
click at [321, 100] on link "Students" at bounding box center [297, 93] width 264 height 21
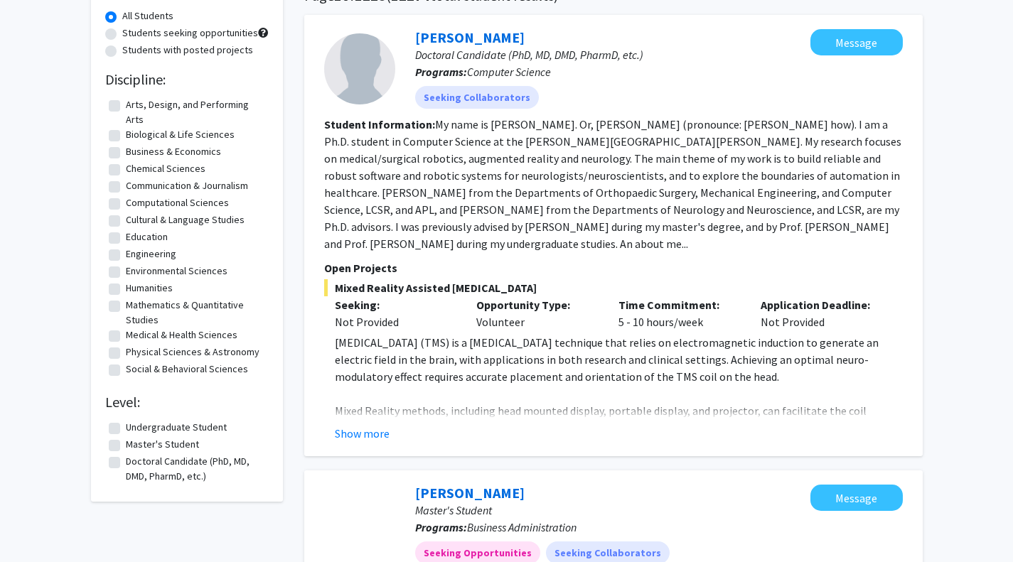
scroll to position [131, 0]
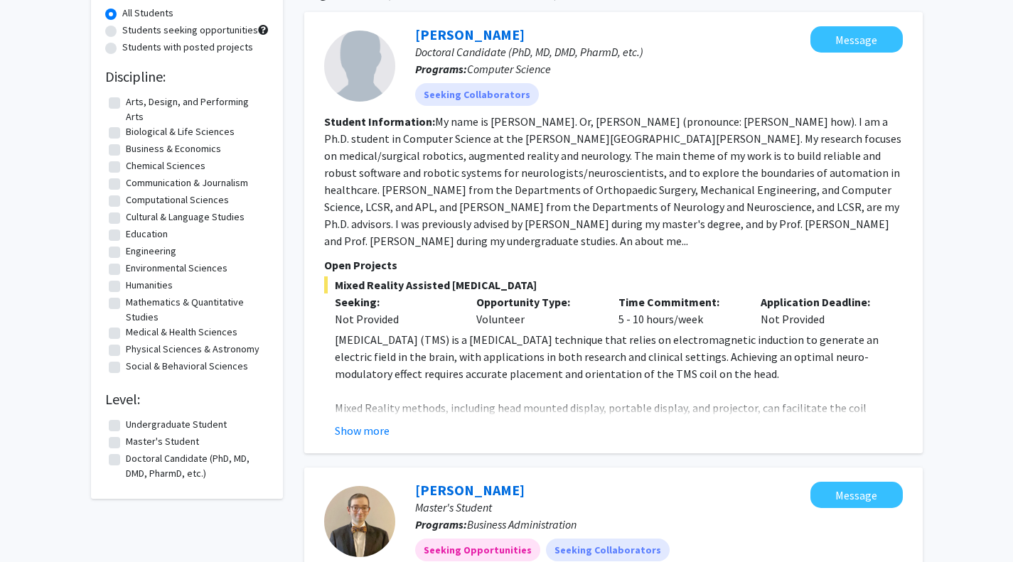
click at [126, 448] on label "Master's Student" at bounding box center [162, 441] width 73 height 15
click at [126, 443] on input "Master's Student" at bounding box center [130, 438] width 9 height 9
checkbox input "true"
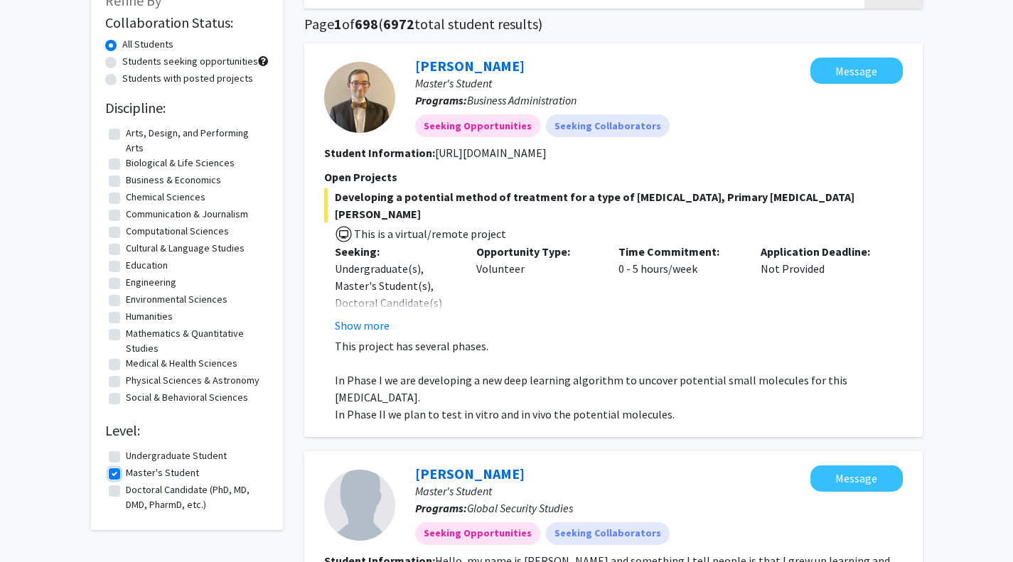
scroll to position [103, 0]
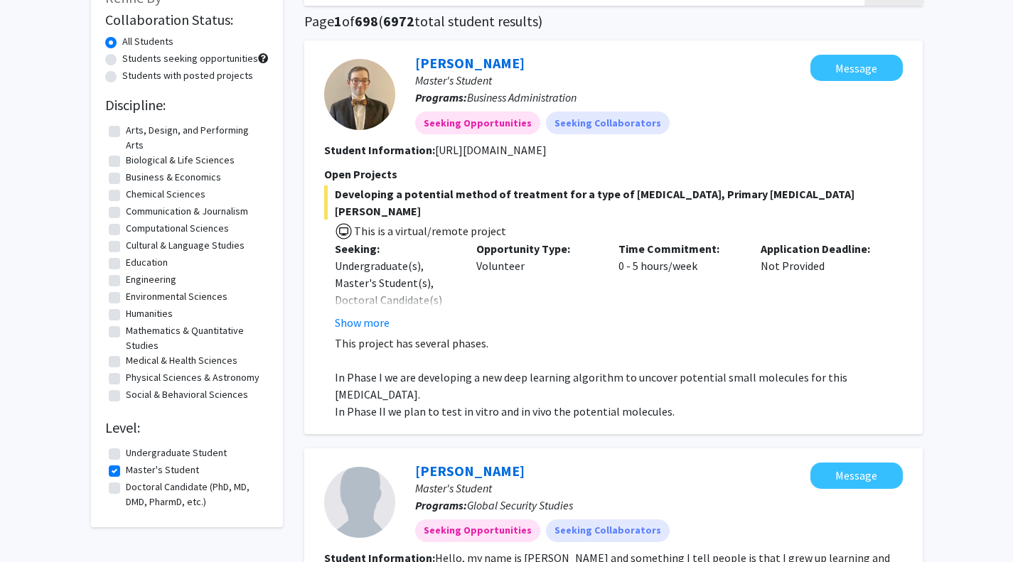
click at [107, 487] on fg-checkbox-list "Undergraduate Student Undergraduate Student Master's Student Master's Student D…" at bounding box center [186, 477] width 163 height 71
click at [126, 490] on label "Doctoral Candidate (PhD, MD, DMD, PharmD, etc.)" at bounding box center [195, 495] width 139 height 30
click at [126, 489] on input "Doctoral Candidate (PhD, MD, DMD, PharmD, etc.)" at bounding box center [130, 484] width 9 height 9
checkbox input "true"
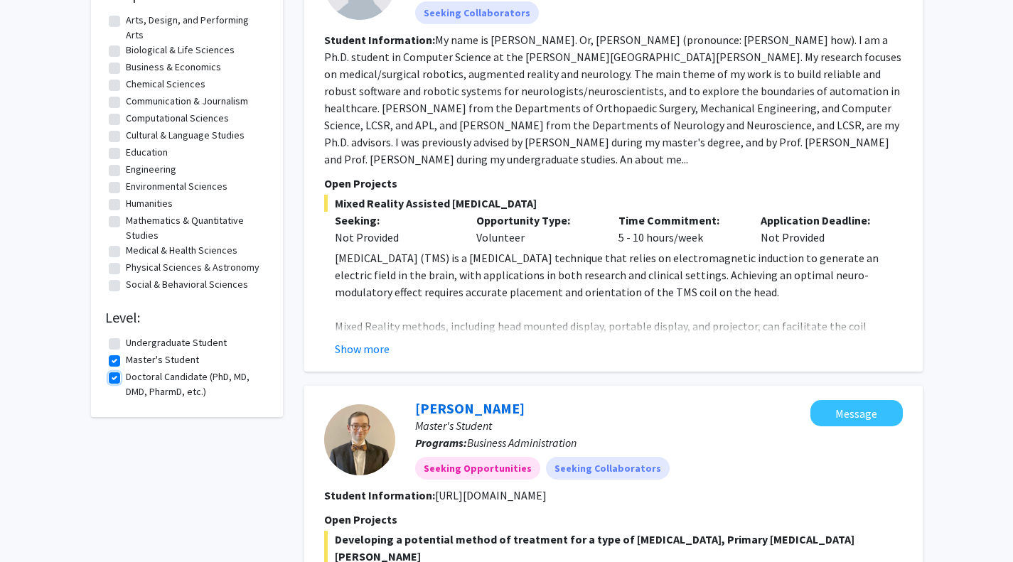
scroll to position [213, 0]
click at [126, 365] on label "Master's Student" at bounding box center [162, 360] width 73 height 15
click at [126, 362] on input "Master's Student" at bounding box center [130, 357] width 9 height 9
checkbox input "false"
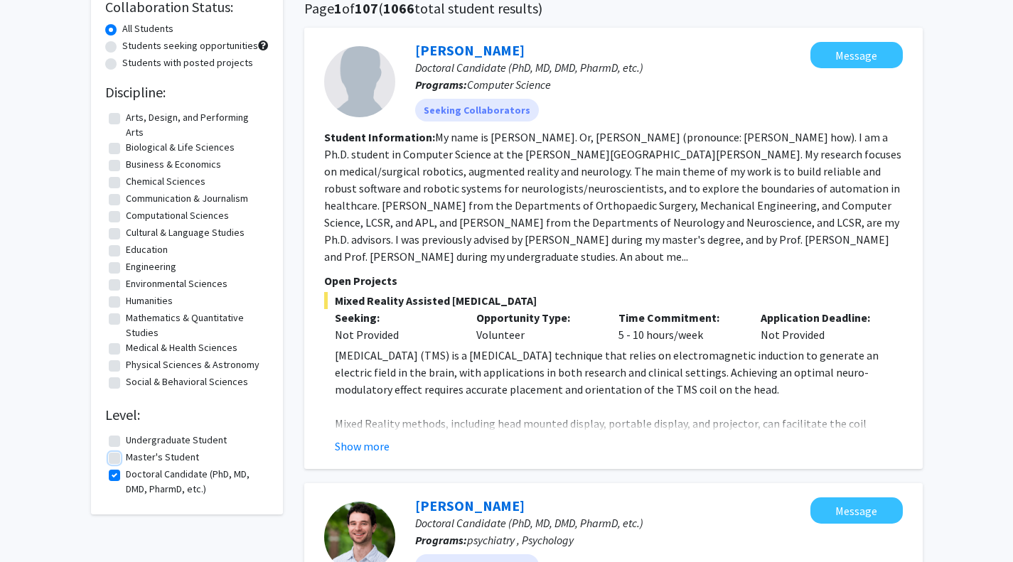
scroll to position [117, 0]
click at [126, 265] on label "Engineering" at bounding box center [151, 266] width 50 height 15
click at [126, 265] on input "Engineering" at bounding box center [130, 263] width 9 height 9
checkbox input "true"
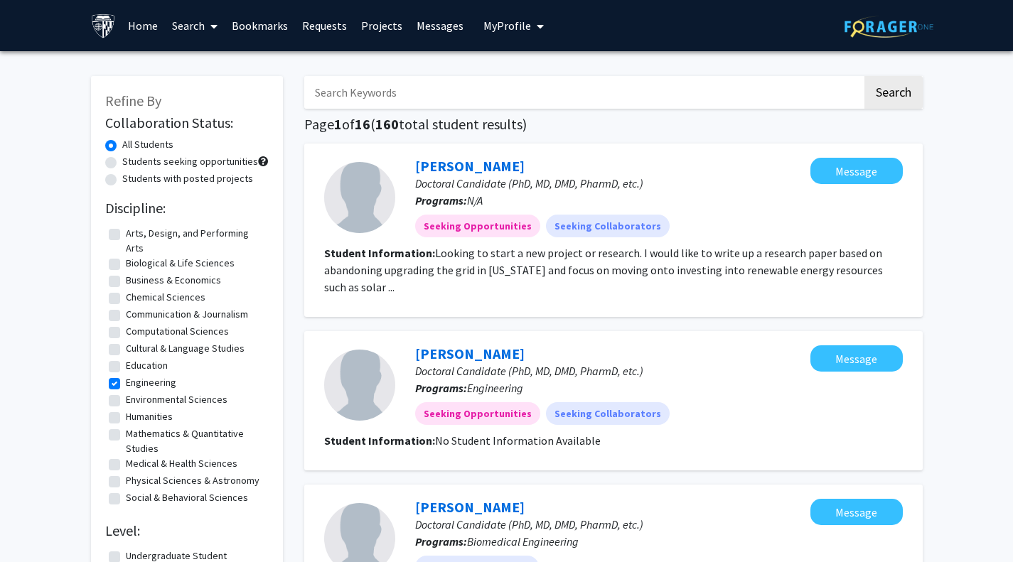
click at [313, 21] on link "Requests" at bounding box center [324, 26] width 59 height 50
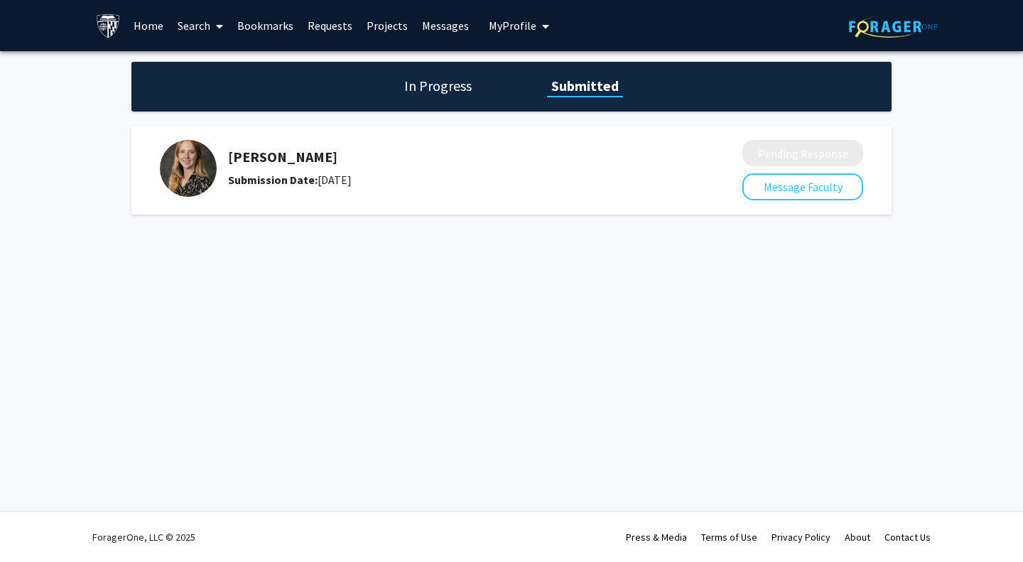
click at [392, 21] on link "Projects" at bounding box center [387, 26] width 55 height 50
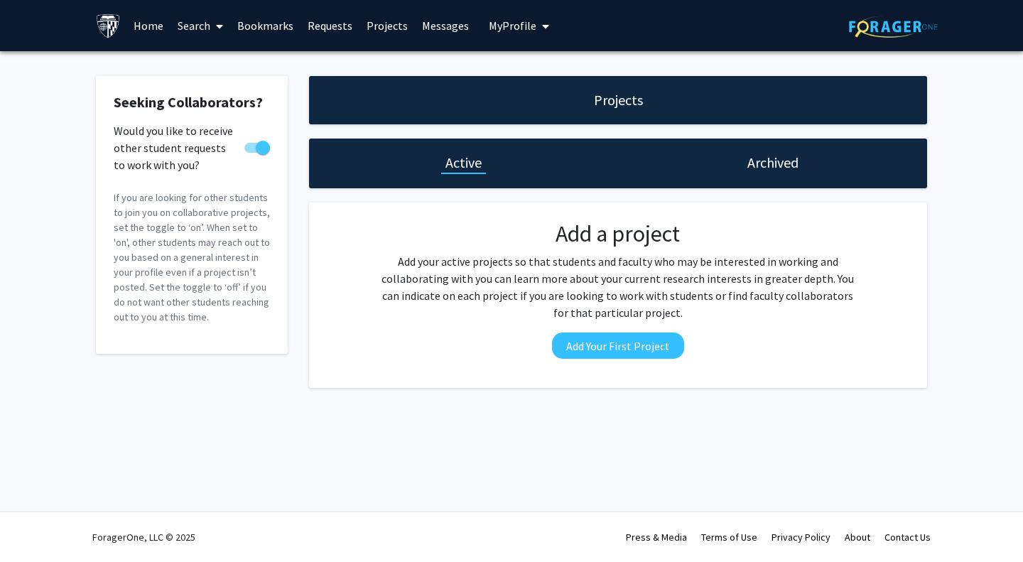
click at [470, 30] on div "Skip navigation Home Search Bookmarks Requests Projects Messages My Profile Nir…" at bounding box center [325, 25] width 458 height 51
click at [509, 21] on span "My Profile" at bounding box center [513, 25] width 48 height 14
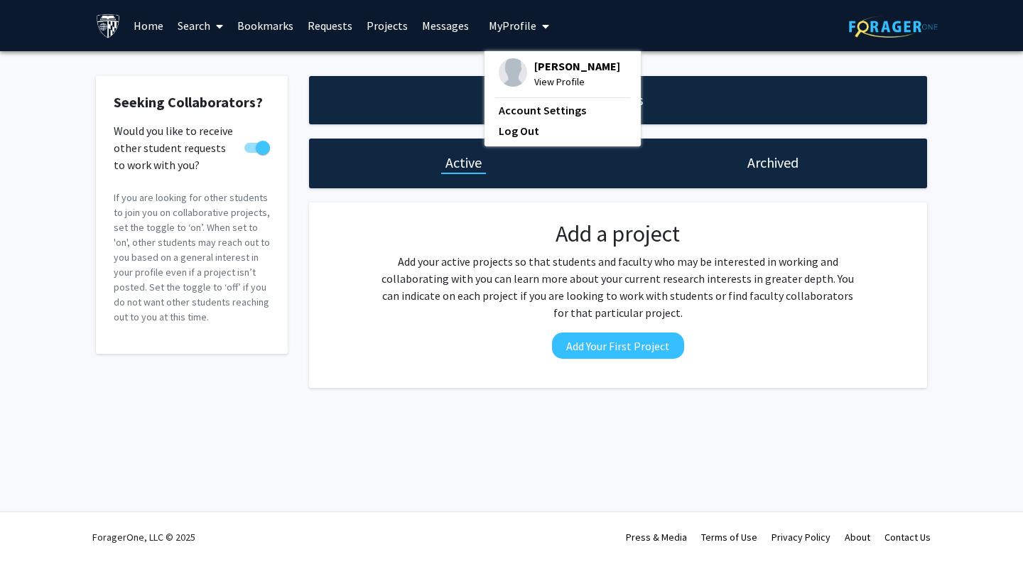
click at [543, 73] on span "[PERSON_NAME]" at bounding box center [577, 66] width 86 height 16
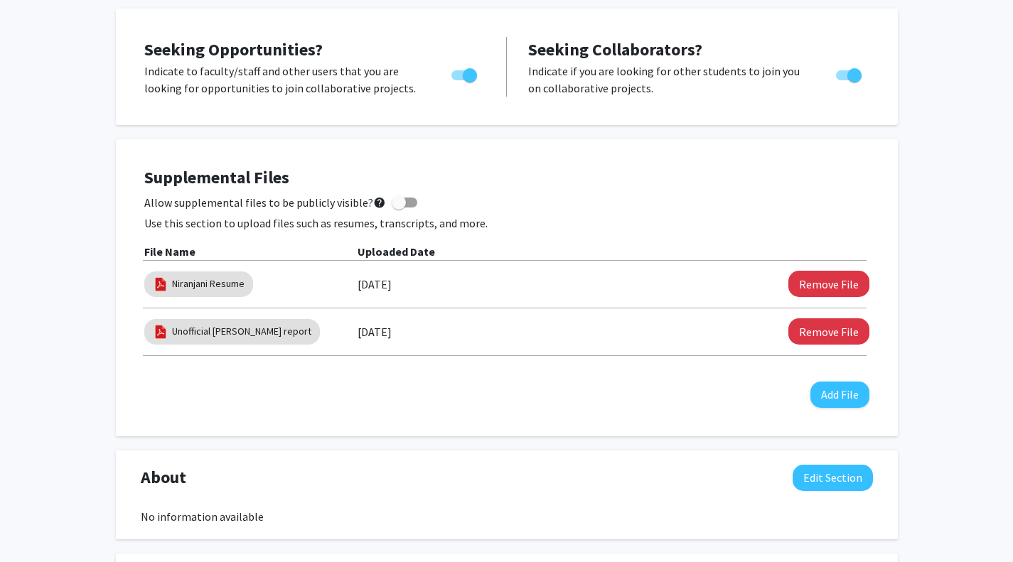
scroll to position [254, 0]
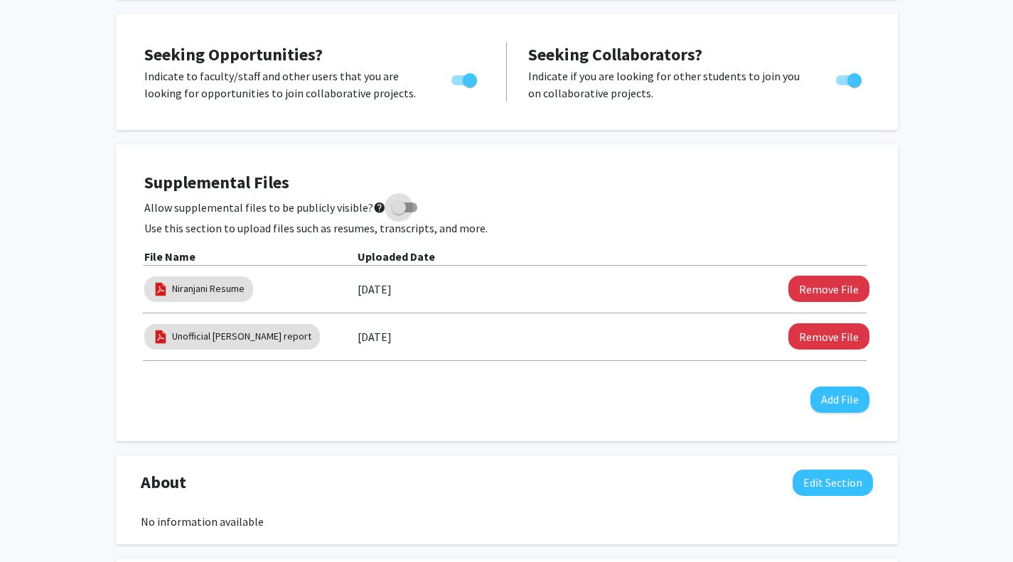
click at [397, 205] on span at bounding box center [399, 207] width 14 height 14
click at [398, 213] on input "Allow supplemental files to be publicly visible? help" at bounding box center [398, 213] width 1 height 1
checkbox input "true"
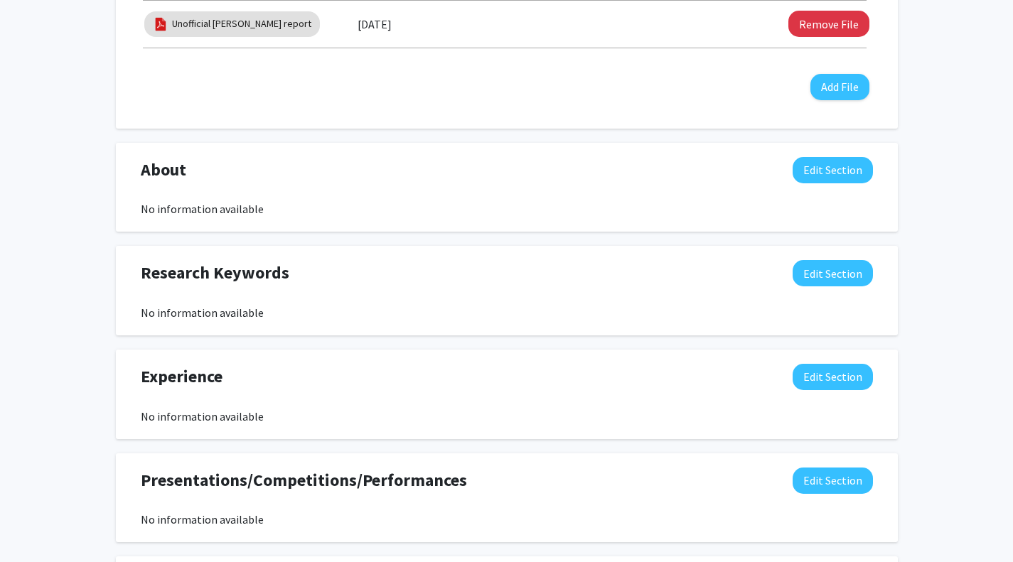
scroll to position [577, 0]
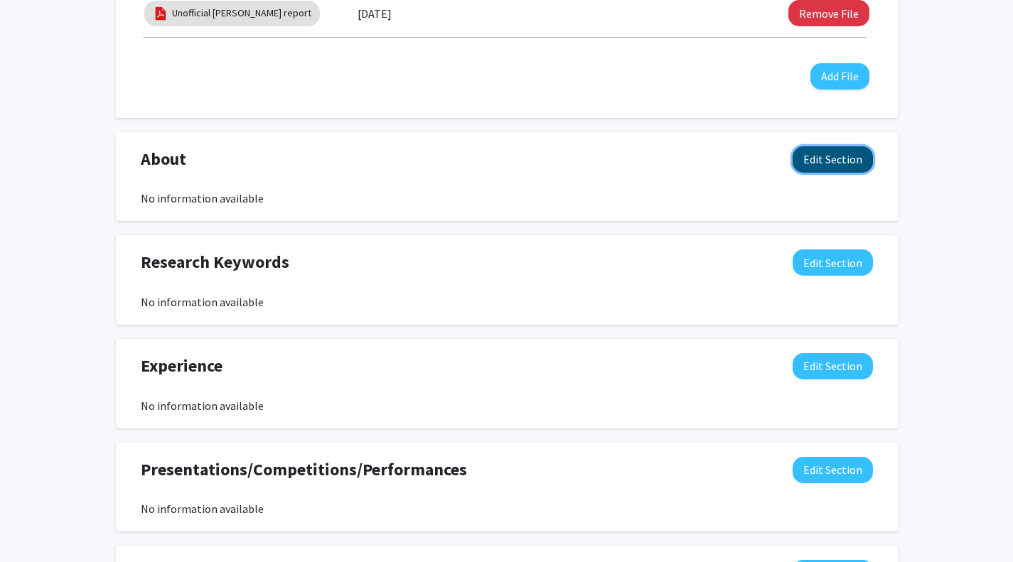
click at [847, 155] on button "Edit Section" at bounding box center [832, 159] width 80 height 26
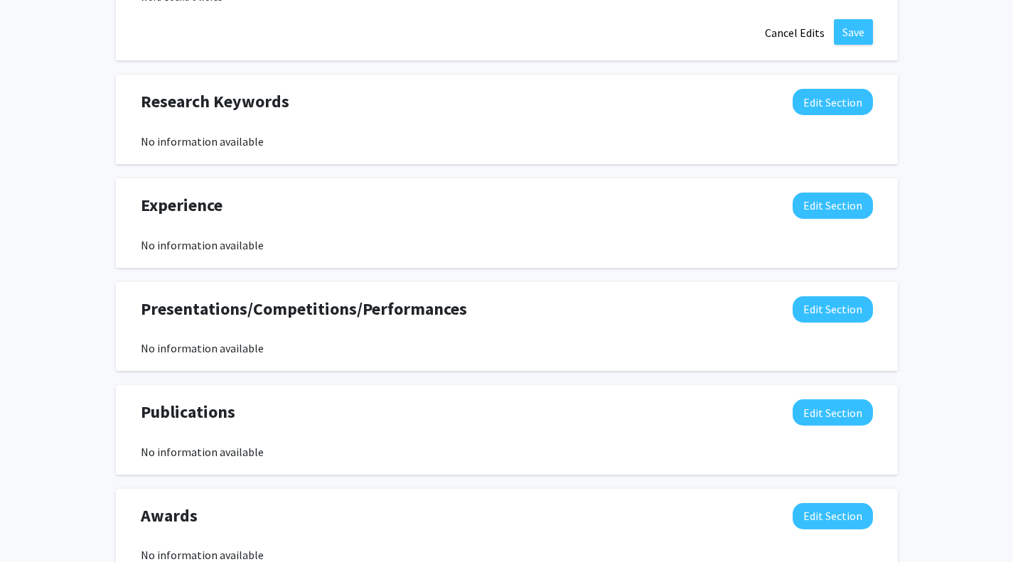
scroll to position [1072, 0]
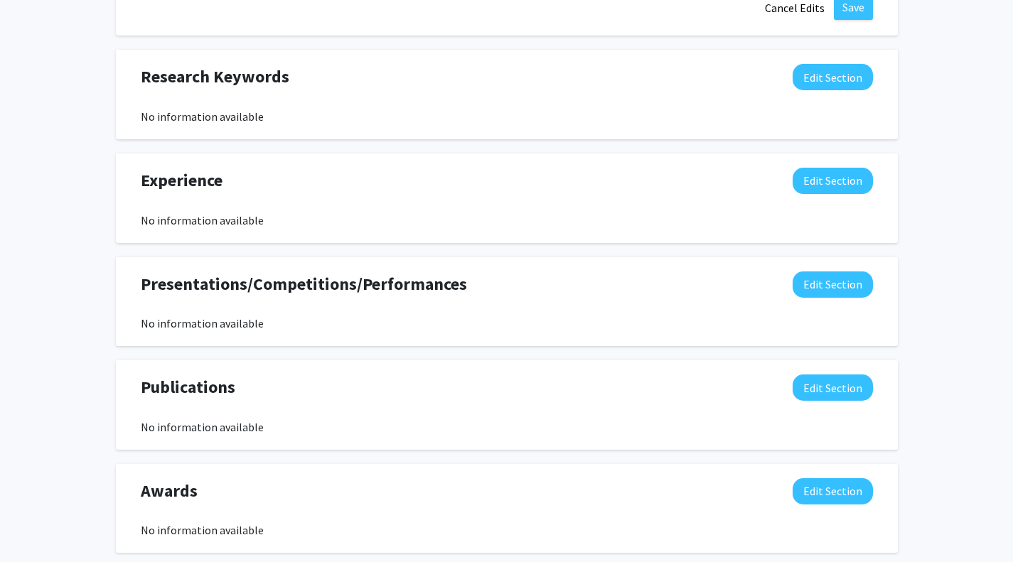
click at [494, 276] on div "Presentations/Competitions/Performances Edit Section" at bounding box center [506, 287] width 753 height 33
click at [824, 78] on button "Edit Section" at bounding box center [832, 77] width 80 height 26
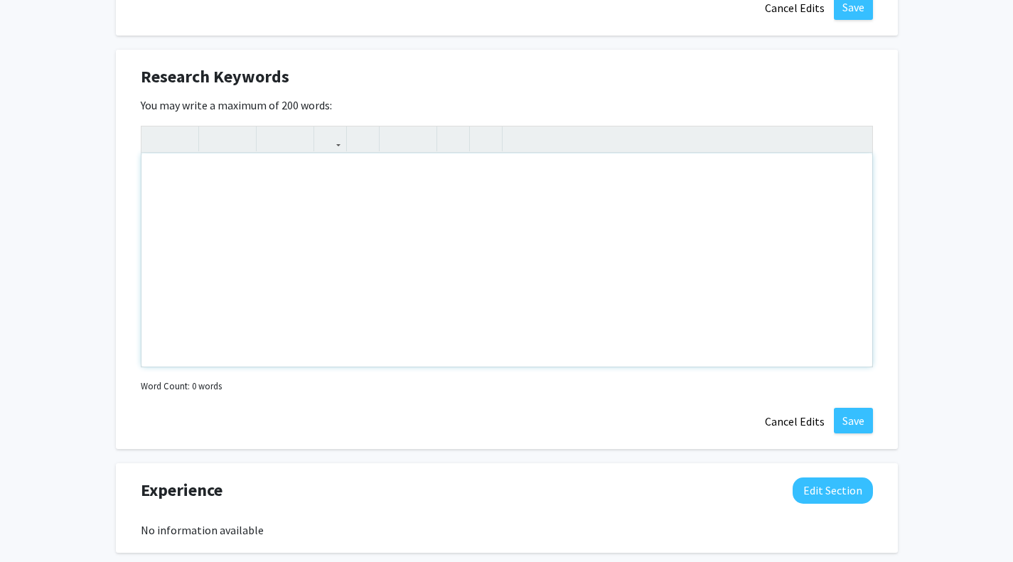
click at [473, 182] on div "Note to users with screen readers: Please deactivate our accessibility plugin f…" at bounding box center [506, 260] width 731 height 213
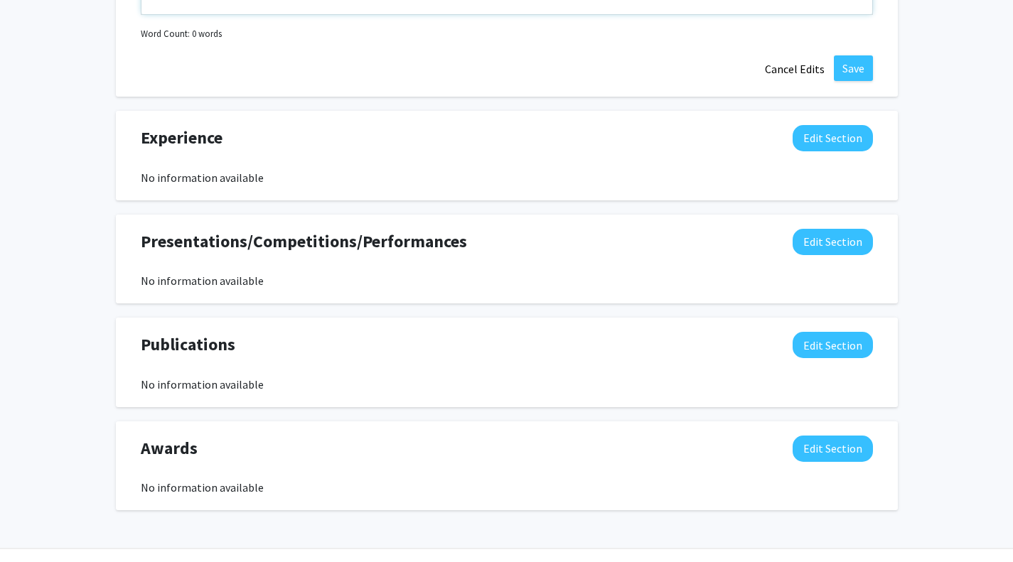
scroll to position [1462, 0]
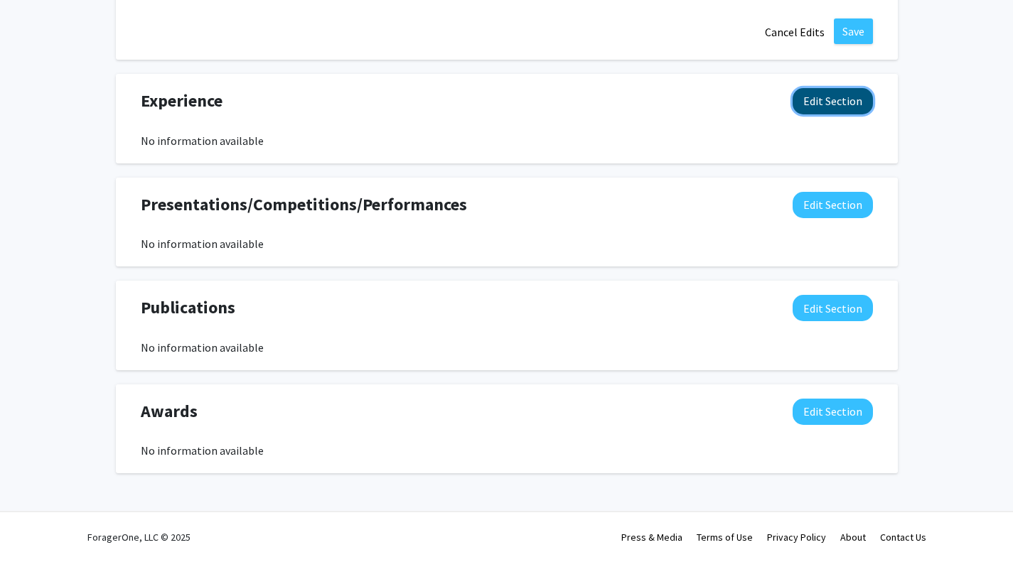
click at [854, 106] on button "Edit Section" at bounding box center [832, 101] width 80 height 26
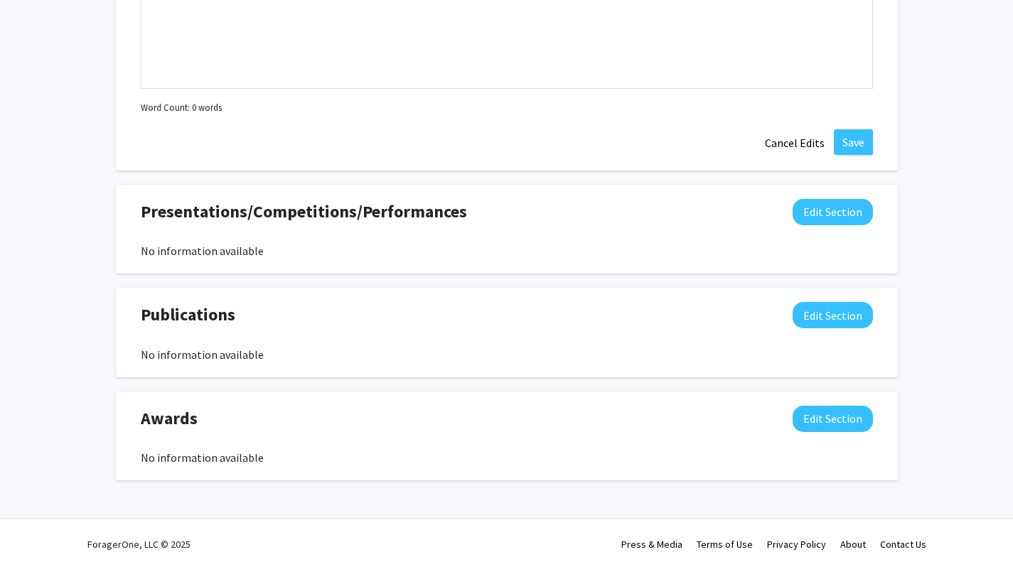
scroll to position [1767, 0]
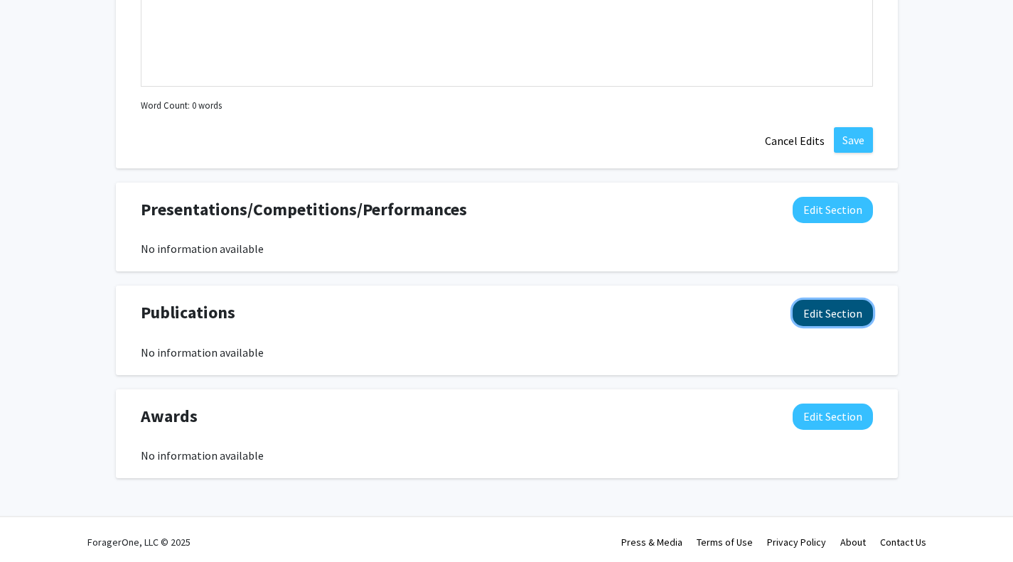
click at [819, 303] on button "Edit Section" at bounding box center [832, 313] width 80 height 26
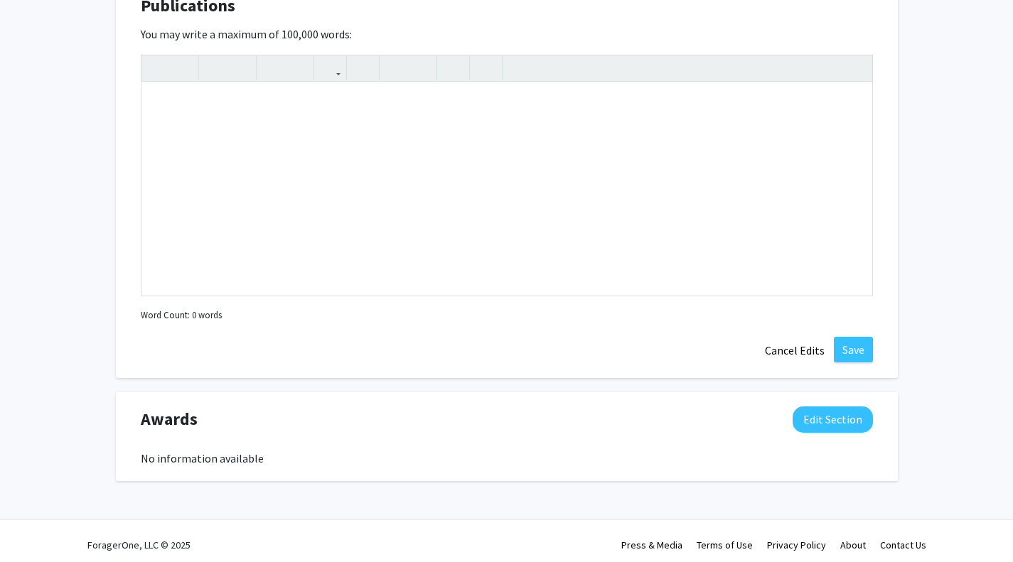
scroll to position [2082, 0]
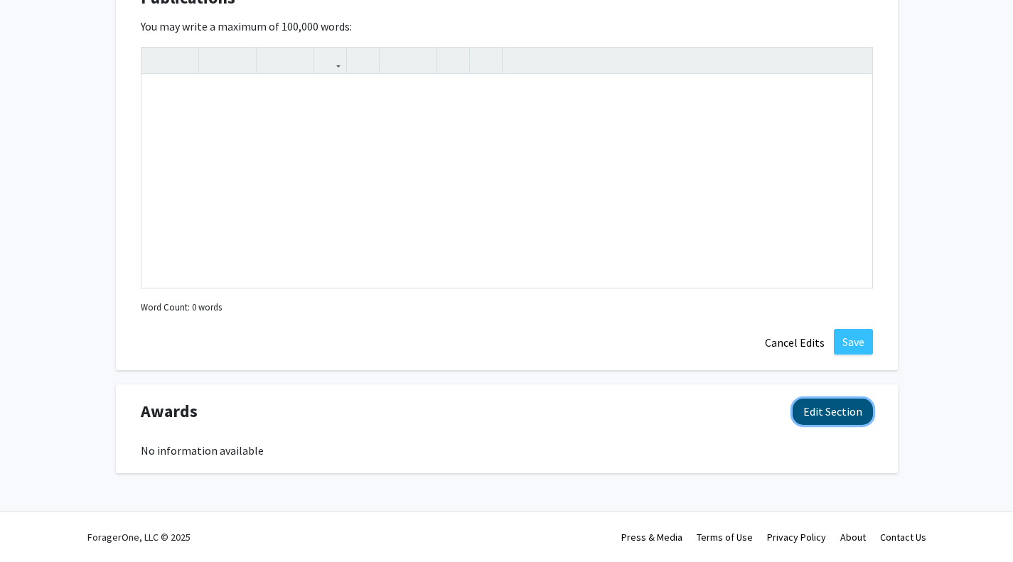
click at [844, 402] on button "Edit Section" at bounding box center [832, 412] width 80 height 26
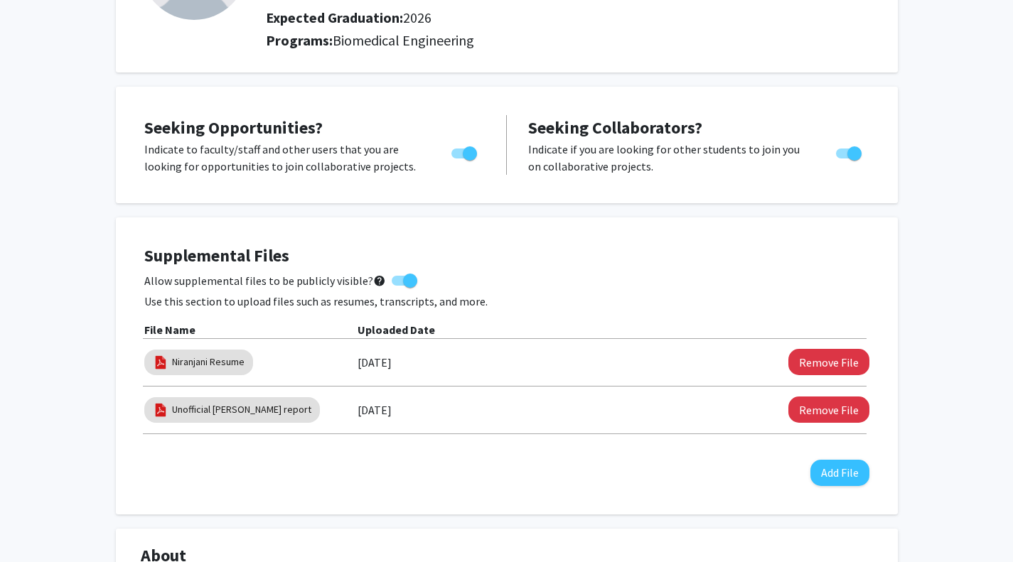
scroll to position [0, 0]
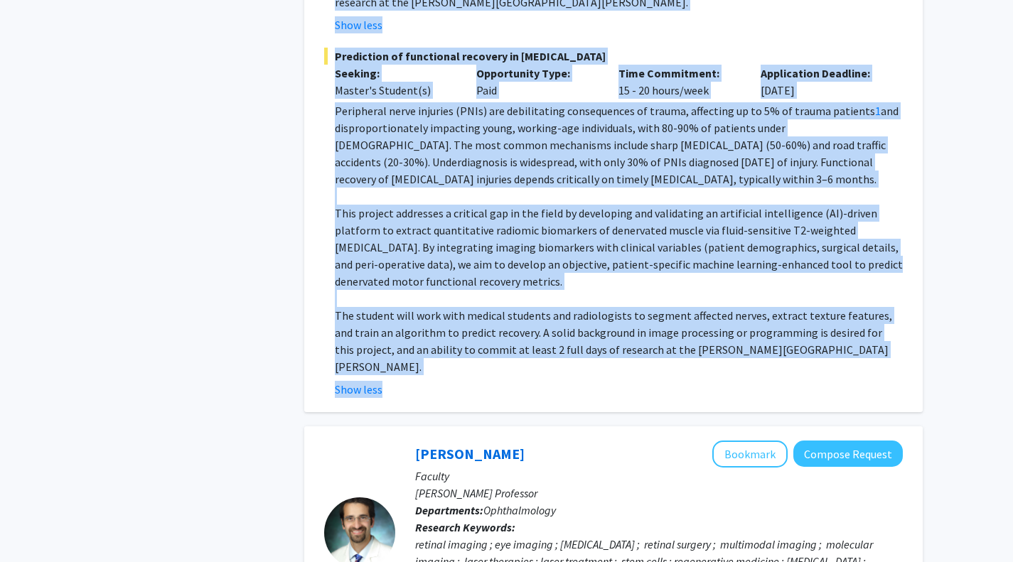
click at [385, 308] on span "﻿The student will work with medical students and radiologists to segment affect…" at bounding box center [613, 323] width 557 height 31
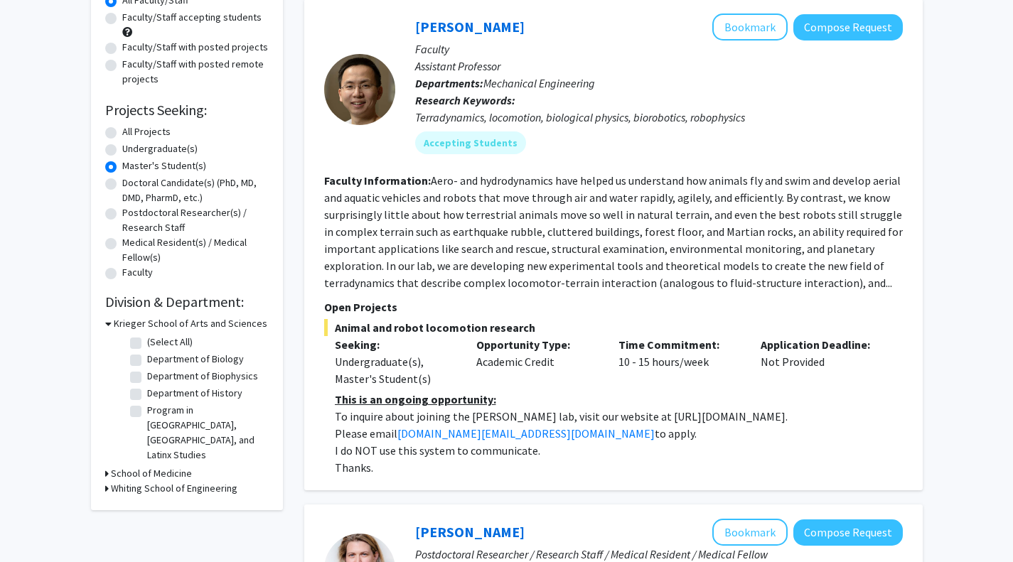
scroll to position [145, 0]
